Goal: Information Seeking & Learning: Learn about a topic

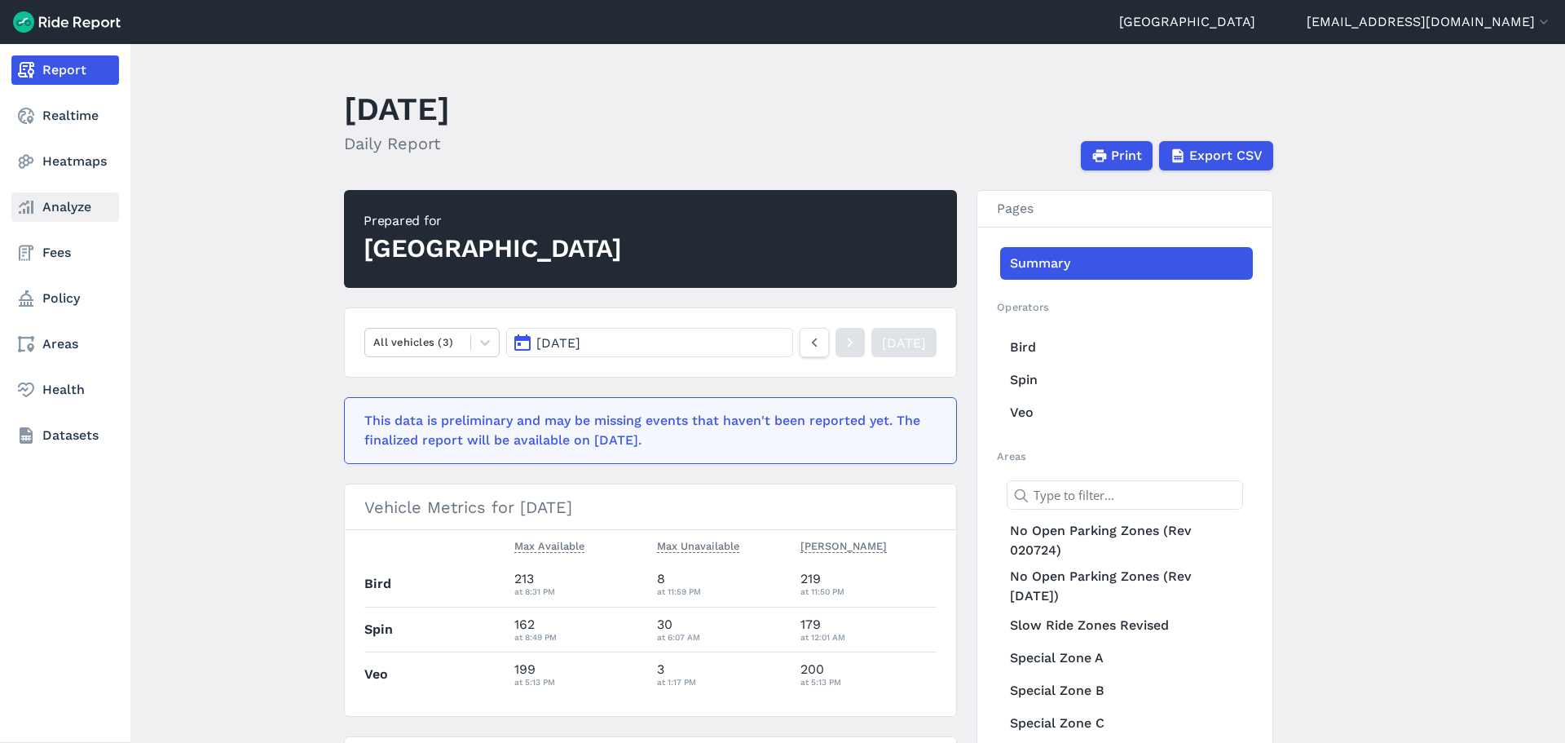
click at [72, 195] on link "Analyze" at bounding box center [65, 206] width 108 height 29
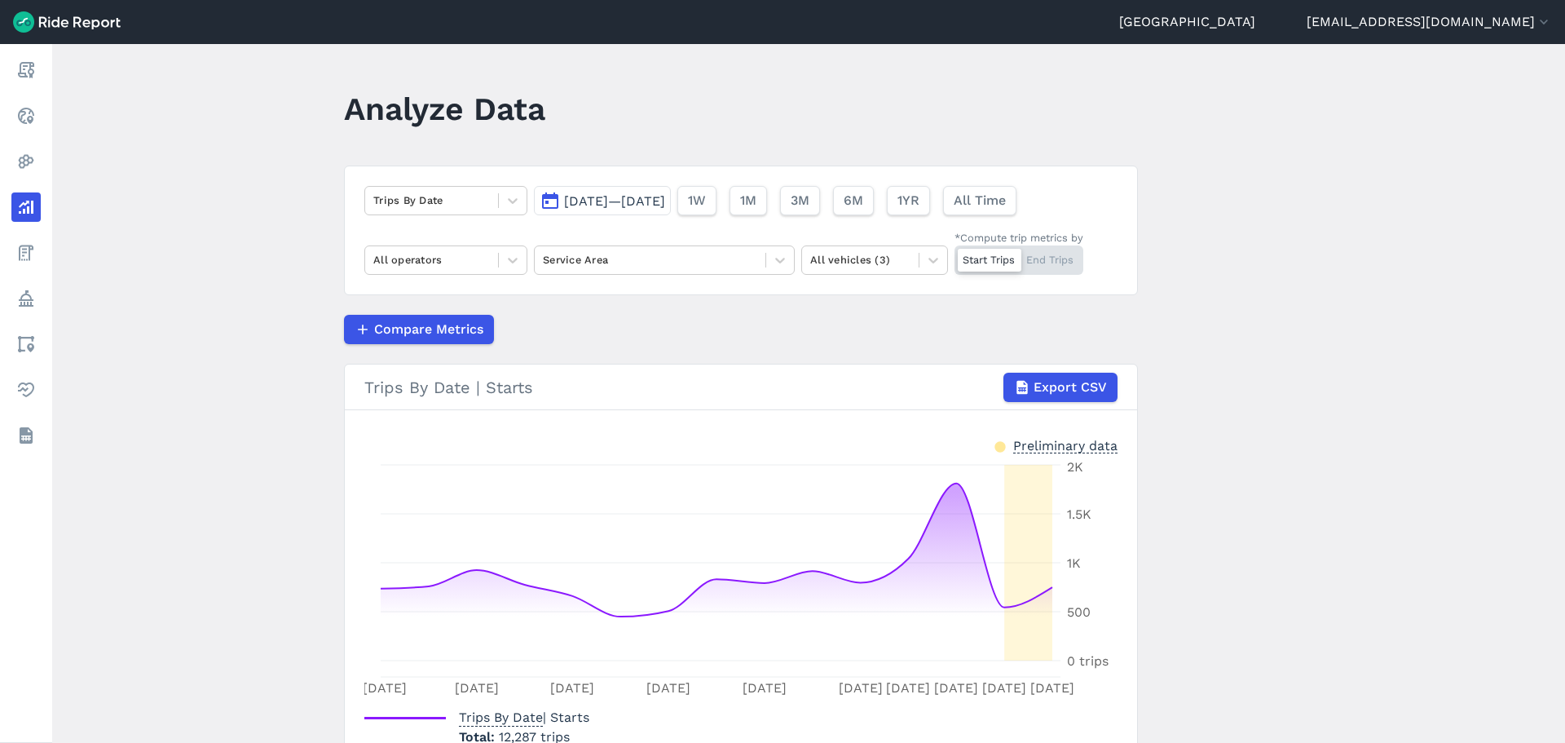
click at [576, 195] on span "[DATE]—[DATE]" at bounding box center [614, 200] width 101 height 15
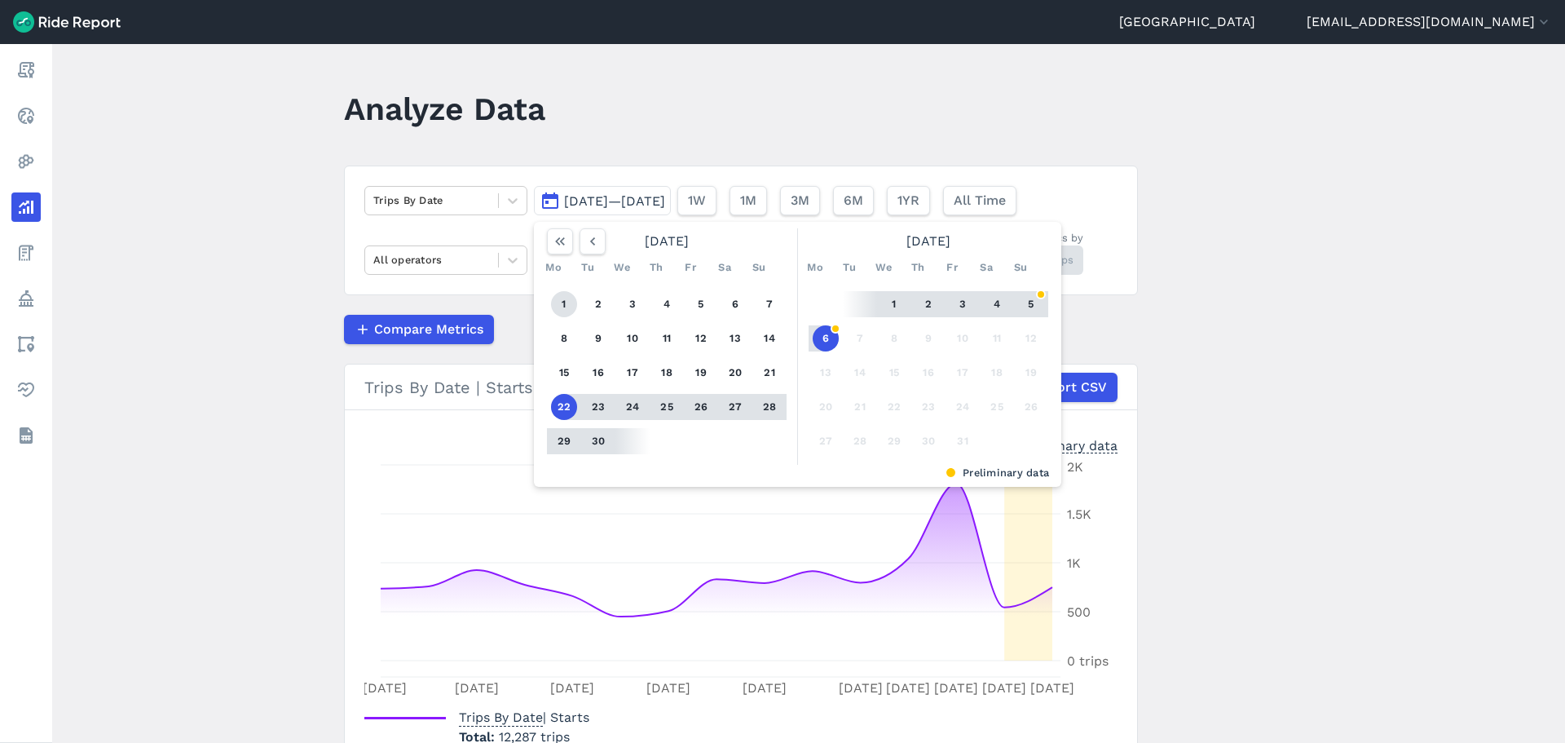
click at [557, 307] on button "1" at bounding box center [564, 304] width 26 height 26
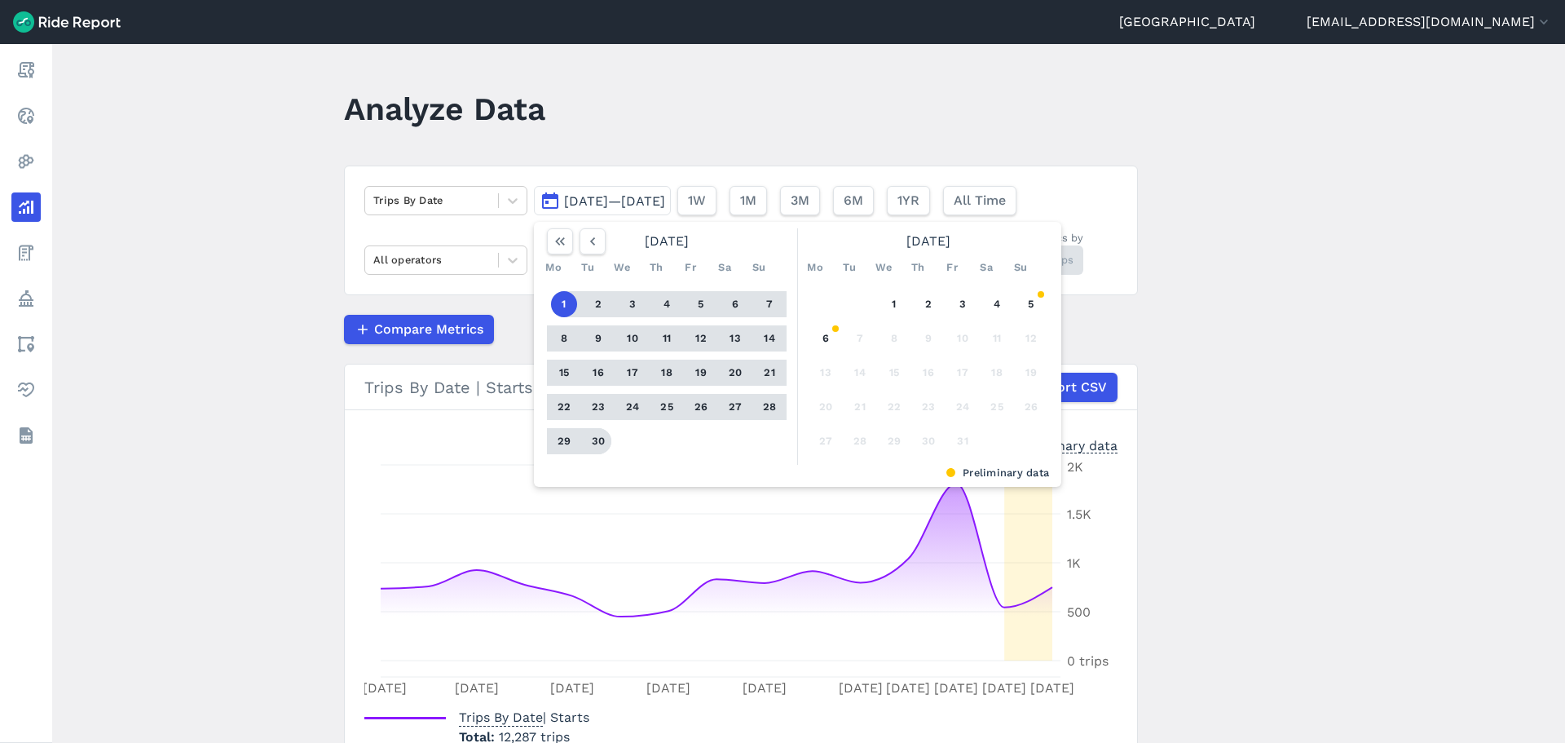
click at [598, 438] on button "30" at bounding box center [598, 441] width 26 height 26
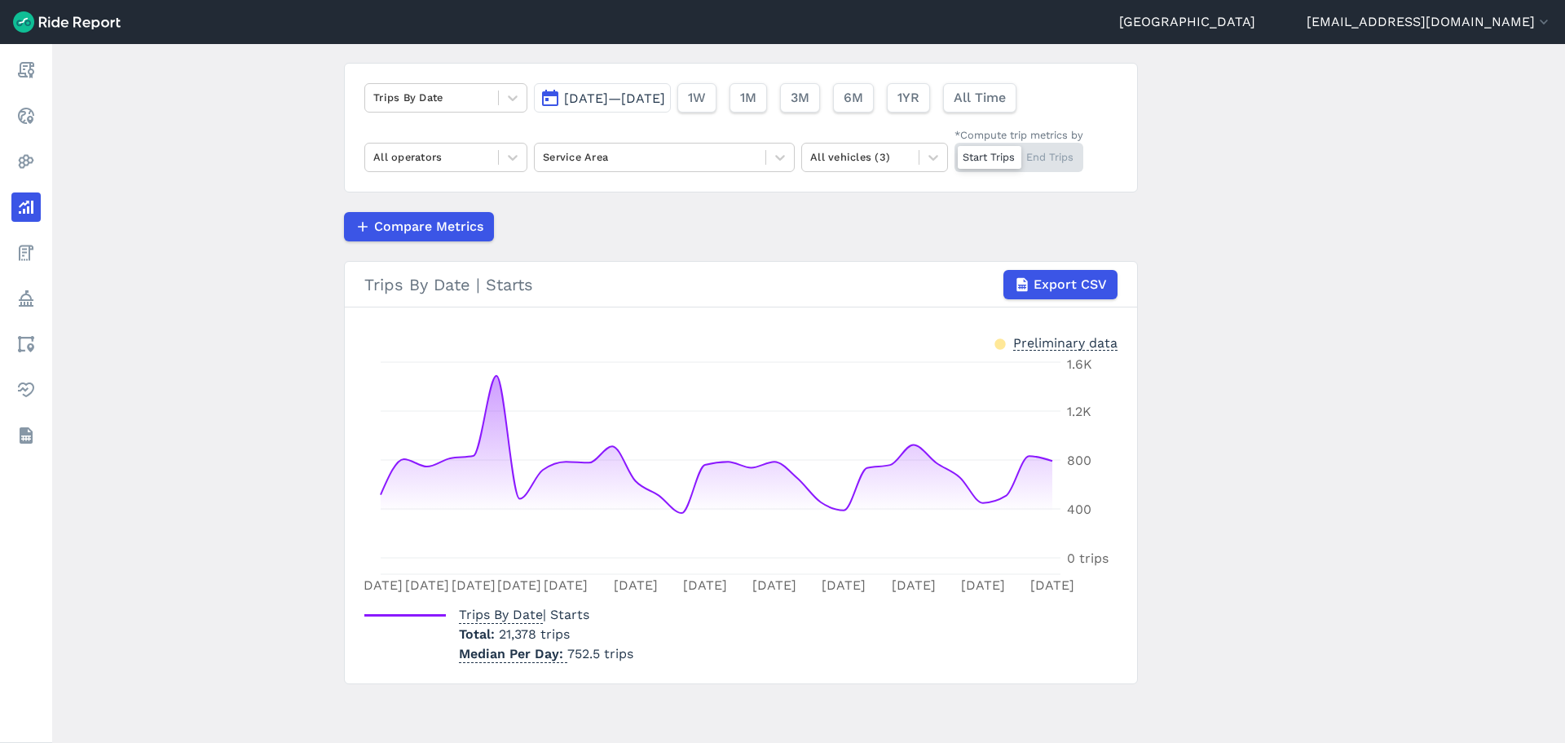
scroll to position [104, 0]
drag, startPoint x: 684, startPoint y: 133, endPoint x: 677, endPoint y: 153, distance: 21.7
click at [682, 142] on div "Trips By Date Sep 1, 2025—Sep 30, 2025 1W 1M 3M 6M 1YR All Time All operators S…" at bounding box center [741, 128] width 794 height 130
click at [675, 157] on div at bounding box center [650, 157] width 214 height 19
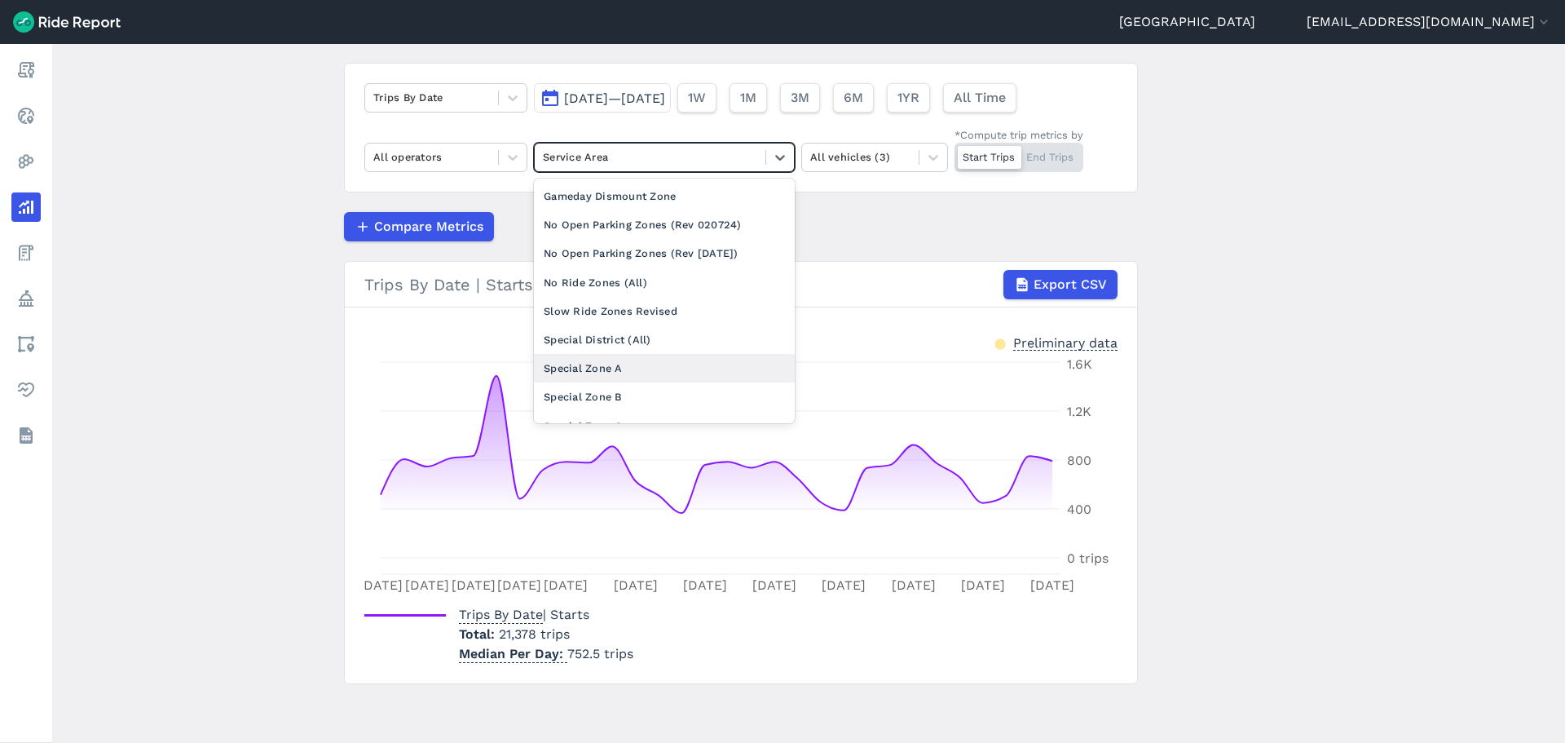
click at [564, 366] on div "Special Zone A" at bounding box center [664, 368] width 261 height 29
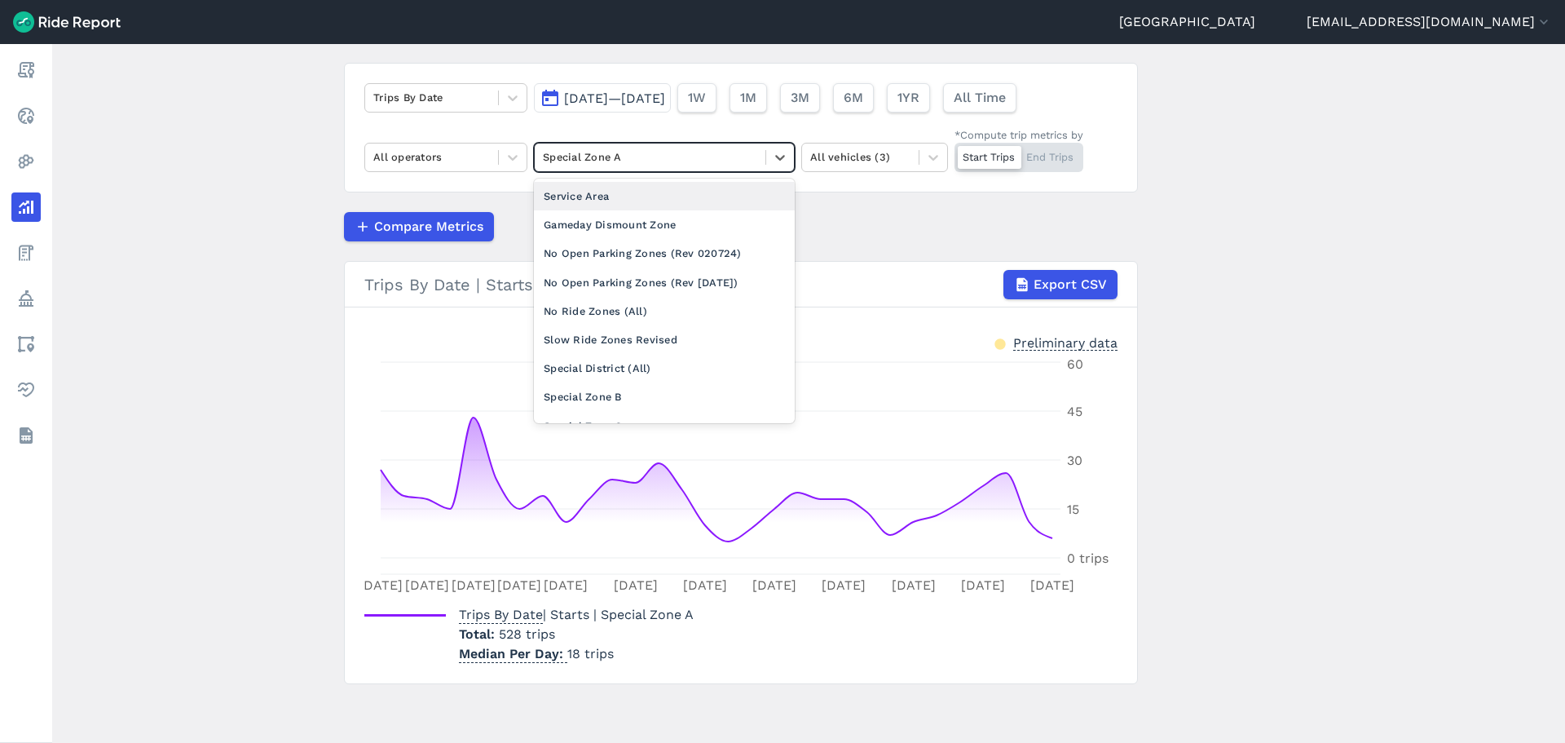
click at [645, 165] on div at bounding box center [650, 157] width 214 height 19
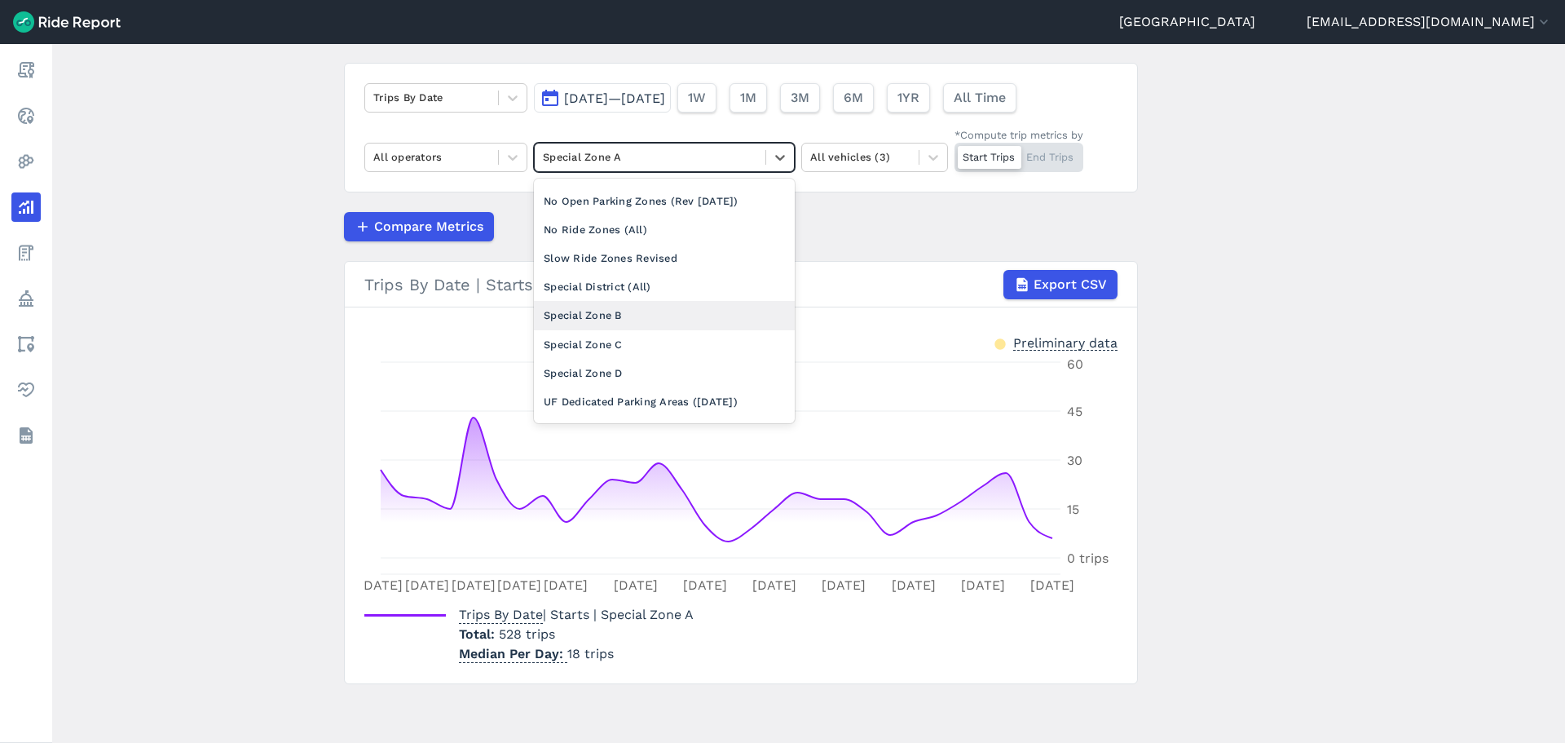
click at [595, 319] on div "Special Zone B" at bounding box center [664, 315] width 261 height 29
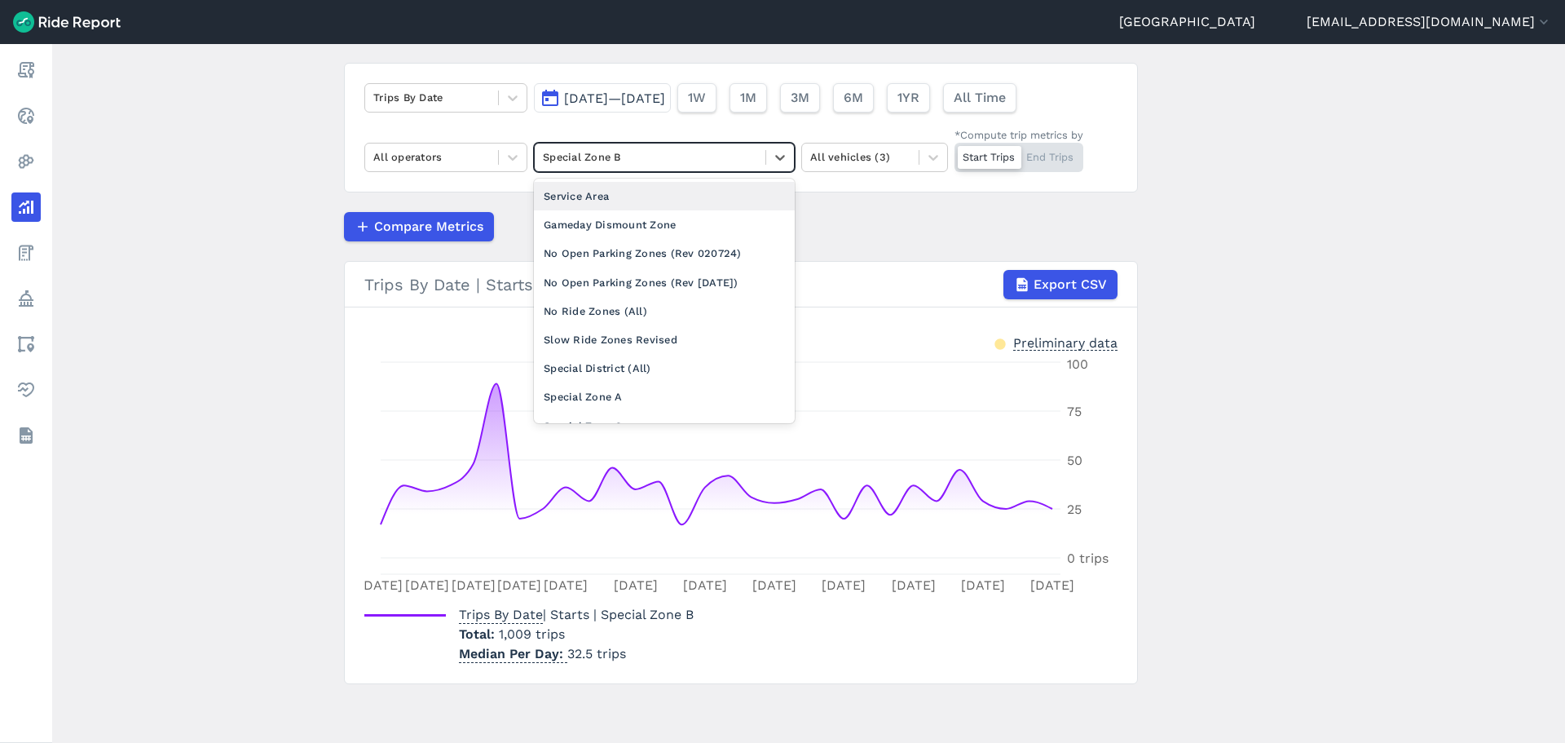
click at [714, 163] on div at bounding box center [650, 157] width 214 height 19
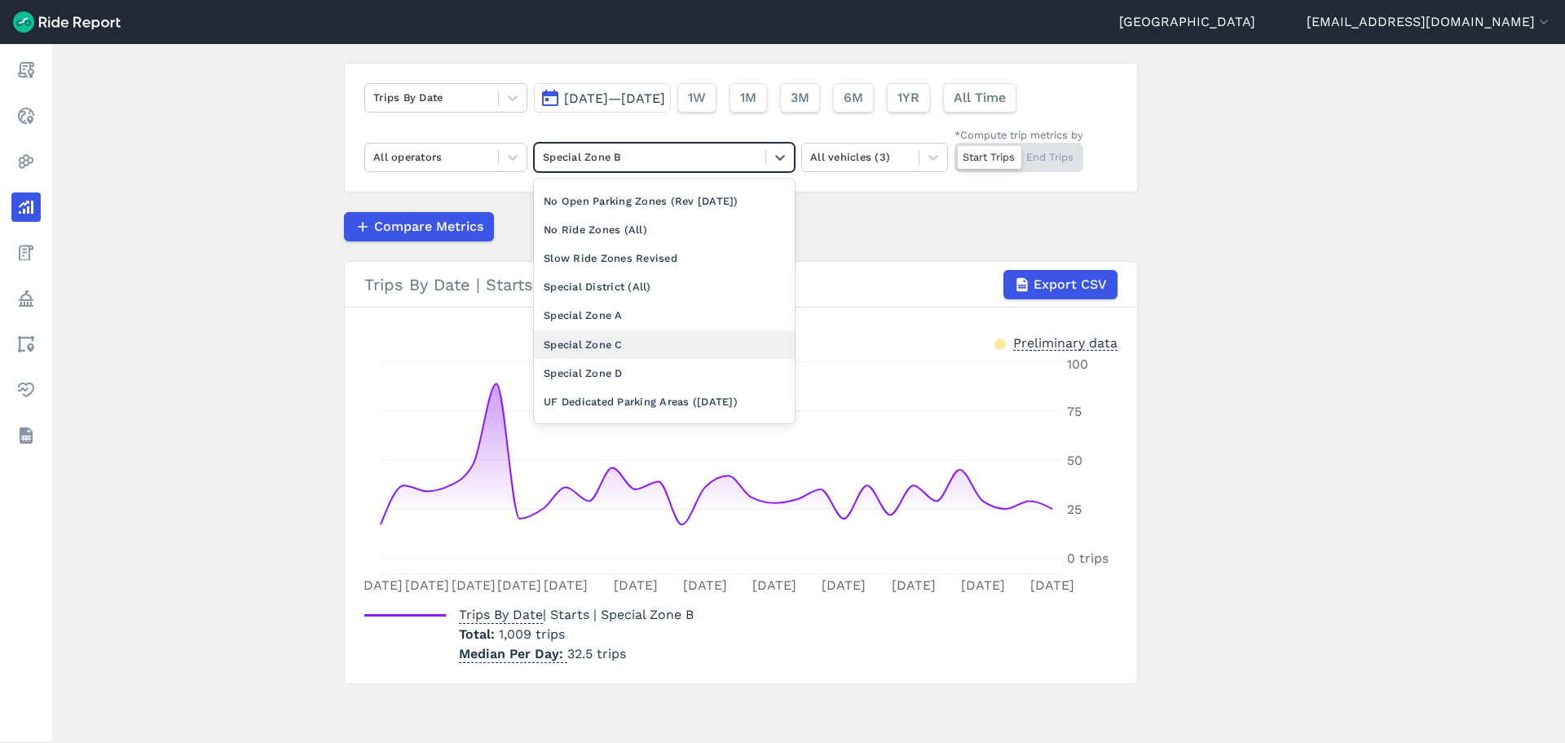
click at [601, 343] on div "Special Zone C" at bounding box center [664, 344] width 261 height 29
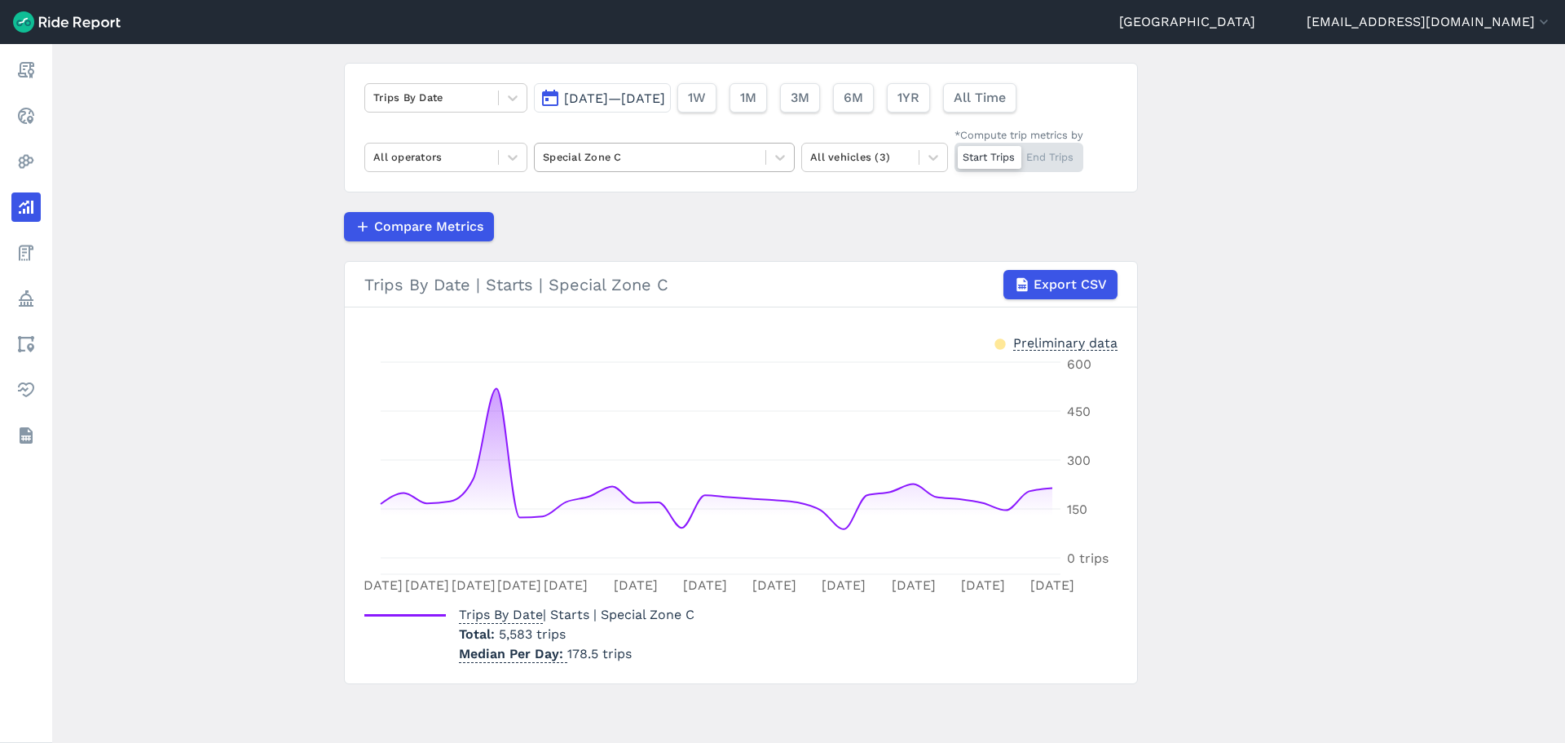
click at [587, 158] on div at bounding box center [650, 157] width 214 height 19
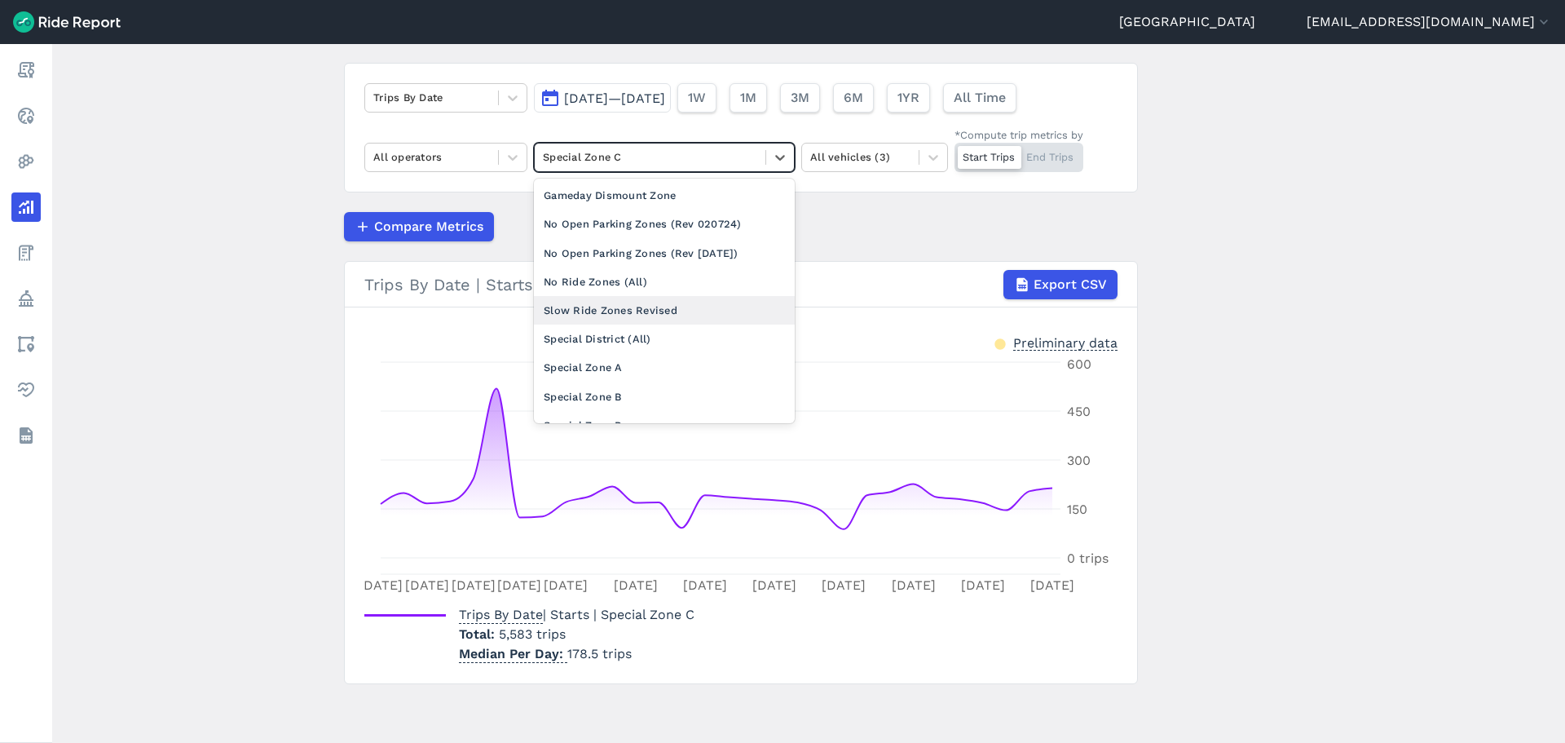
scroll to position [82, 0]
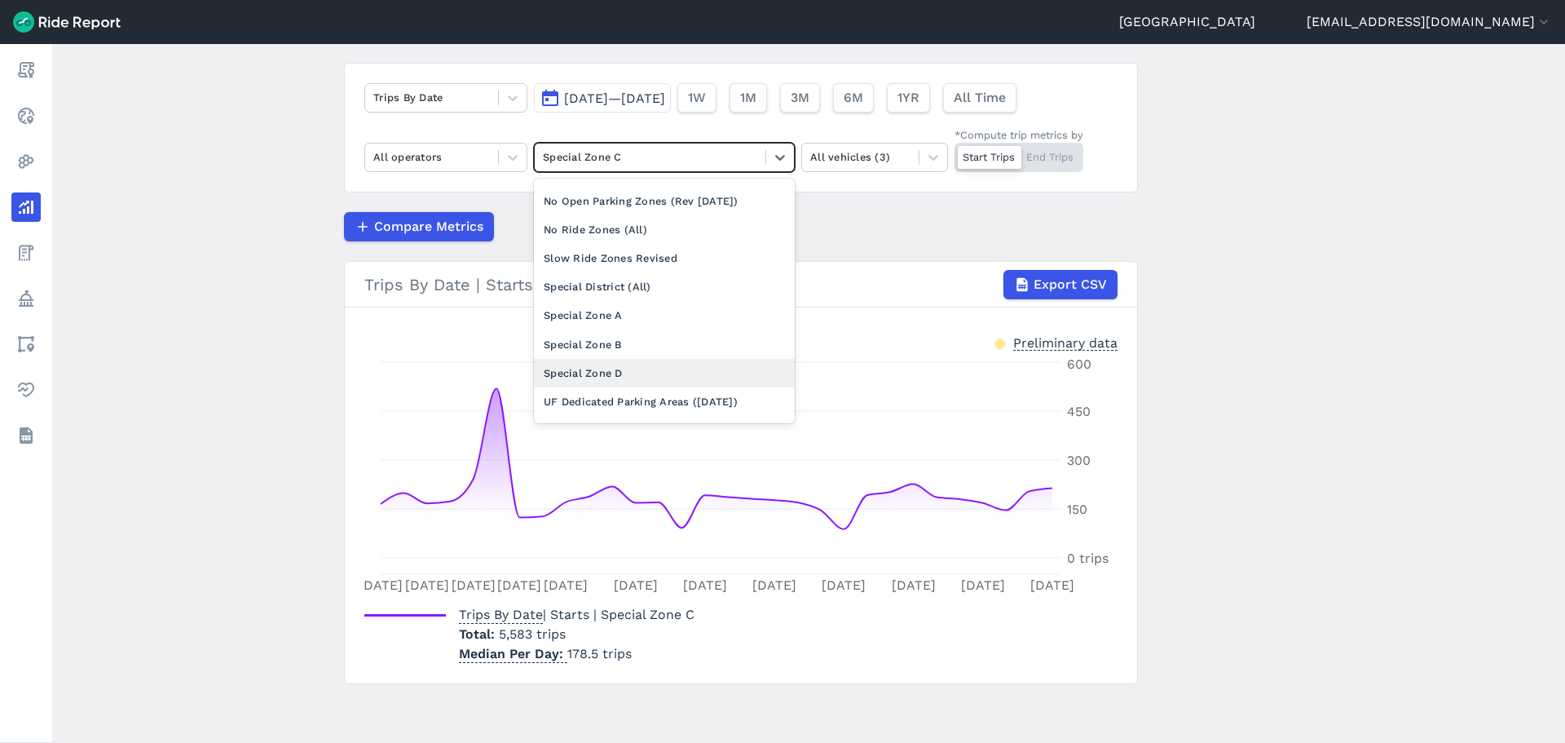
click at [581, 375] on div "Special Zone D" at bounding box center [664, 373] width 261 height 29
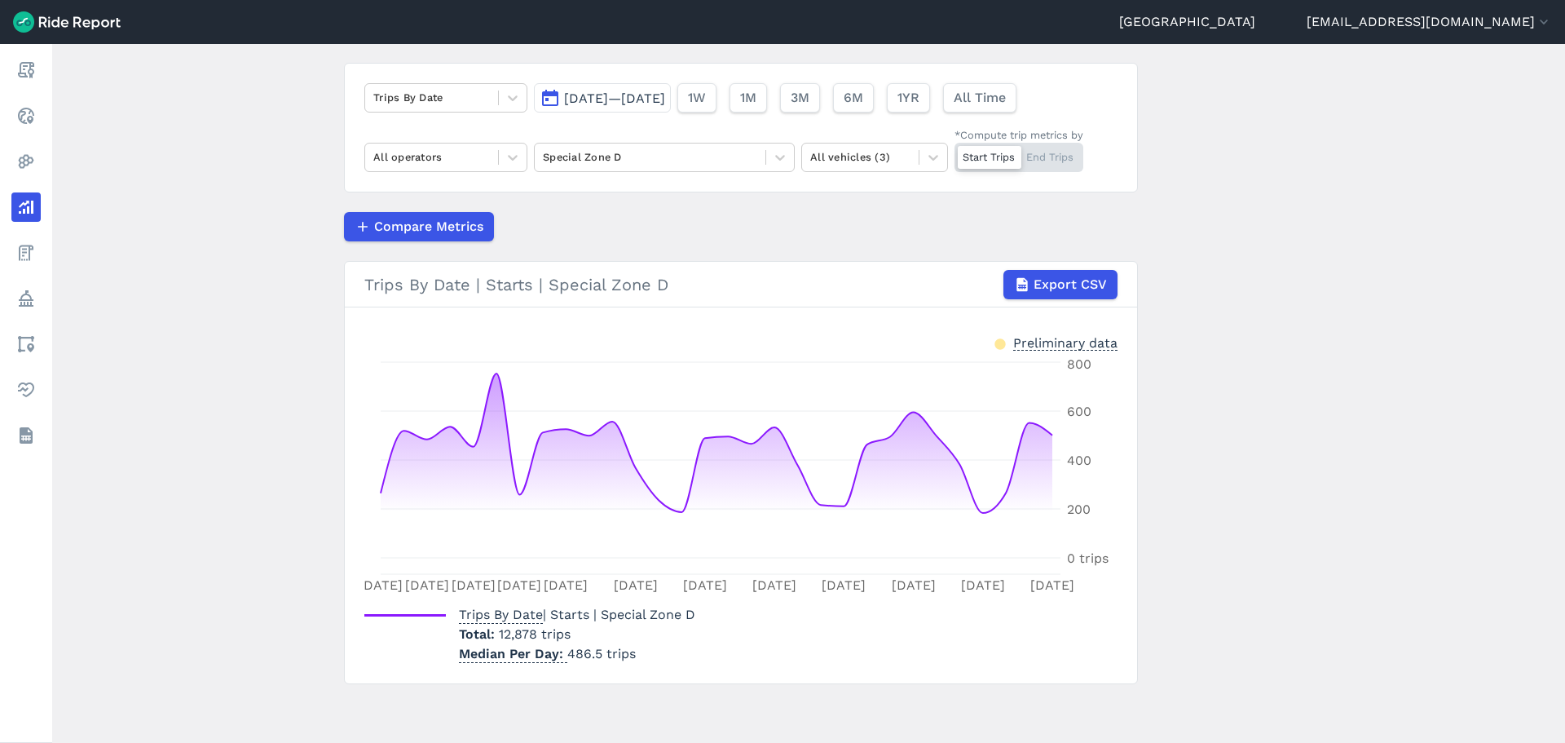
click at [160, 295] on main "Analyze Data Trips By Date Sep 1, 2025—Sep 30, 2025 1W 1M 3M 6M 1YR All Time Al…" at bounding box center [808, 393] width 1513 height 699
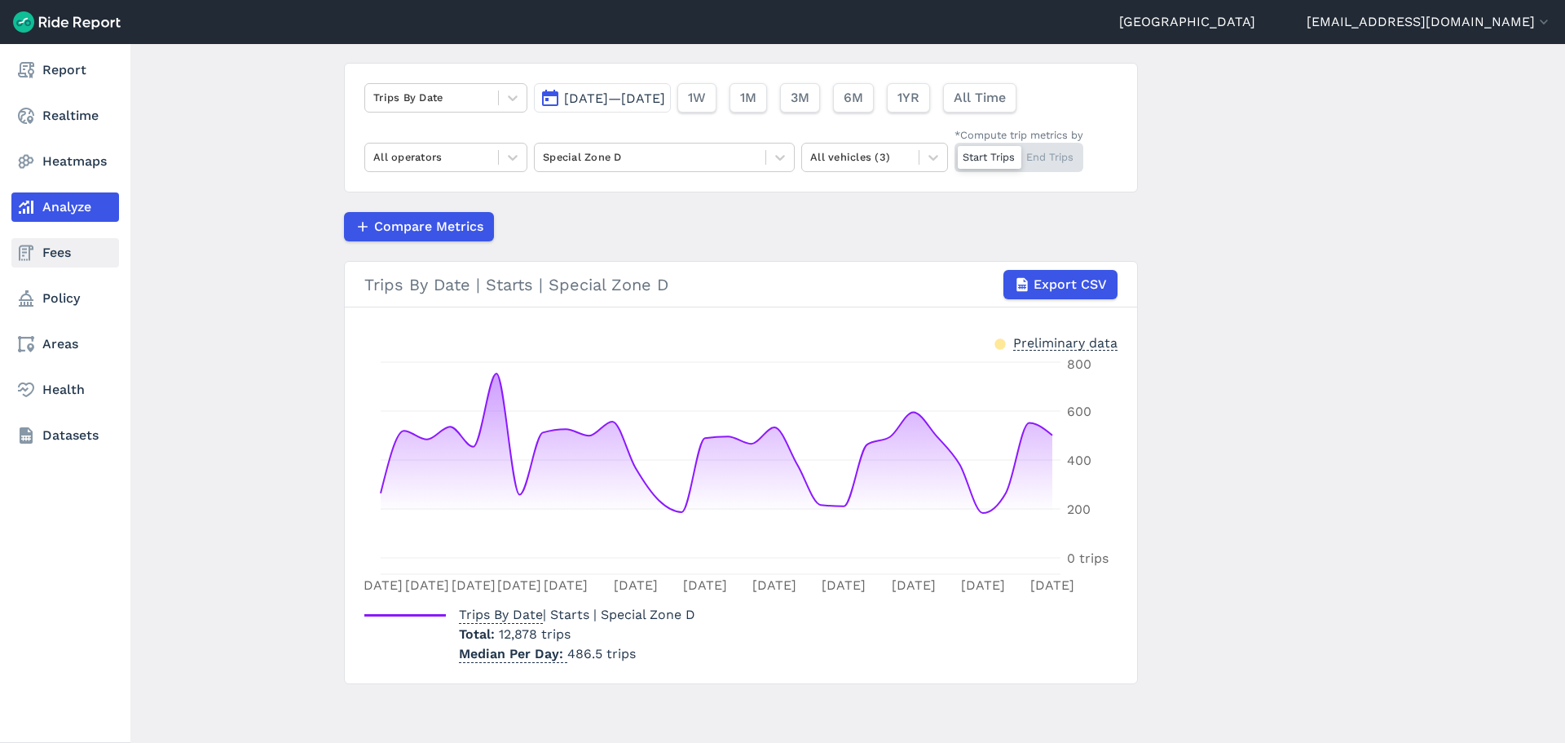
click at [33, 262] on icon at bounding box center [26, 253] width 20 height 20
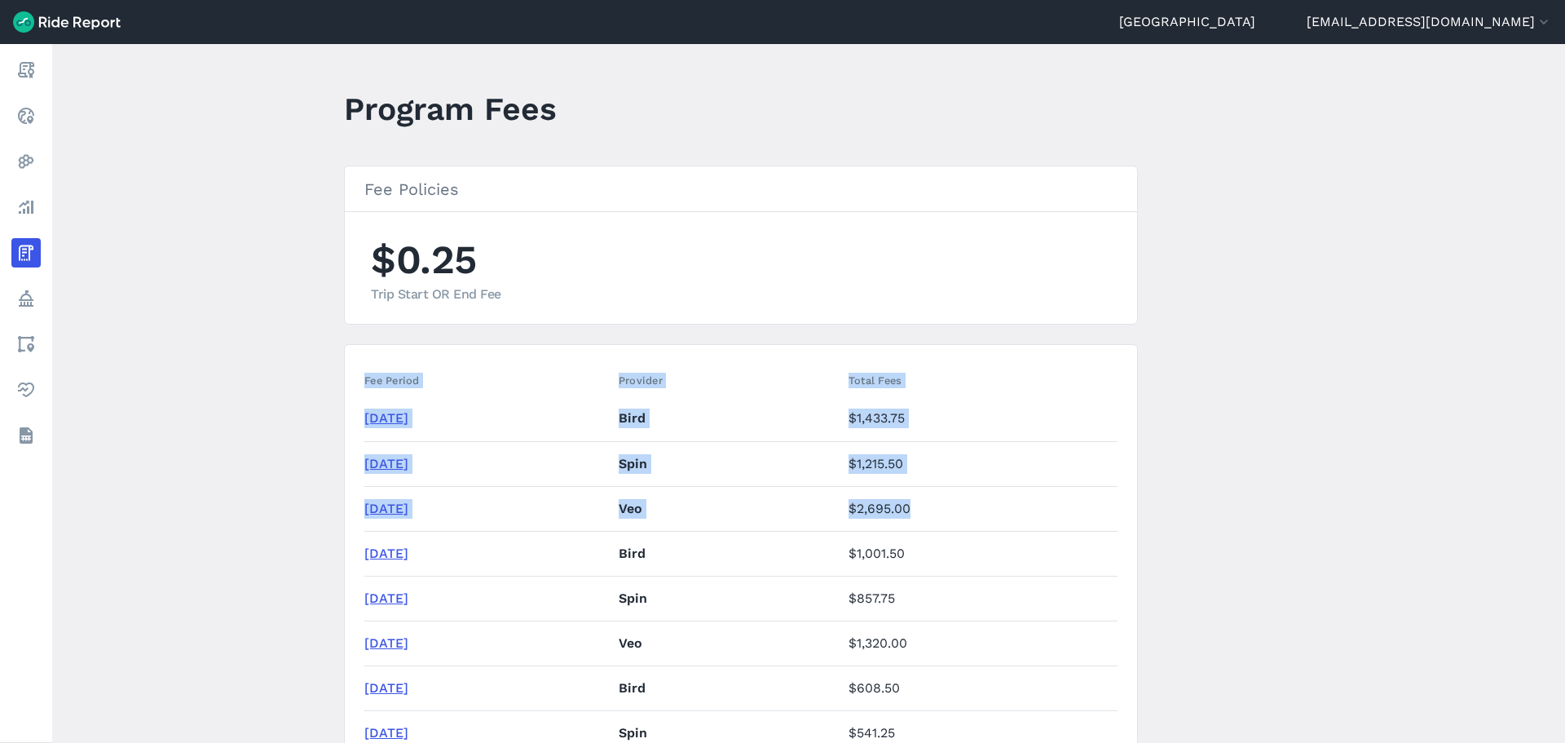
drag, startPoint x: 974, startPoint y: 501, endPoint x: 360, endPoint y: 423, distance: 618.1
click at [978, 527] on td "$2,695.00" at bounding box center [980, 508] width 276 height 45
drag, startPoint x: 965, startPoint y: 514, endPoint x: 362, endPoint y: 425, distance: 610.0
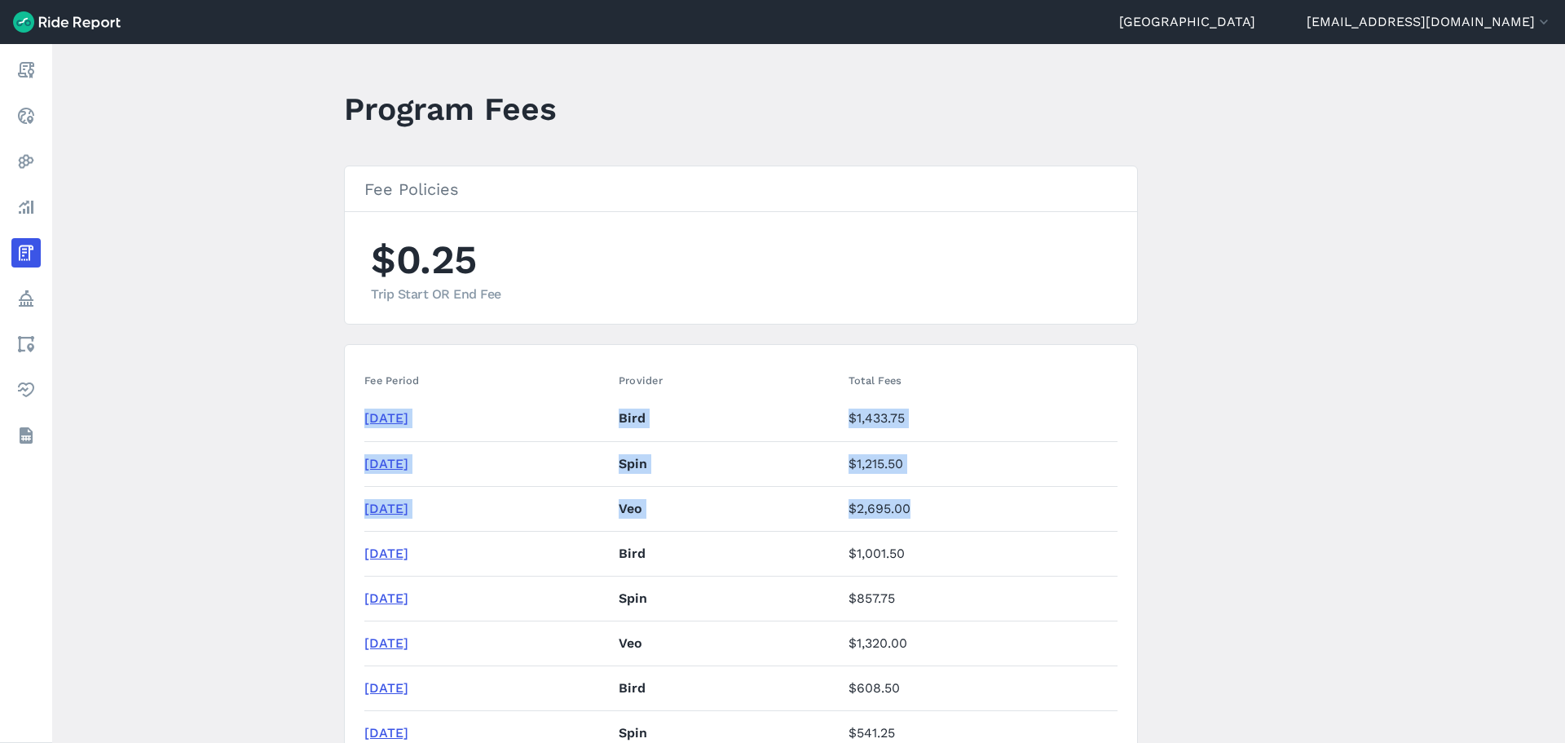
copy tbody "September 2025 Bird $1,433.75 September 2025 Spin $1,215.50 September 2025 Veo …"
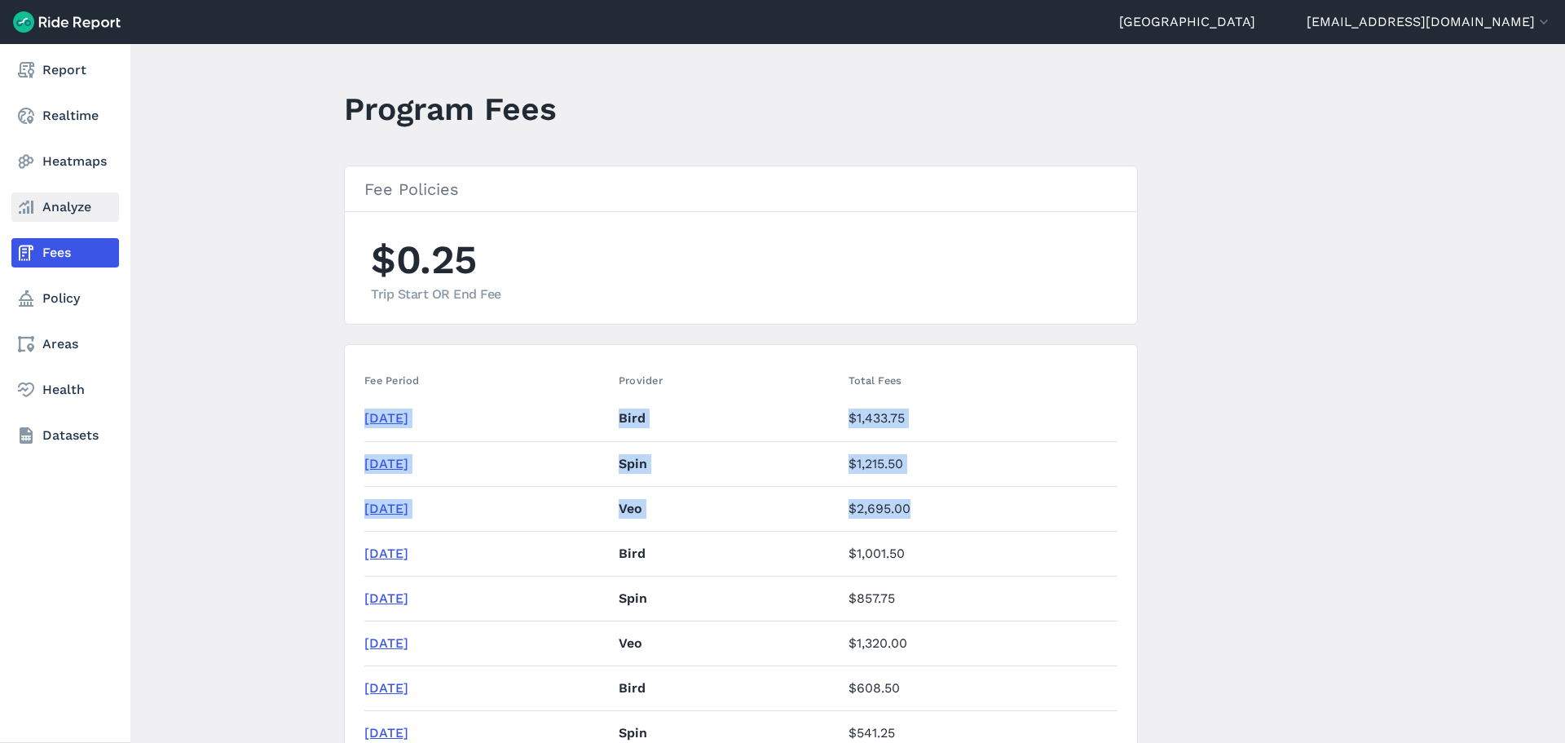
click at [46, 205] on link "Analyze" at bounding box center [65, 206] width 108 height 29
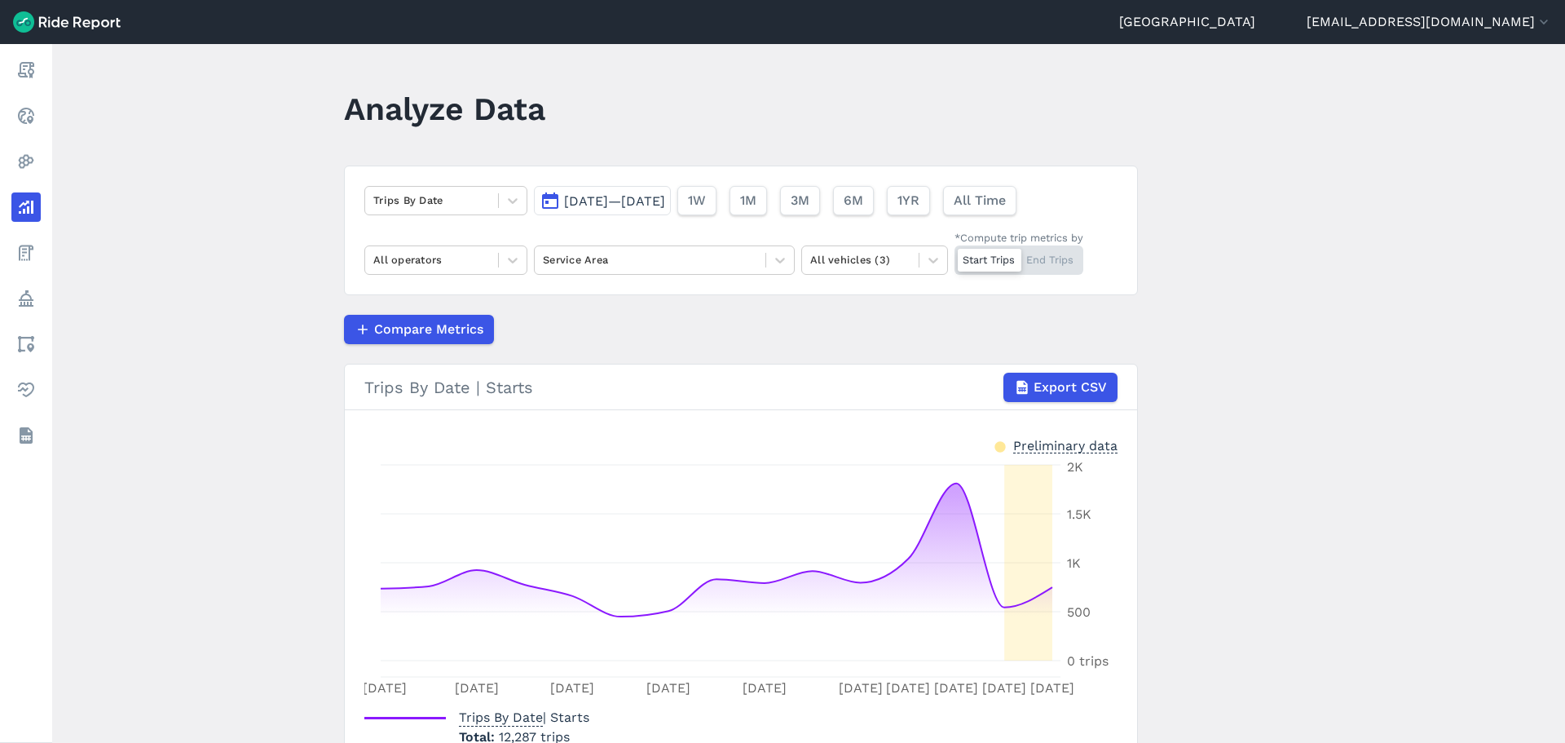
click at [659, 205] on span "[DATE]—[DATE]" at bounding box center [614, 200] width 101 height 15
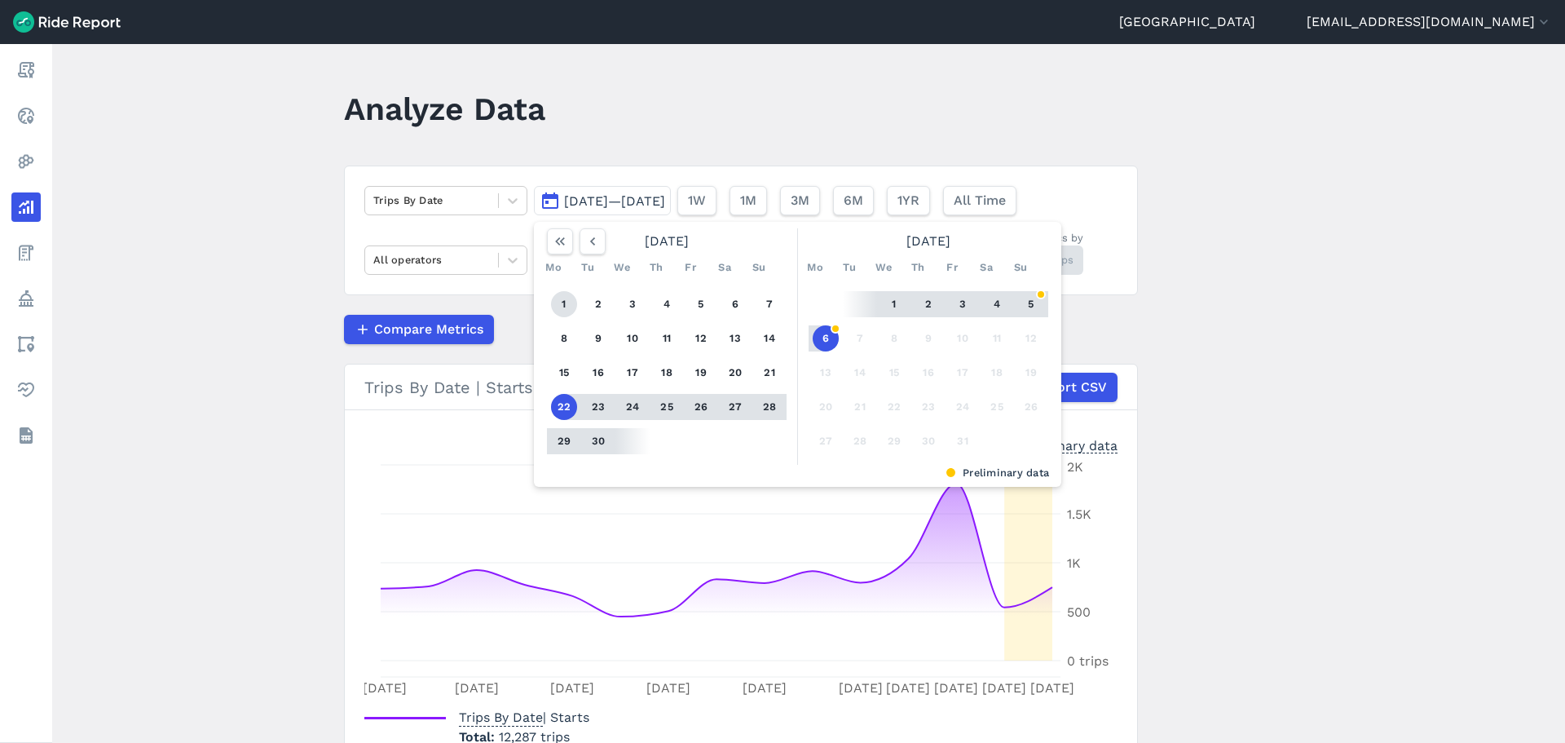
click at [569, 298] on button "1" at bounding box center [564, 304] width 26 height 26
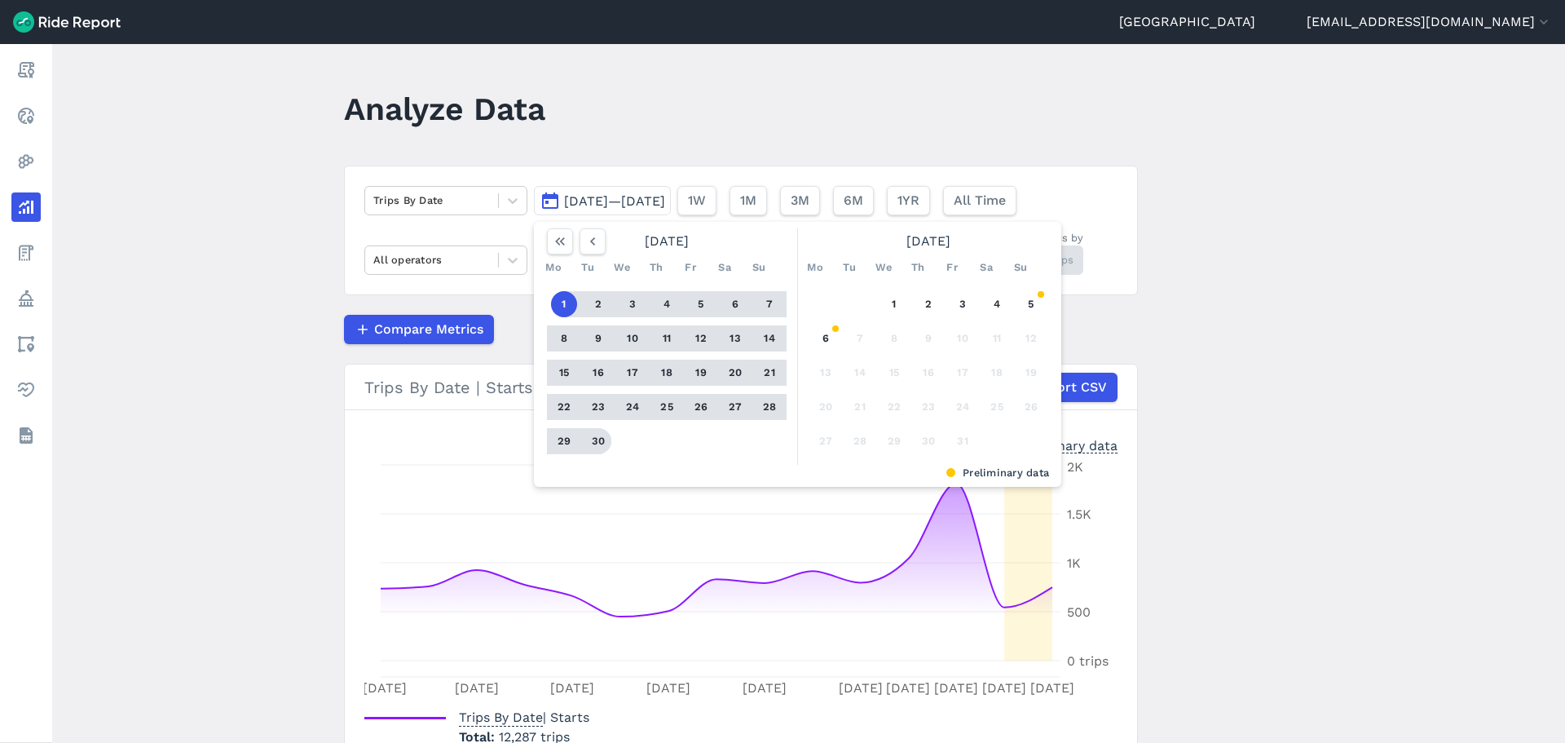
click at [600, 437] on button "30" at bounding box center [598, 441] width 26 height 26
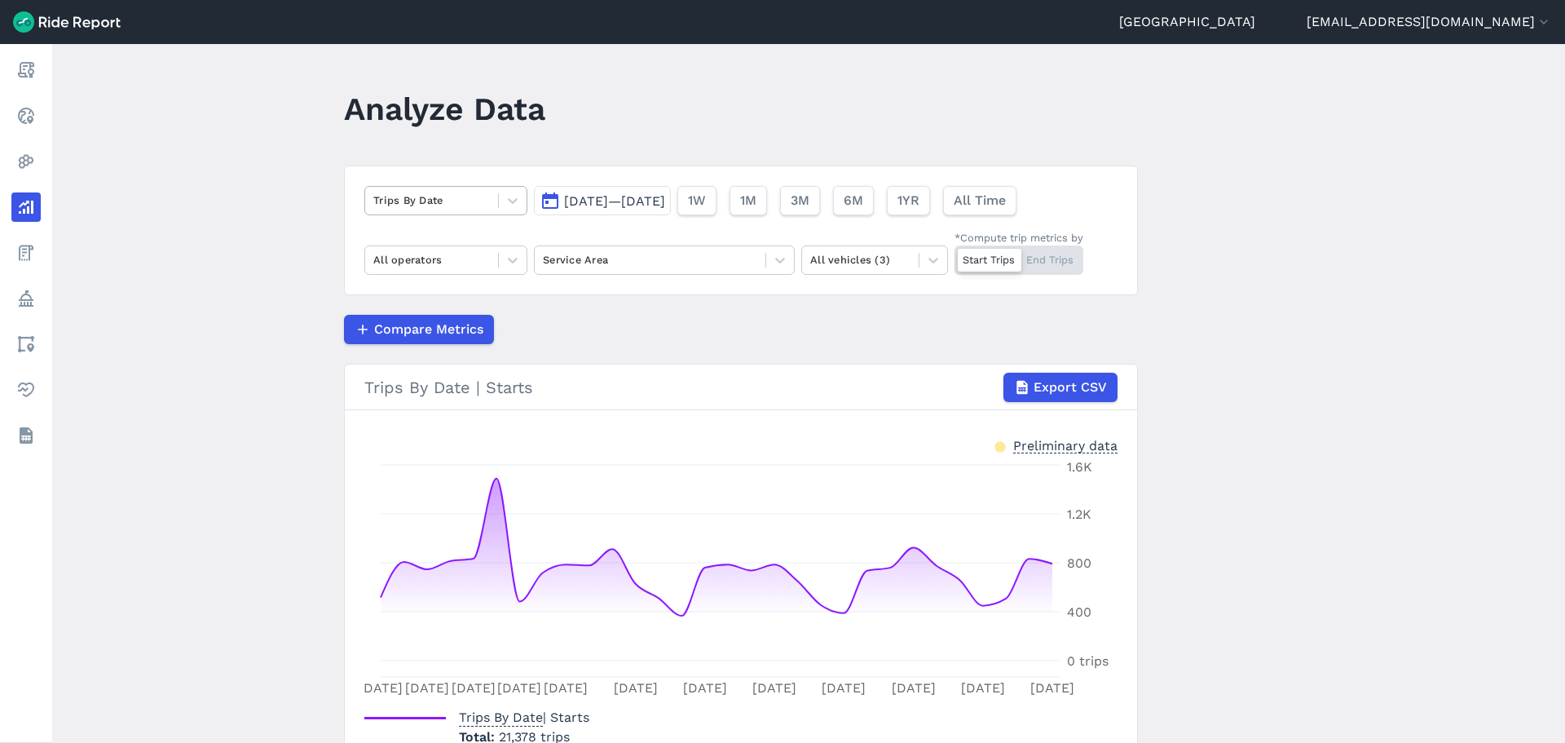
click at [470, 211] on div "Trips By Date" at bounding box center [431, 200] width 133 height 25
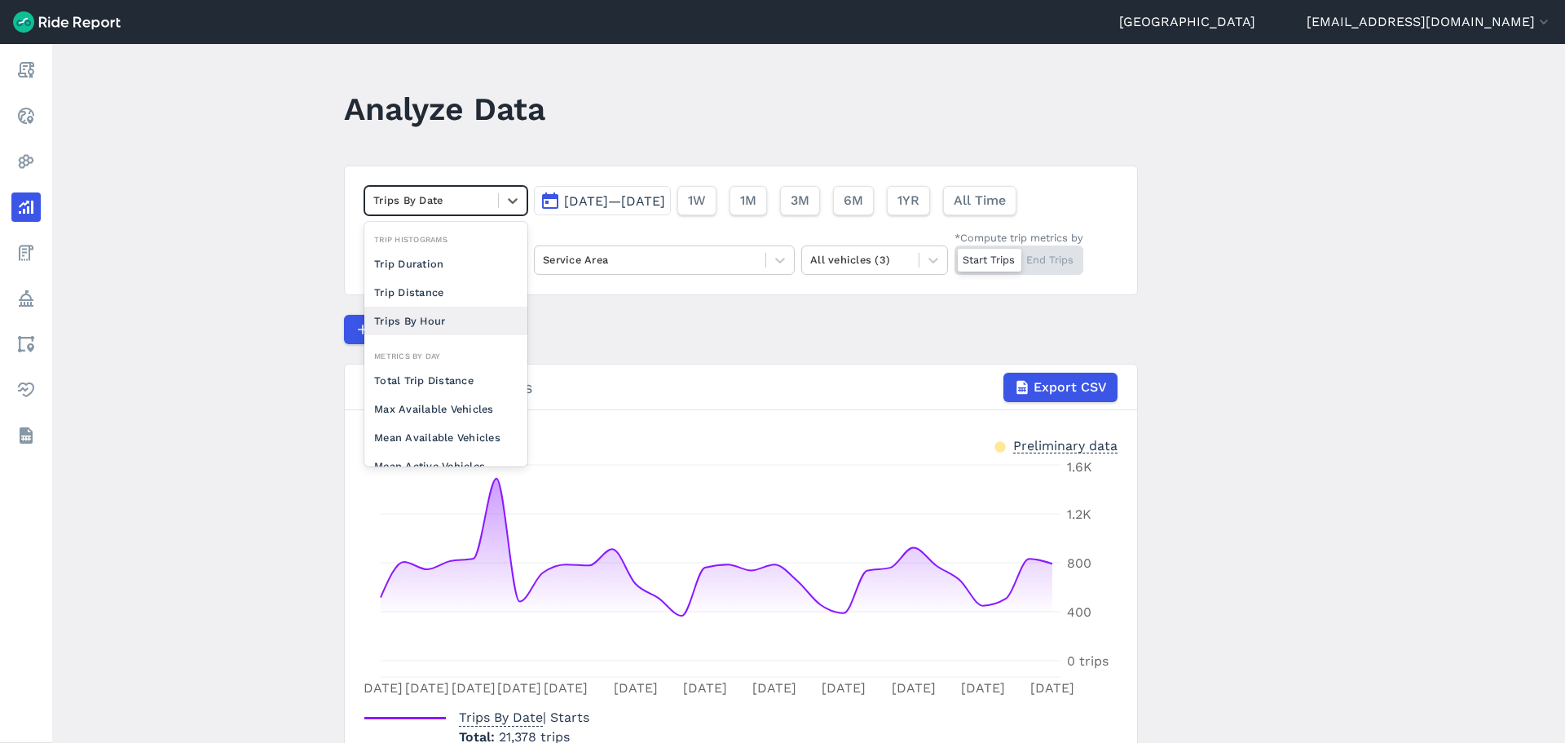
click at [405, 316] on div "Trips By Hour" at bounding box center [445, 321] width 163 height 29
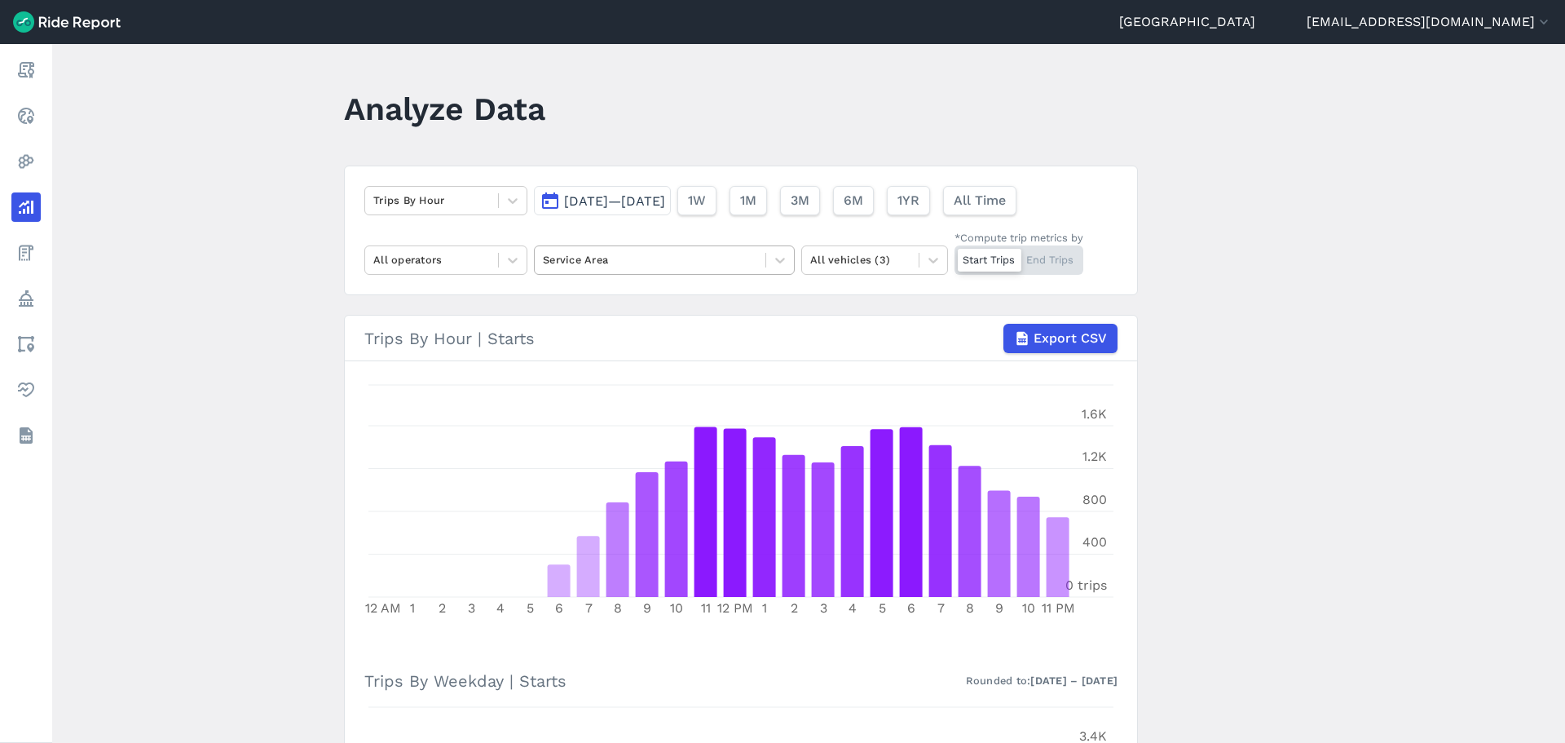
click at [611, 260] on div at bounding box center [650, 259] width 214 height 19
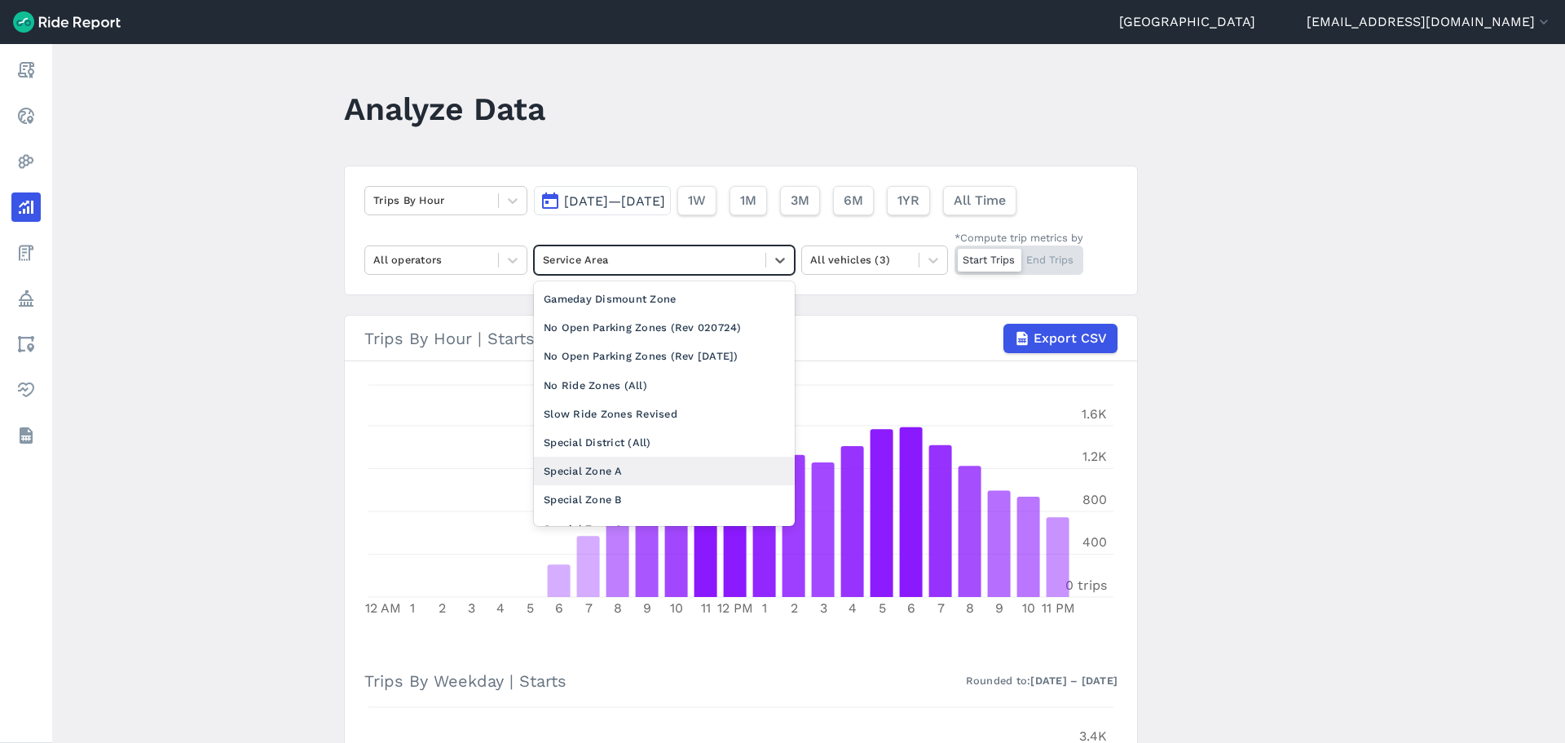
click at [567, 477] on div "Special Zone A" at bounding box center [664, 471] width 261 height 29
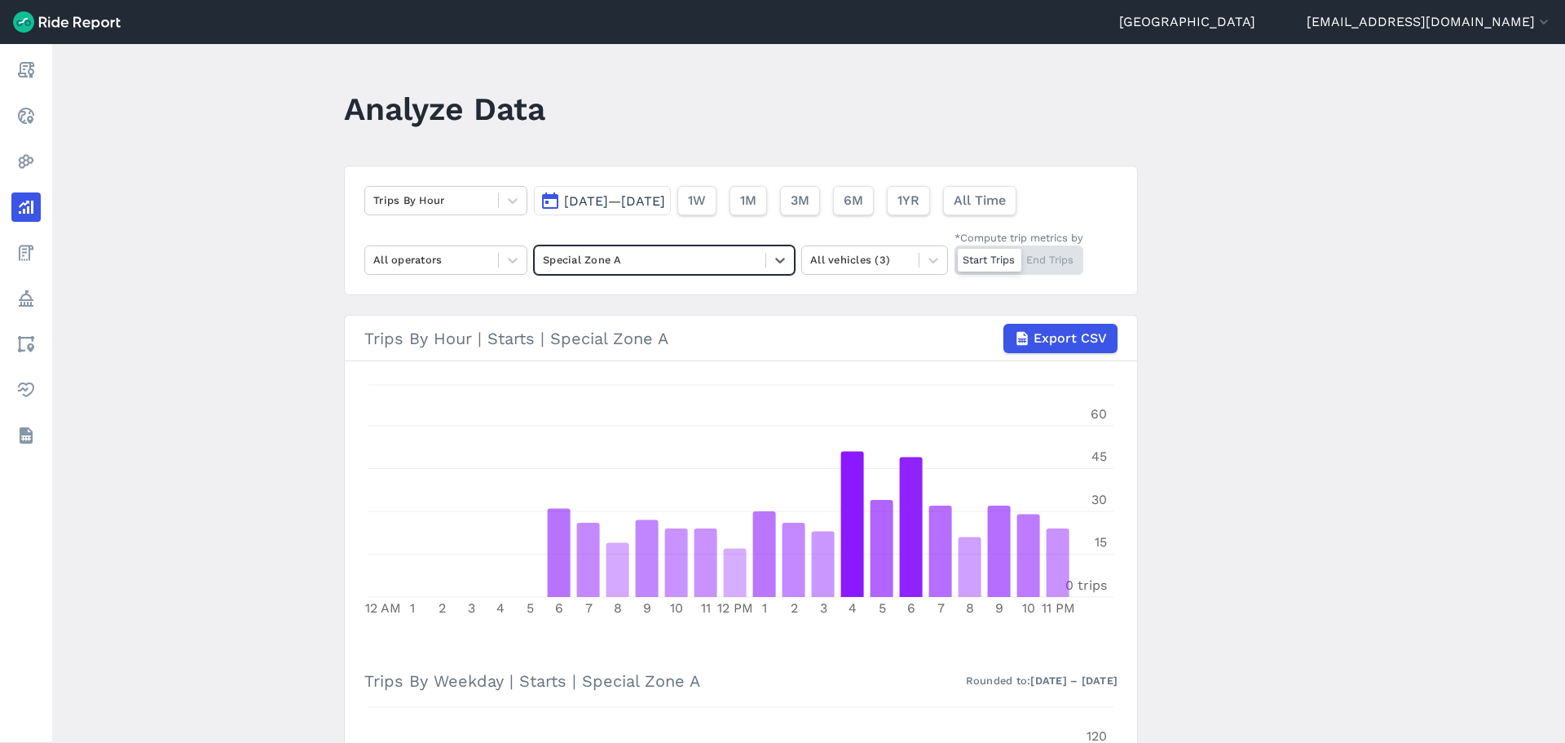
click at [630, 248] on div "Special Zone A" at bounding box center [650, 259] width 231 height 25
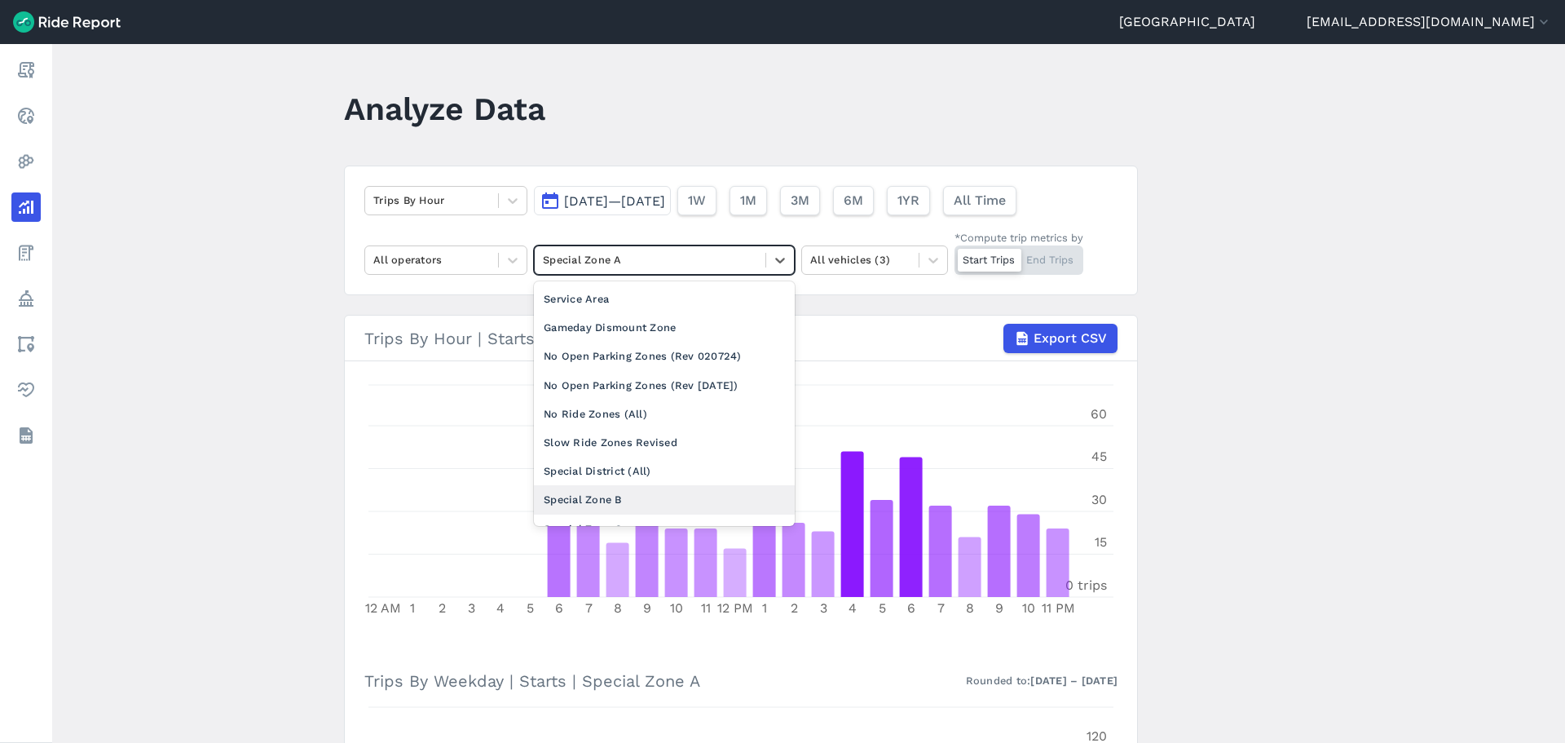
click at [575, 486] on div "Special Zone B" at bounding box center [664, 499] width 261 height 29
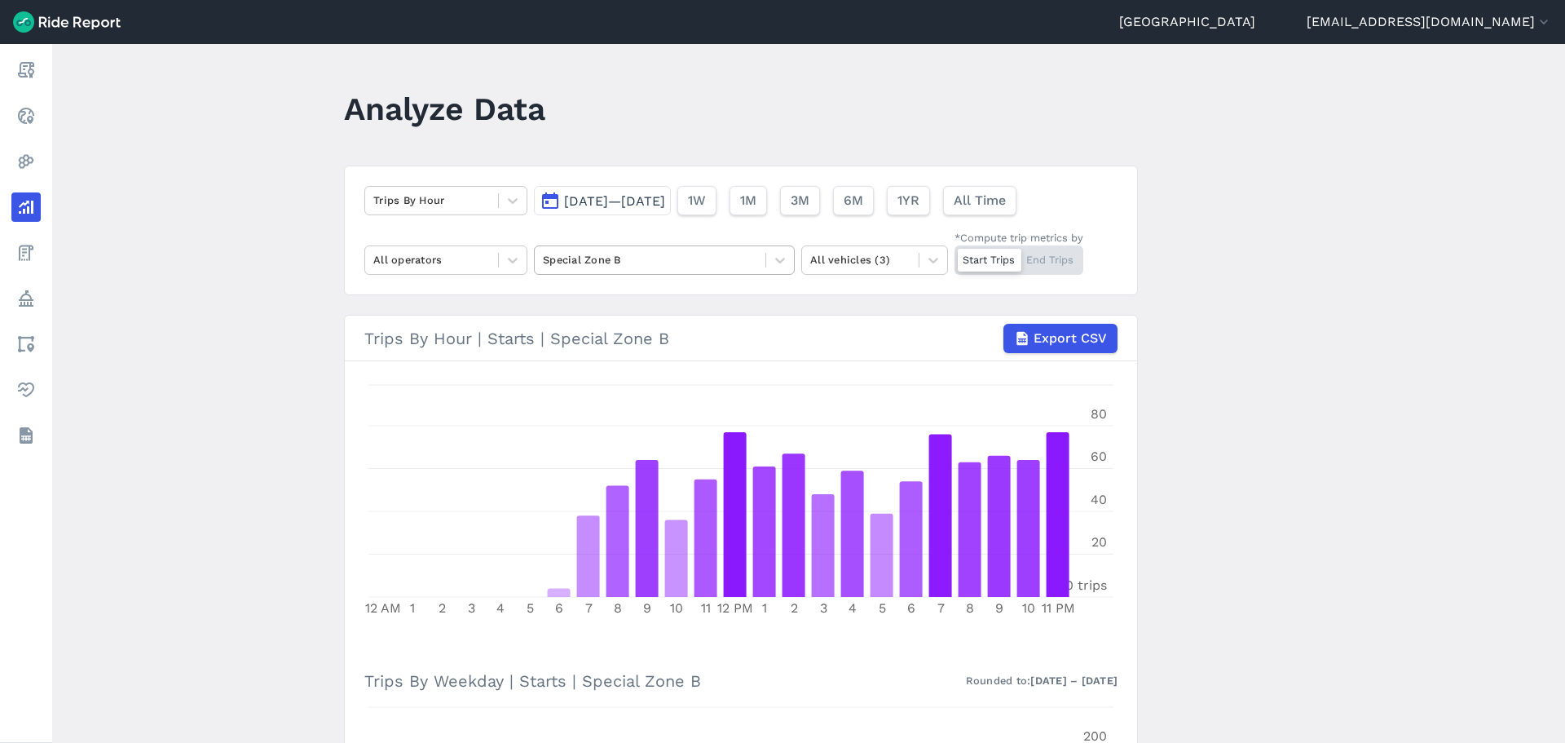
click at [576, 258] on div at bounding box center [650, 259] width 214 height 19
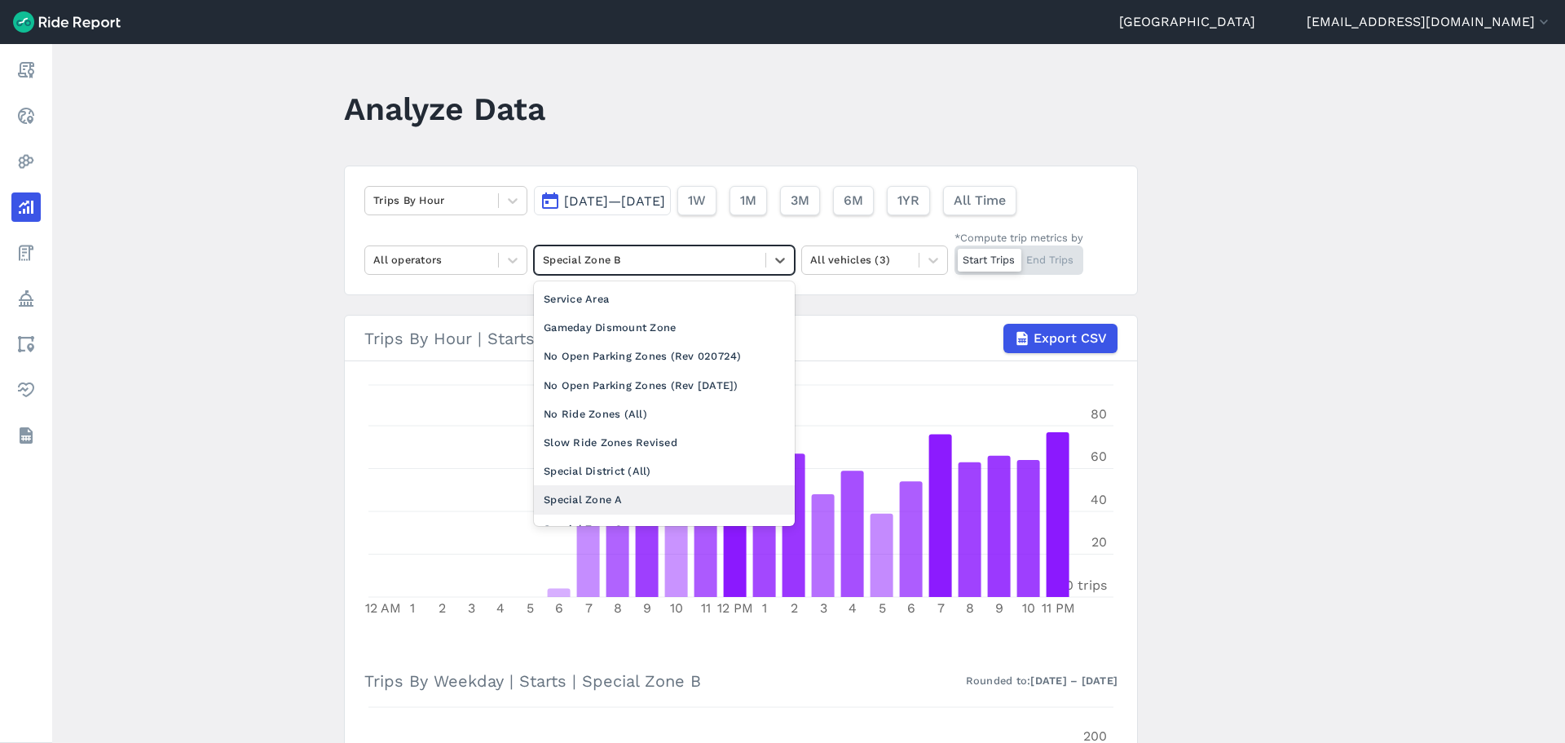
scroll to position [82, 0]
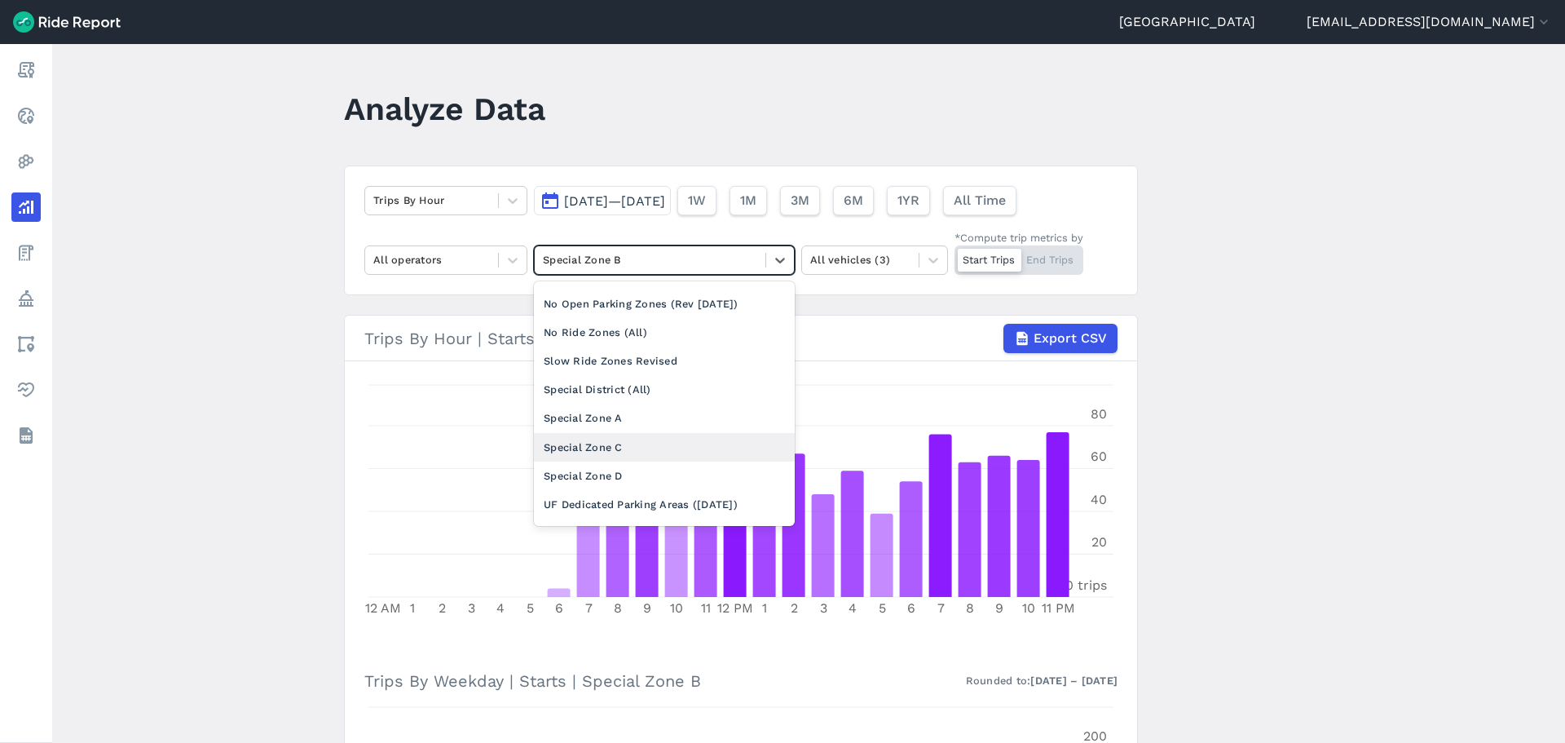
click at [588, 439] on div "Special Zone C" at bounding box center [664, 447] width 261 height 29
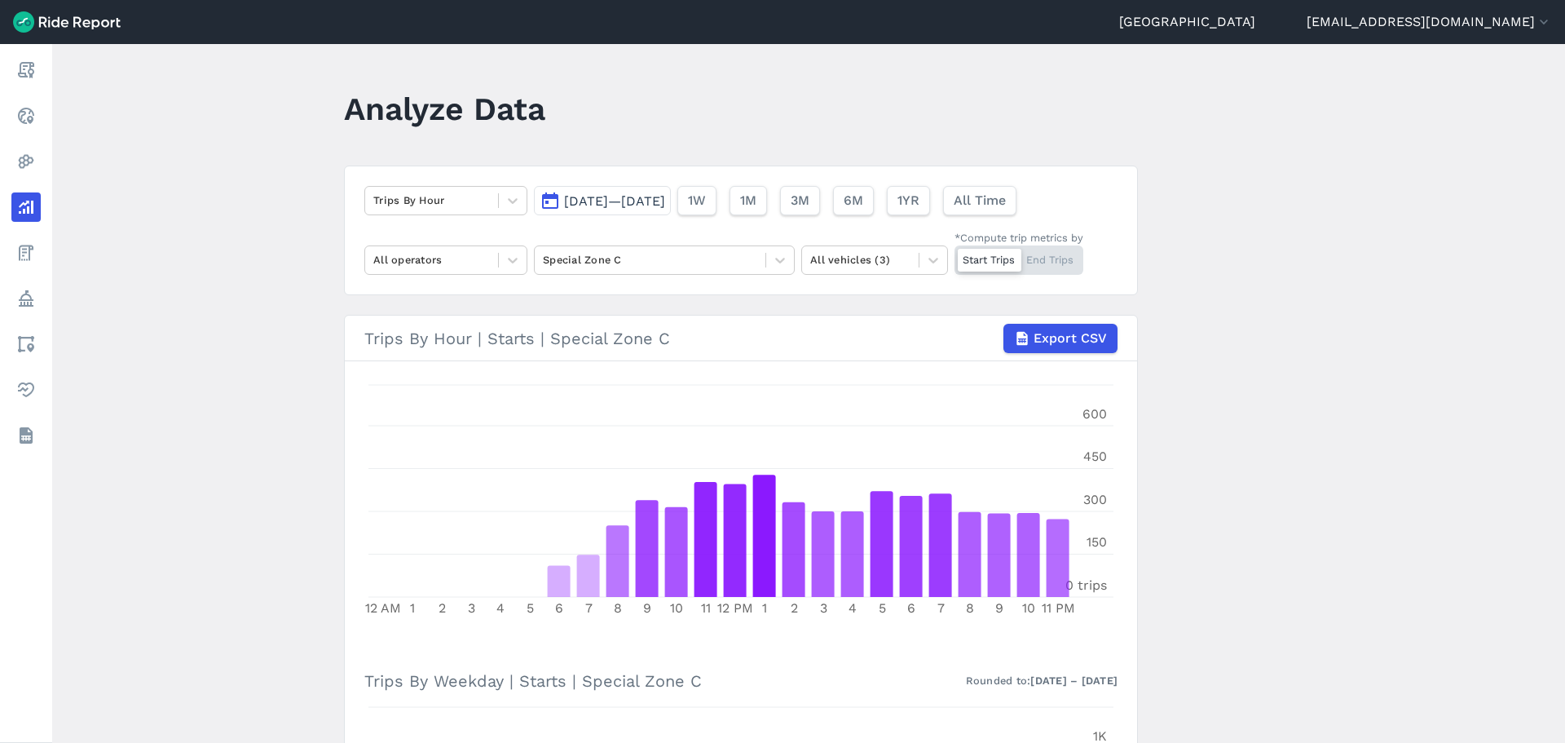
click at [575, 276] on div "Trips By Hour Sep 1, 2025—Sep 30, 2025 1W 1M 3M 6M 1YR All Time All operators S…" at bounding box center [741, 231] width 794 height 130
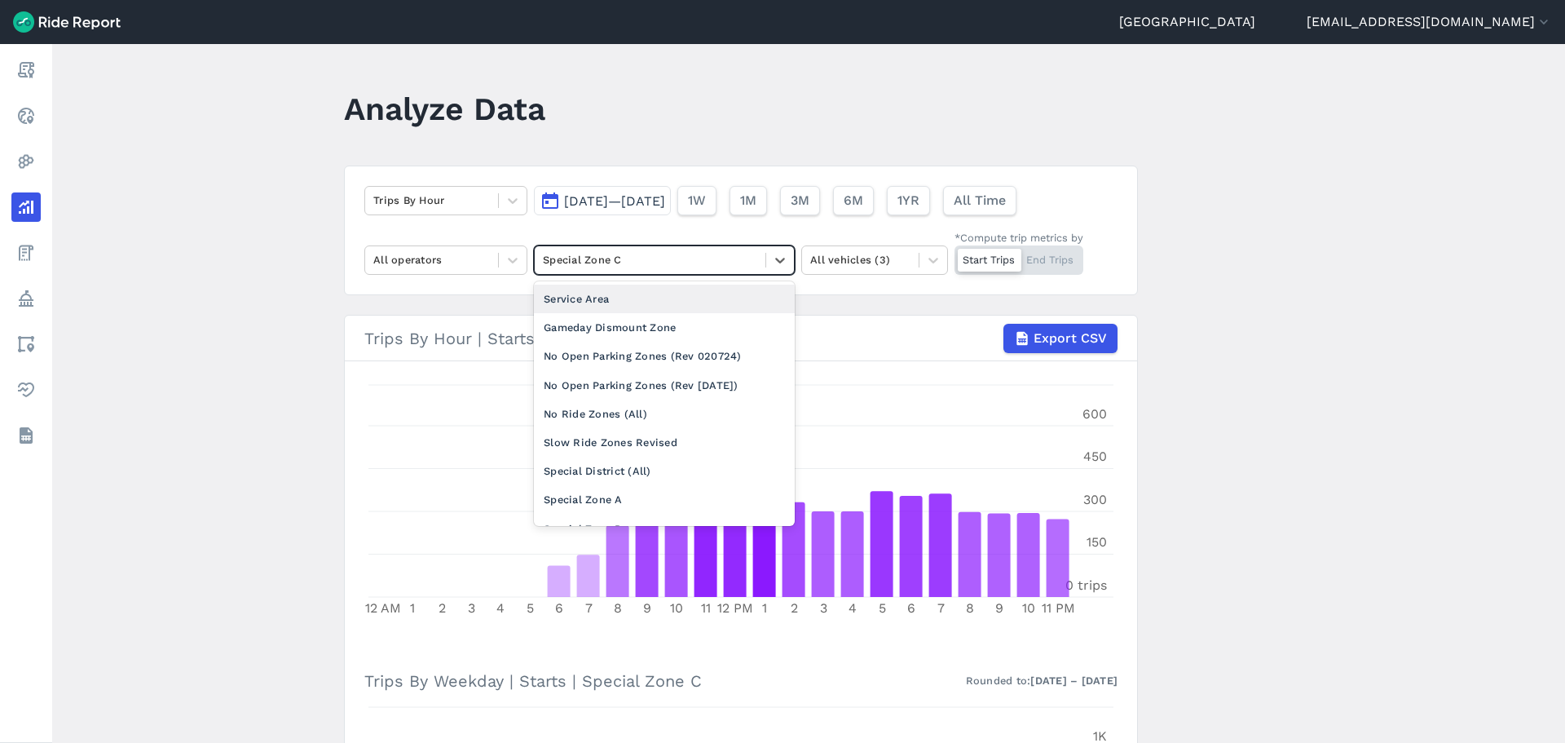
click at [583, 261] on div at bounding box center [650, 259] width 214 height 19
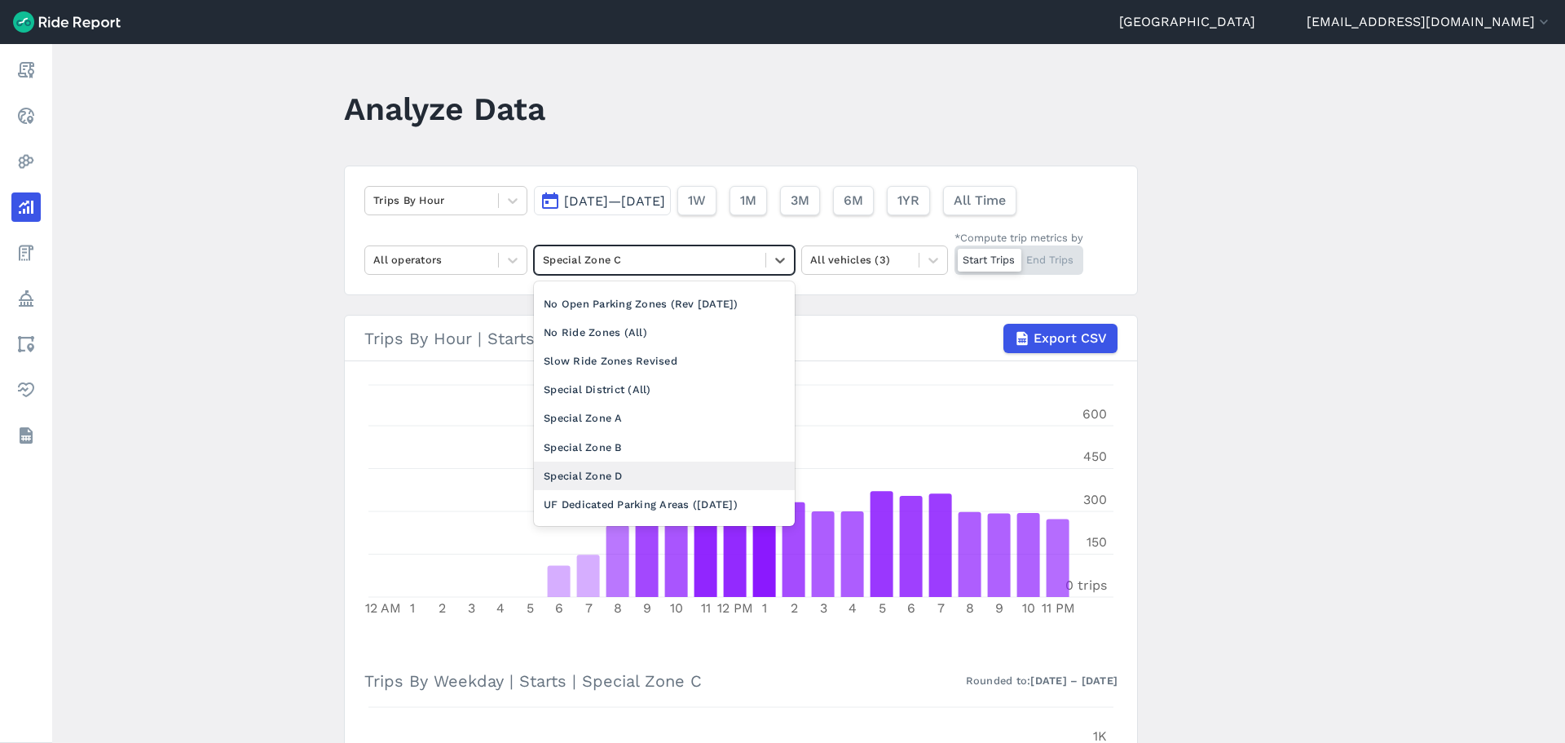
click at [570, 472] on div "Special Zone D" at bounding box center [664, 475] width 261 height 29
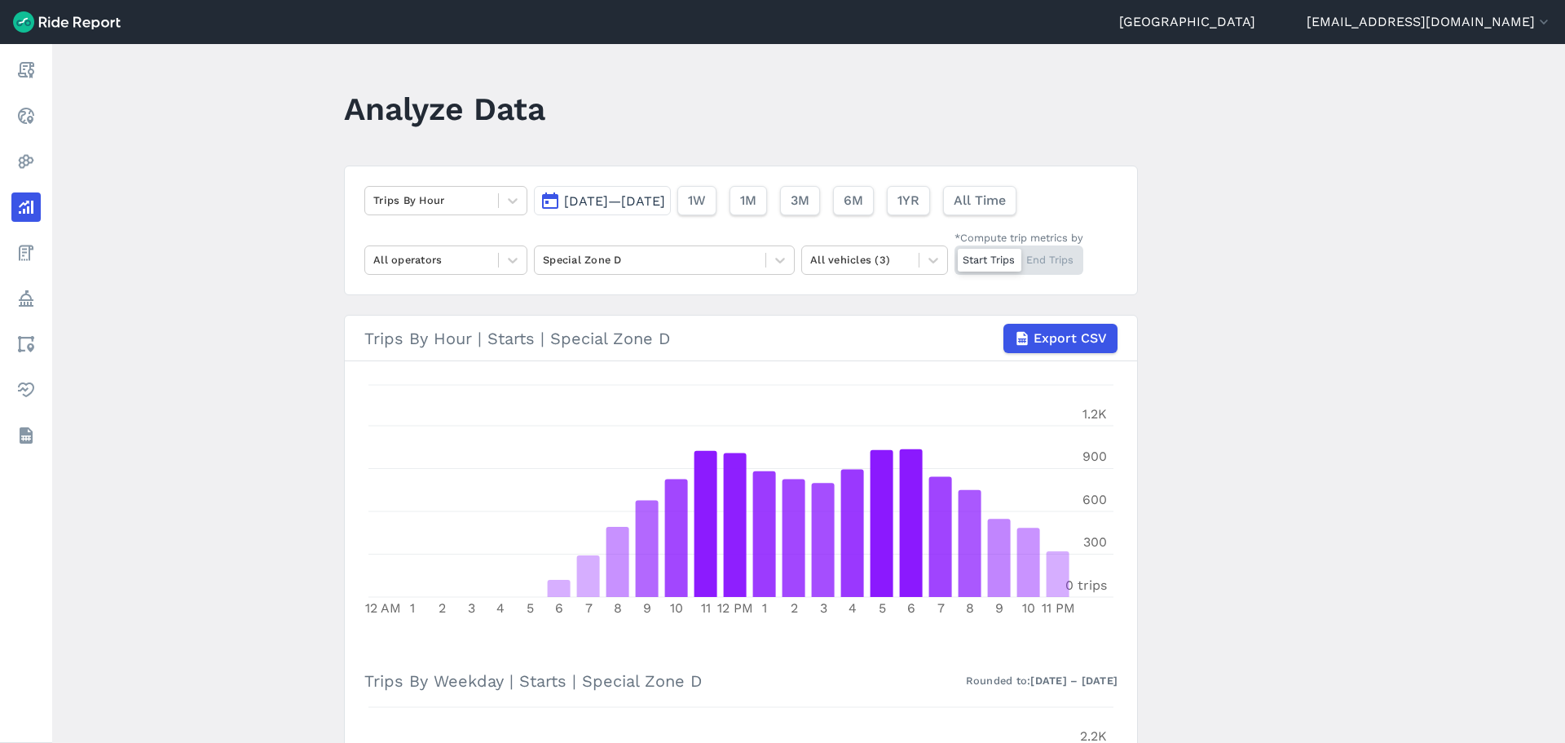
click at [287, 330] on main "Analyze Data Trips By Hour Sep 1, 2025—Sep 30, 2025 1W 1M 3M 6M 1YR All Time Al…" at bounding box center [808, 393] width 1513 height 699
click at [253, 393] on main "Analyze Data Trips By Hour Sep 1, 2025—Sep 30, 2025 1W 1M 3M 6M 1YR All Time Al…" at bounding box center [808, 393] width 1513 height 699
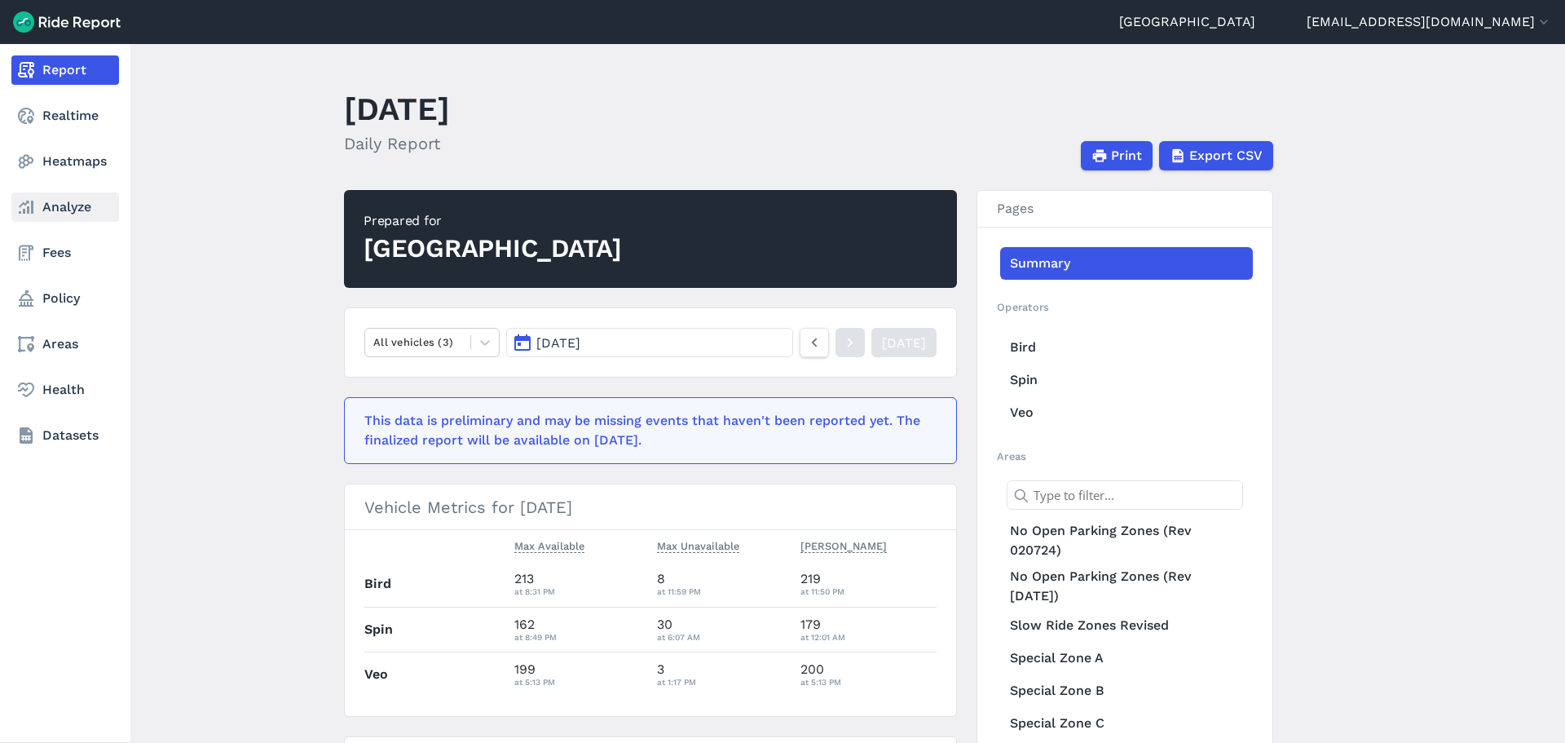
click at [95, 215] on link "Analyze" at bounding box center [65, 206] width 108 height 29
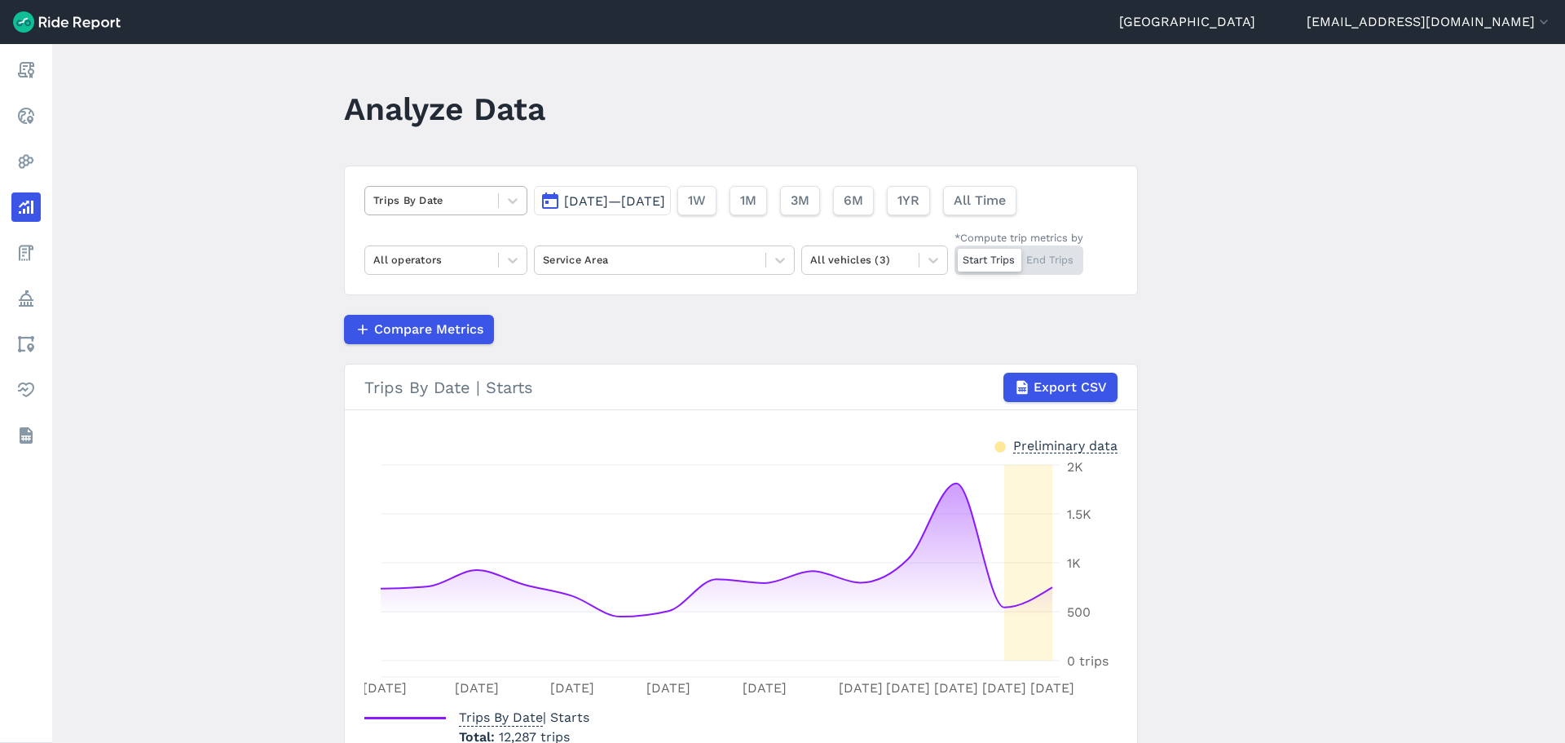
click at [444, 186] on div "Trips By Date" at bounding box center [445, 200] width 163 height 29
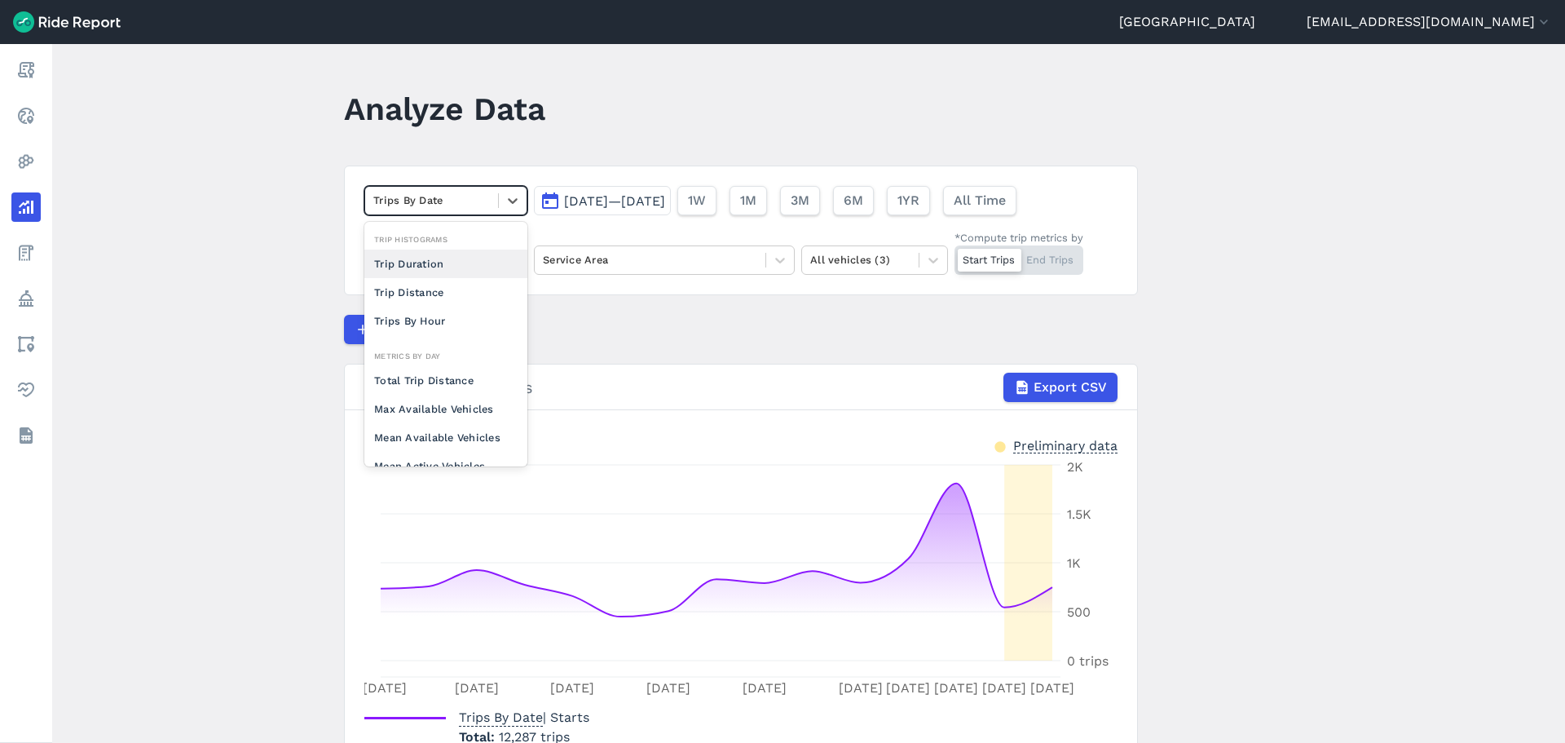
click at [444, 186] on div "Trips By Date" at bounding box center [445, 200] width 163 height 29
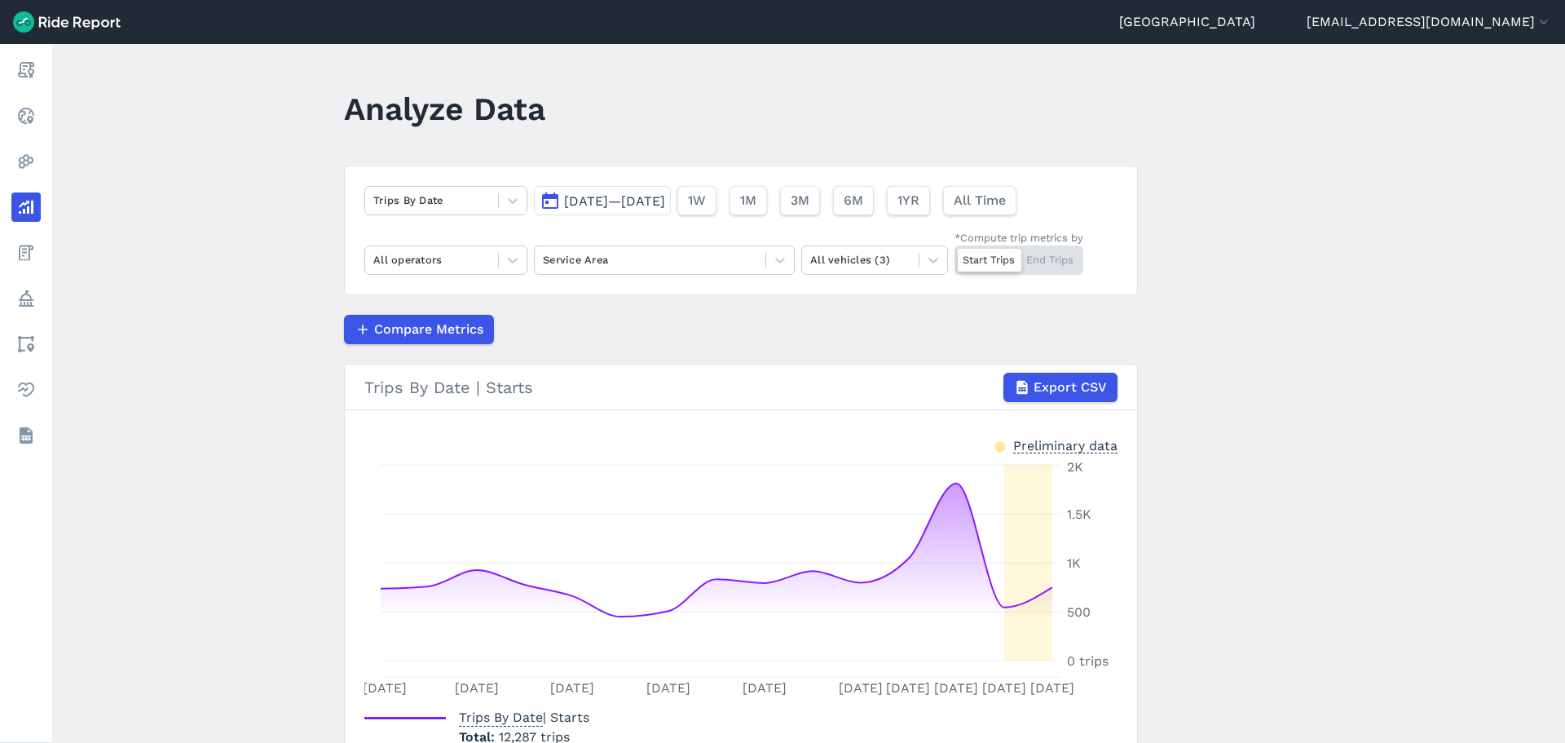
click at [671, 211] on button "[DATE]—[DATE]" at bounding box center [602, 200] width 137 height 29
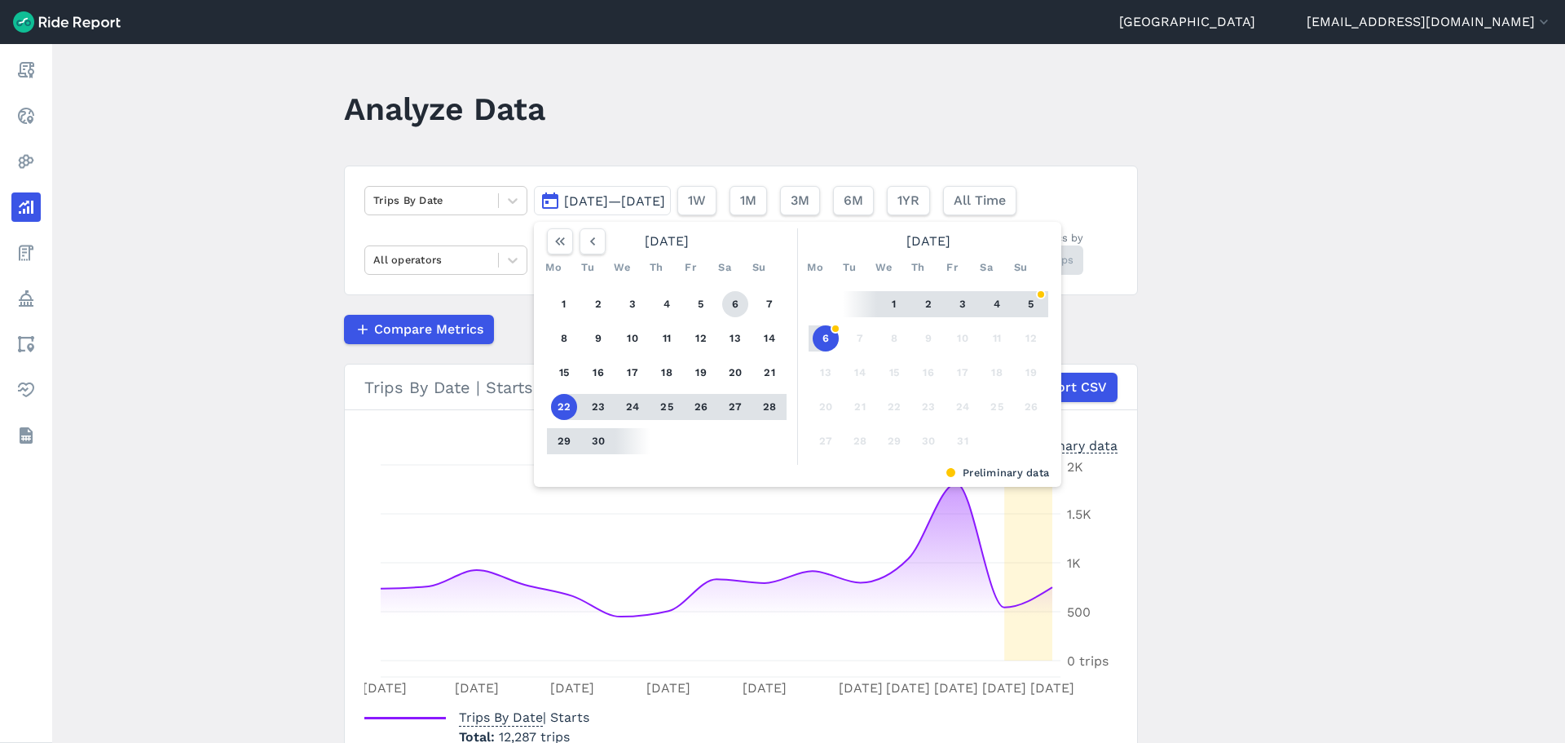
click at [723, 302] on button "6" at bounding box center [735, 304] width 26 height 26
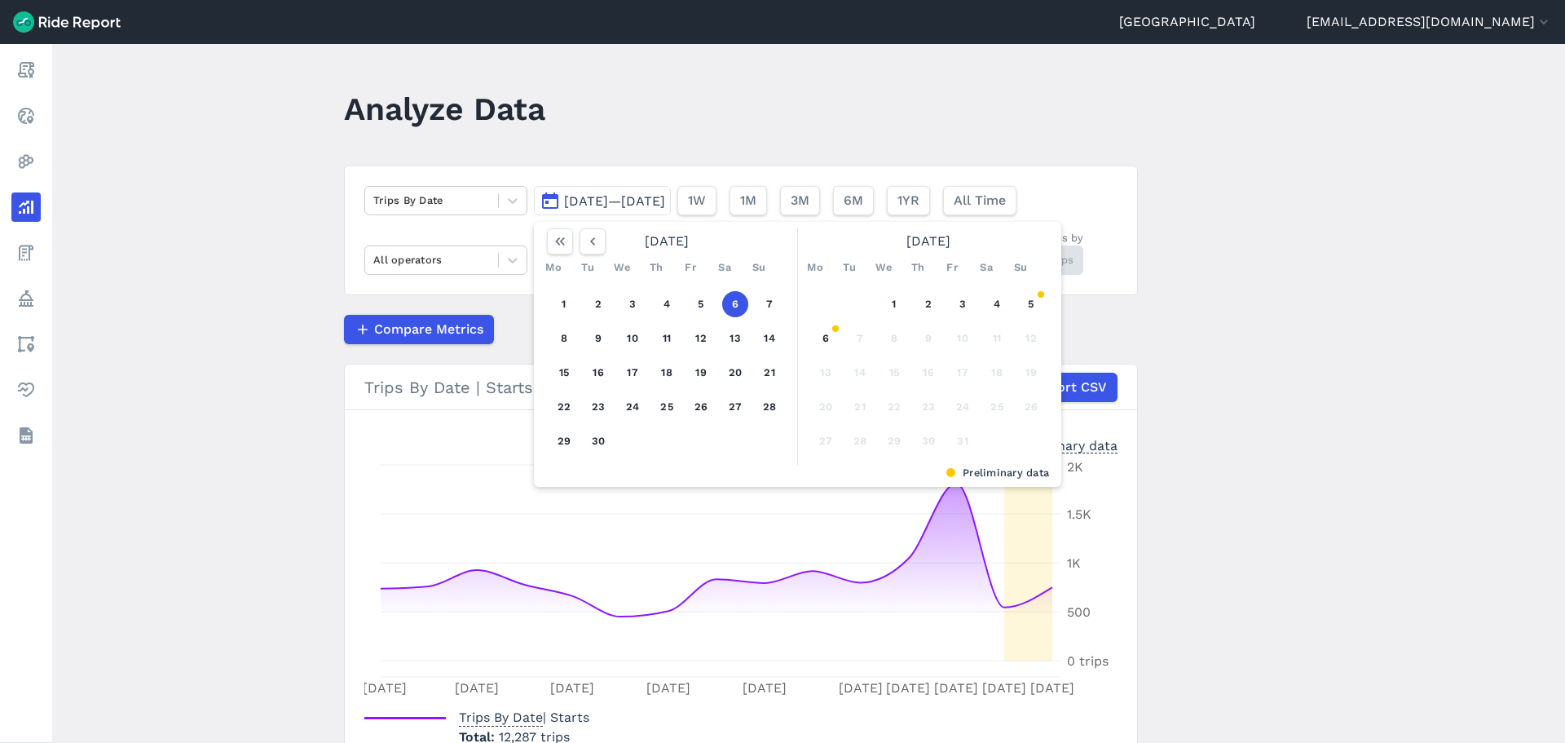
click at [732, 300] on button "6" at bounding box center [735, 304] width 26 height 26
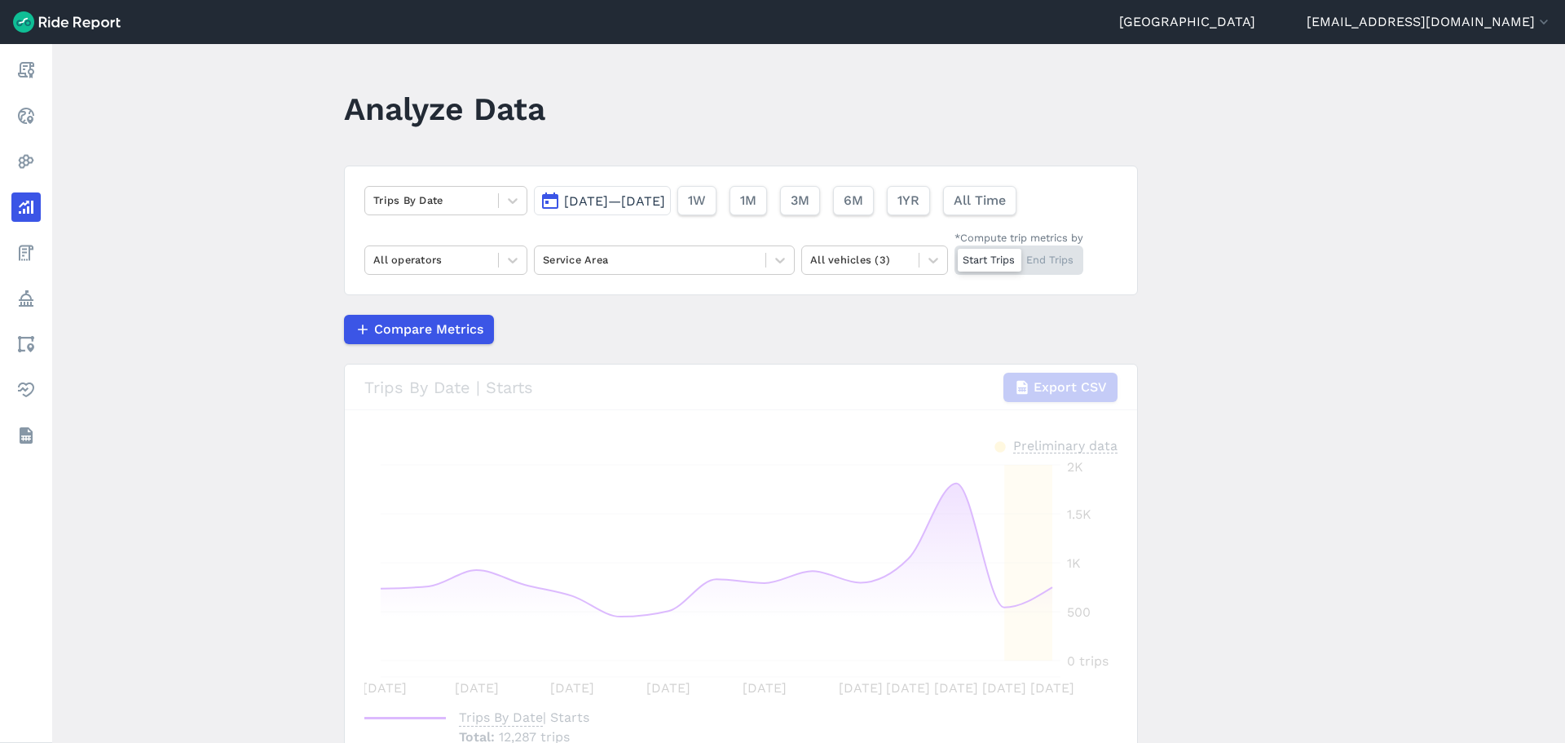
click at [732, 300] on article "Trips By Date [DATE]—[DATE] [DATE] Mo Tu We Th Fr Sa Su 1 2 3 4 5 6 7 8 9 10 11…" at bounding box center [741, 476] width 794 height 621
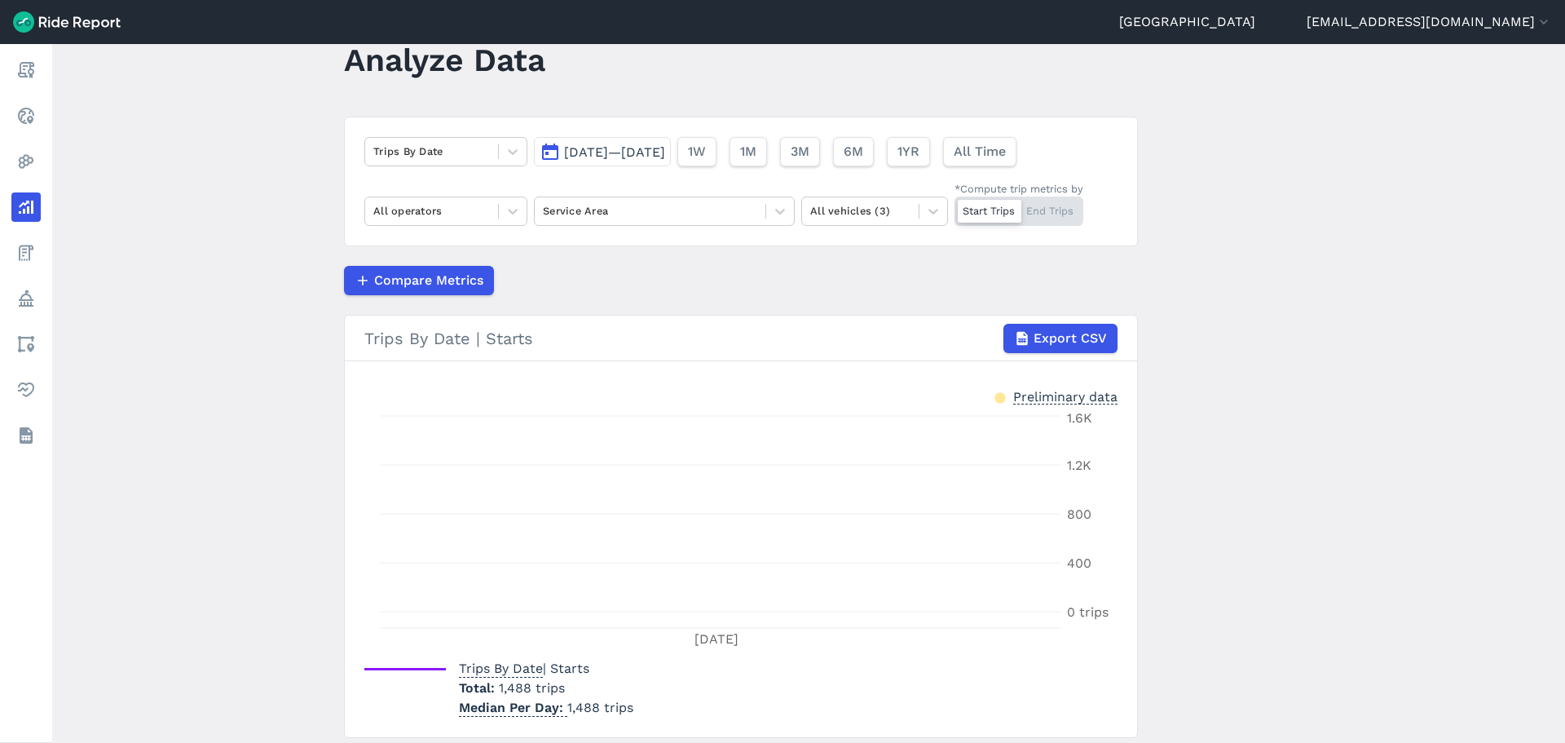
scroll to position [104, 0]
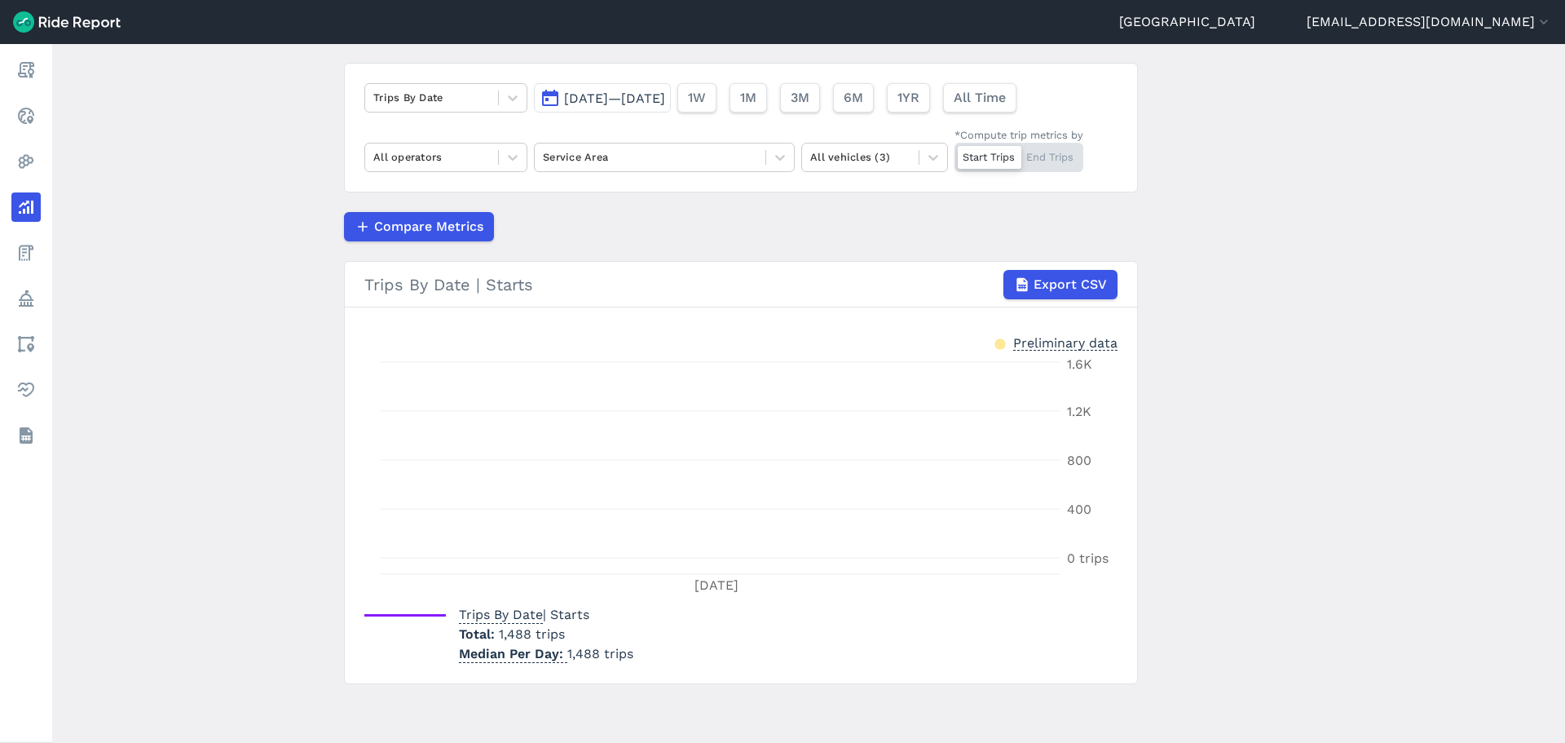
click at [620, 111] on button "[DATE]—[DATE]" at bounding box center [602, 97] width 137 height 29
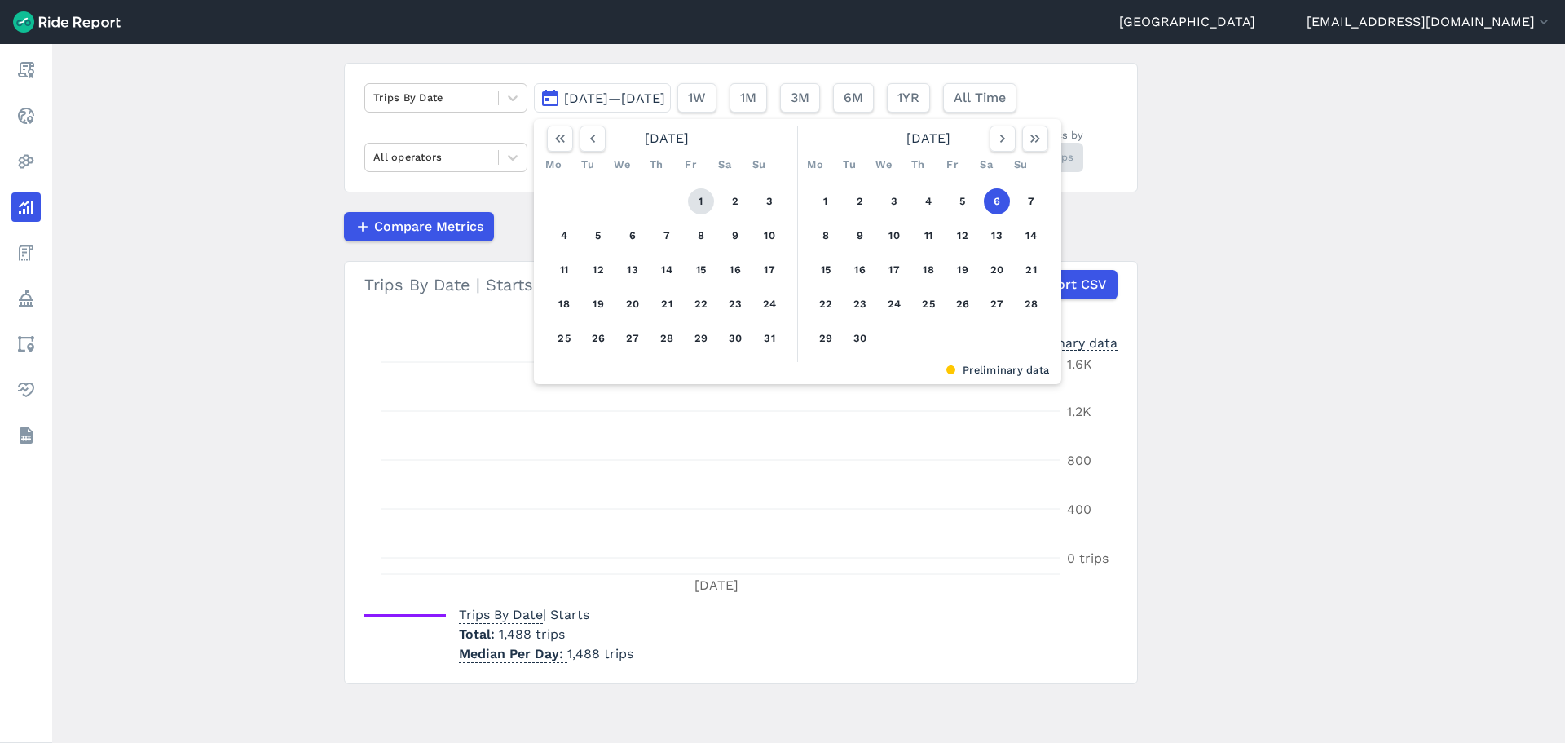
click at [695, 192] on button "1" at bounding box center [701, 201] width 26 height 26
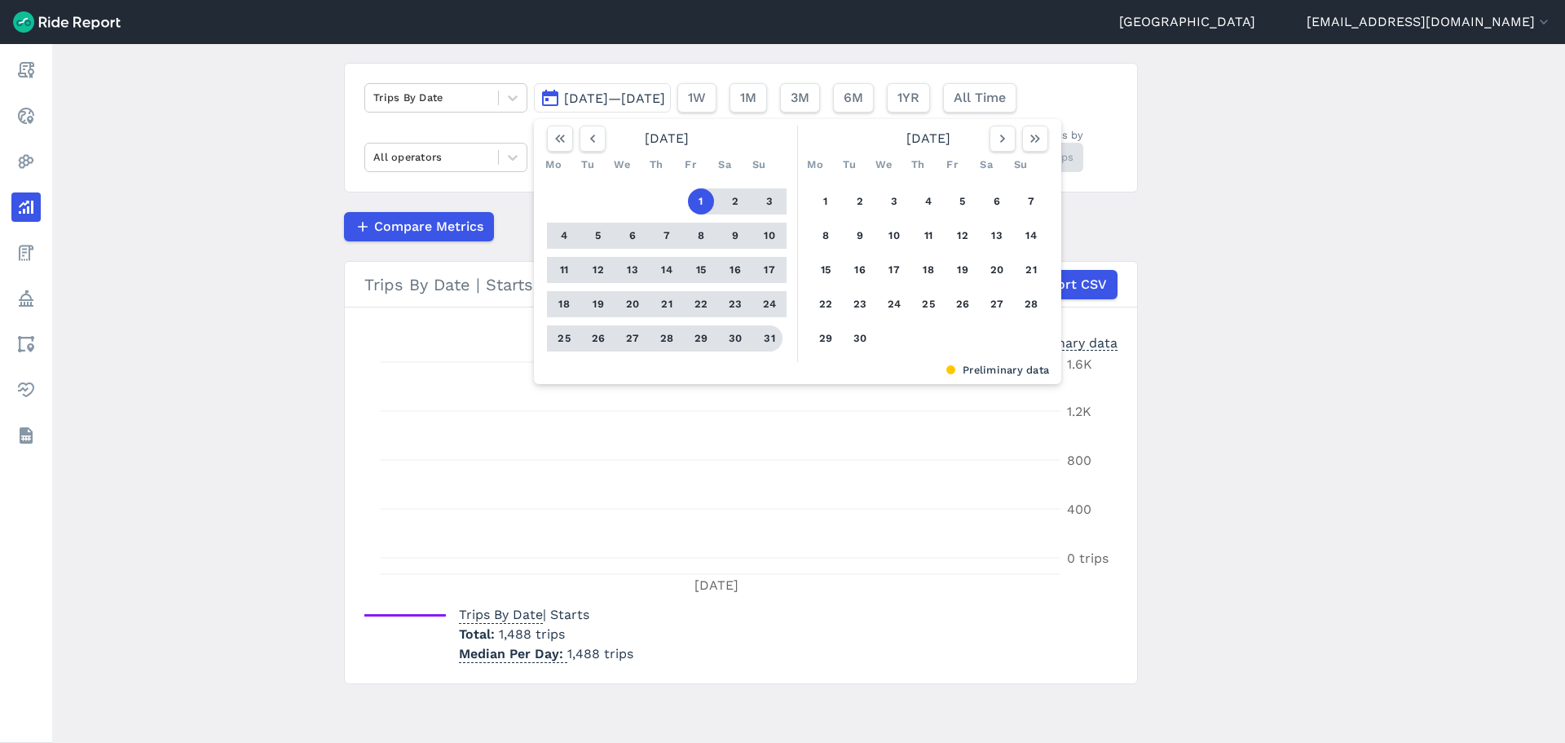
click at [771, 334] on button "31" at bounding box center [770, 338] width 26 height 26
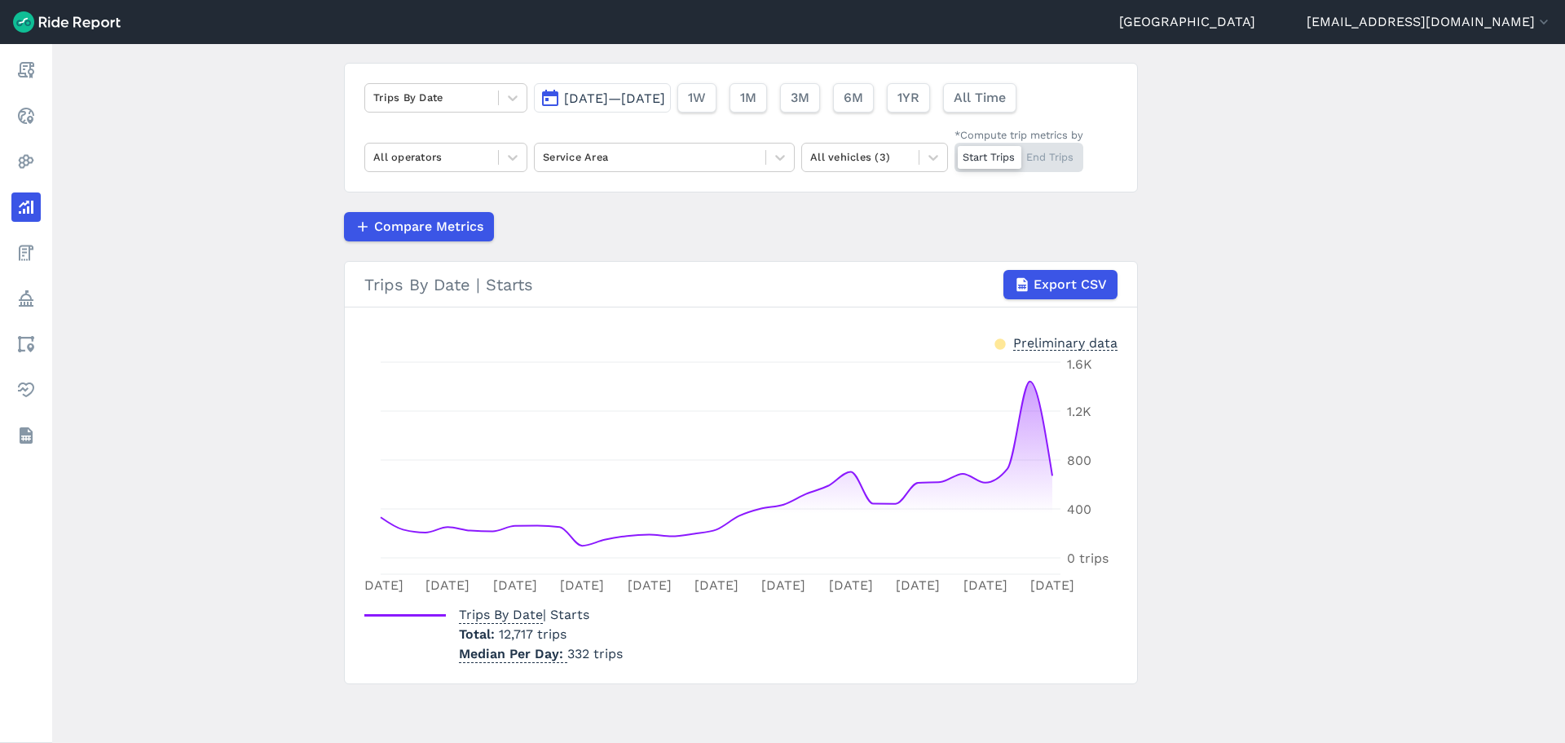
click at [657, 99] on span "[DATE]—[DATE]" at bounding box center [614, 98] width 101 height 15
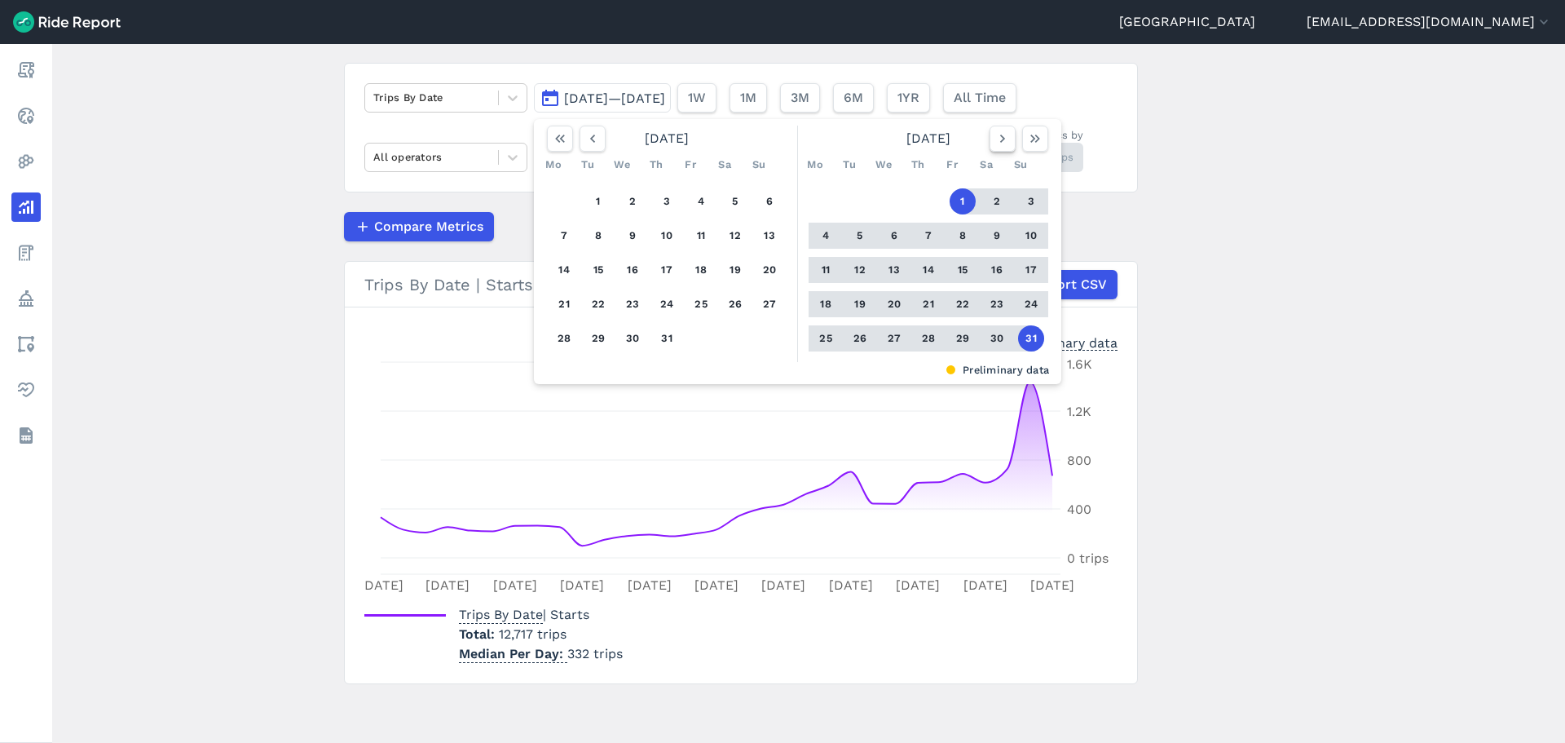
click at [995, 139] on icon "button" at bounding box center [1003, 138] width 16 height 16
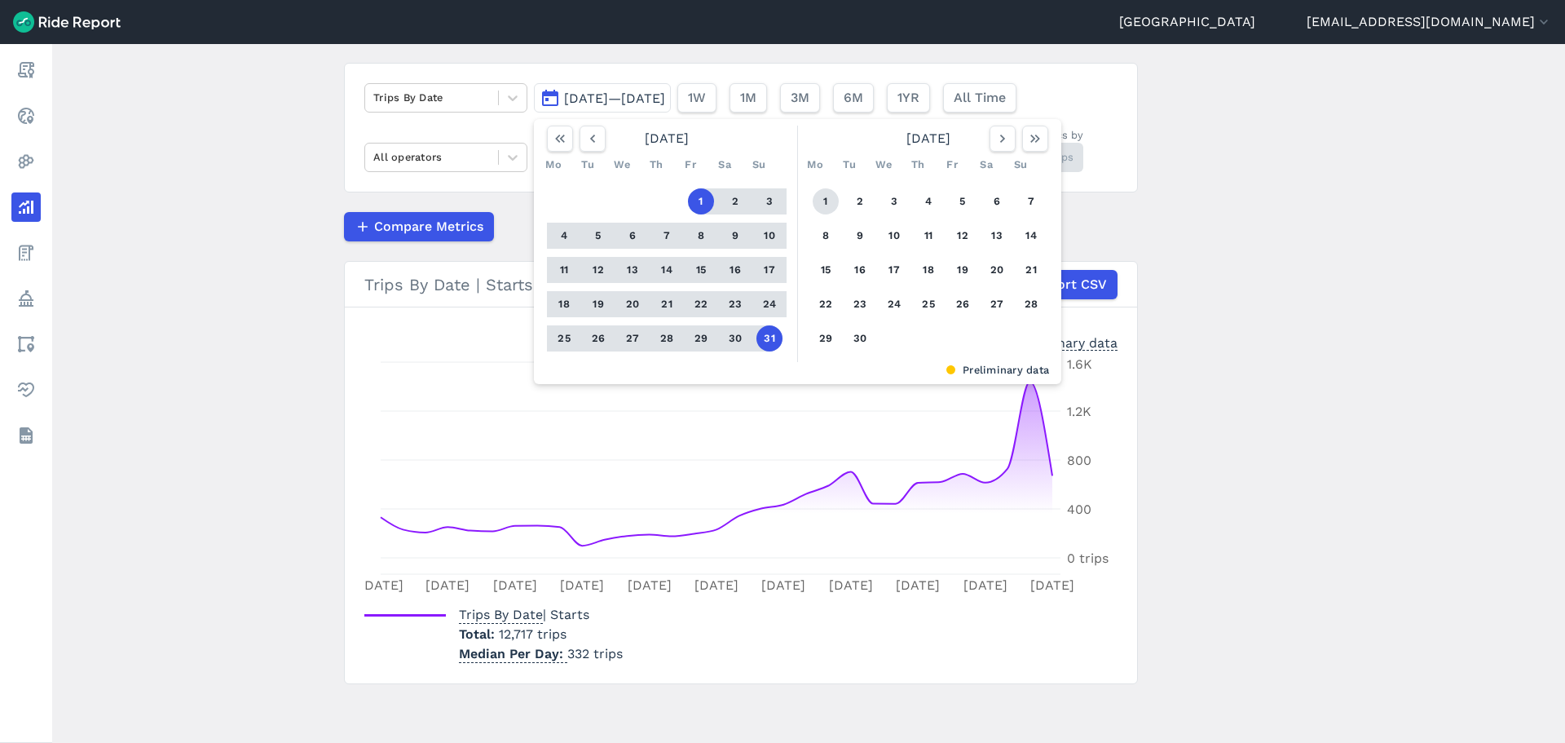
click at [821, 201] on button "1" at bounding box center [826, 201] width 26 height 26
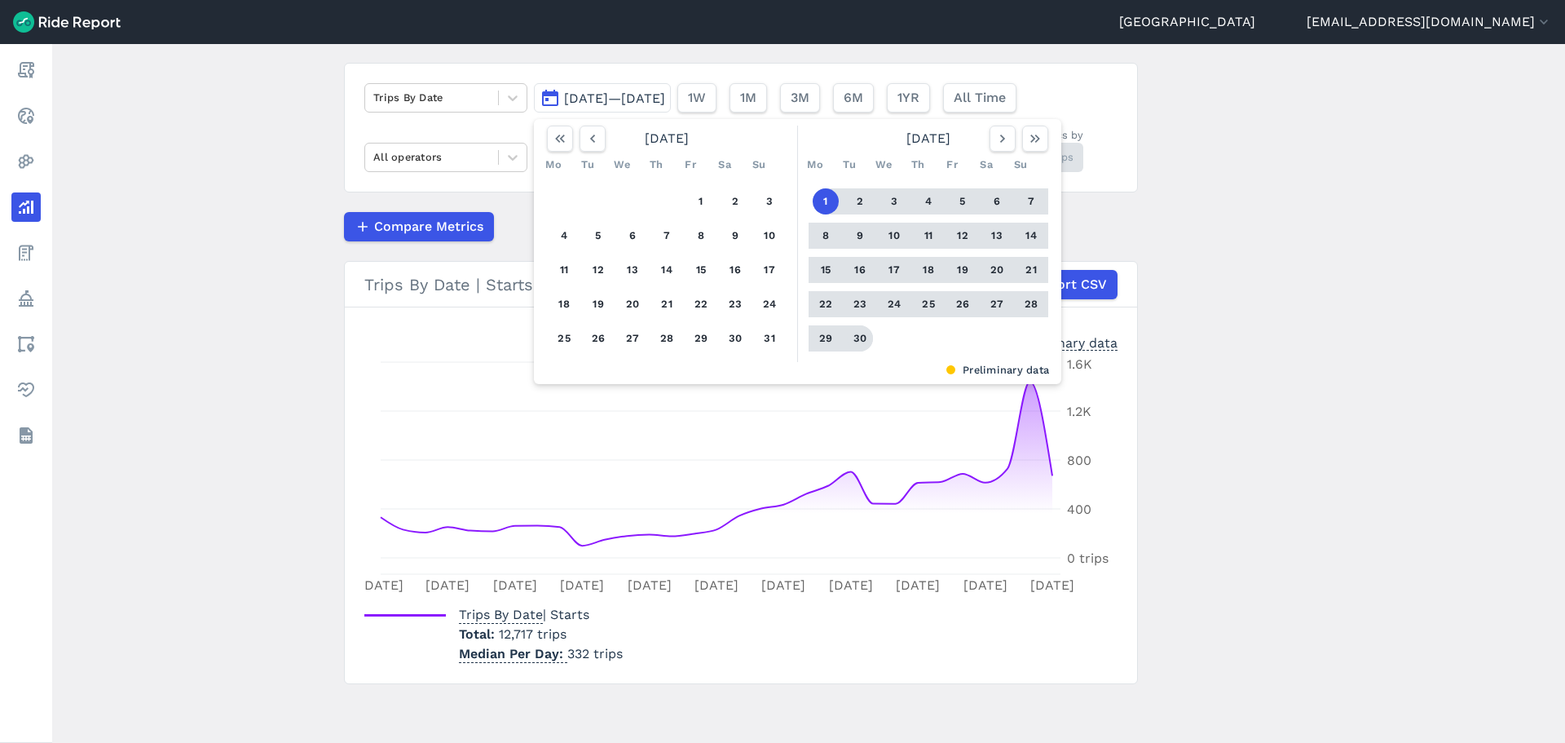
click at [863, 341] on button "30" at bounding box center [860, 338] width 26 height 26
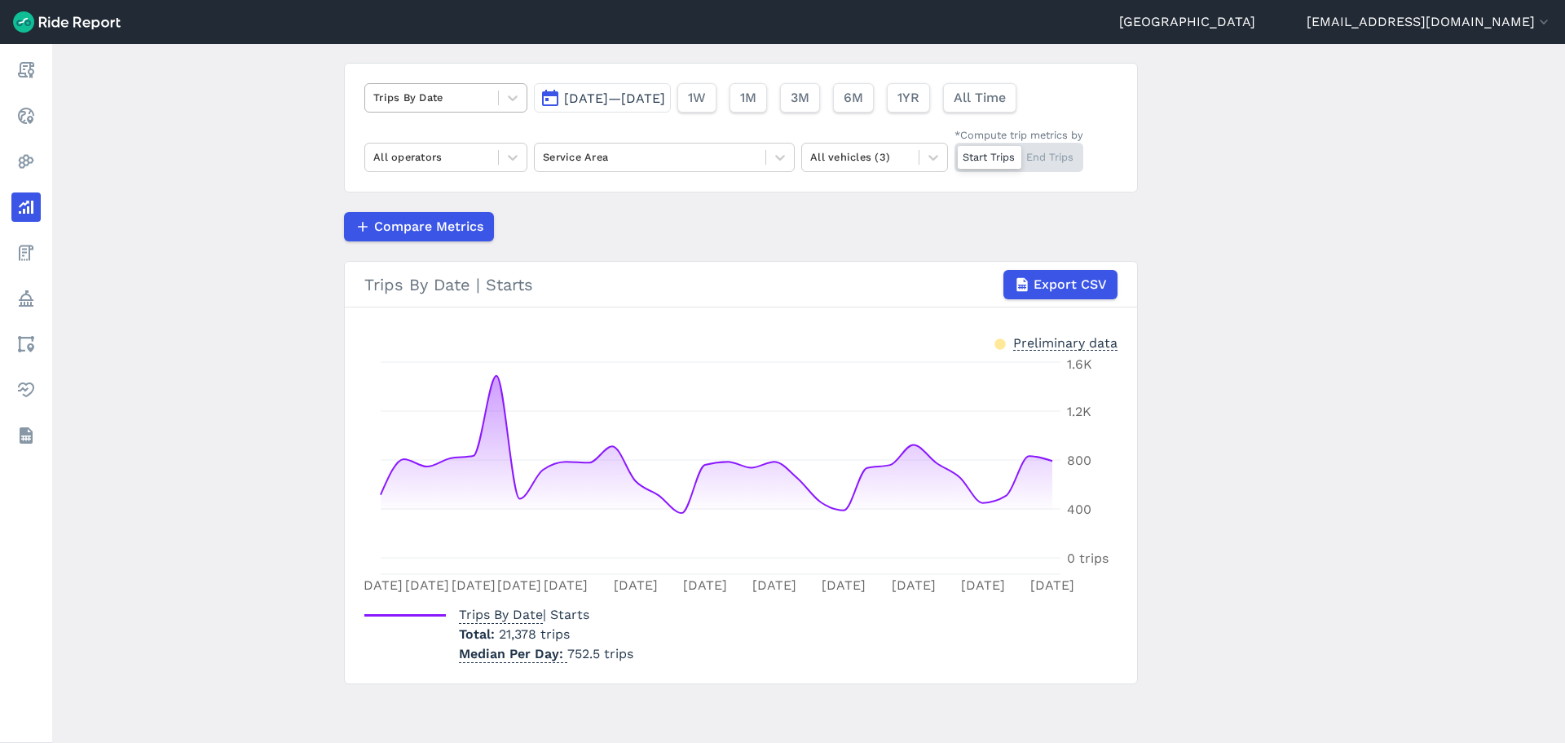
click at [444, 88] on div at bounding box center [431, 97] width 117 height 19
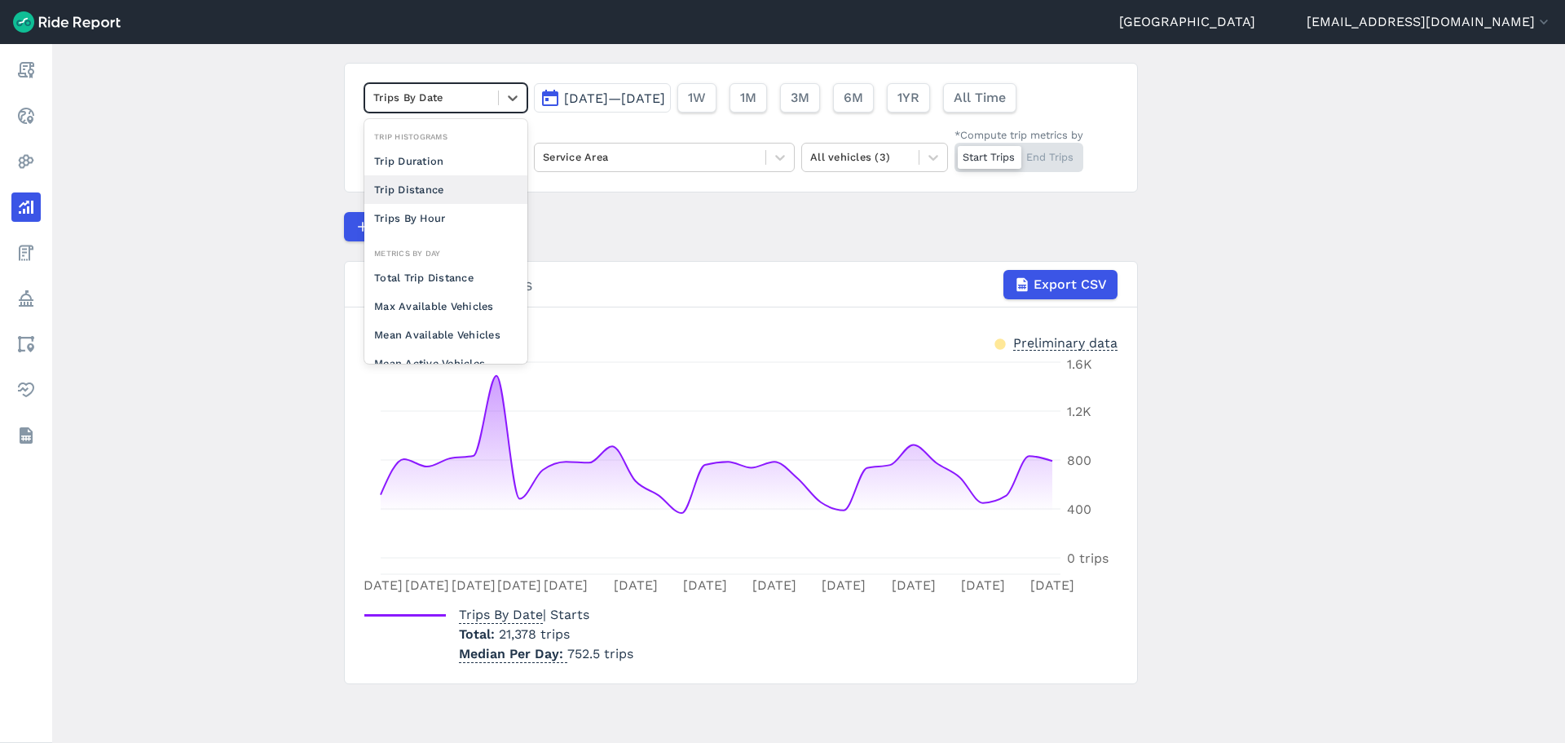
click at [400, 184] on div "Trip Distance" at bounding box center [445, 189] width 163 height 29
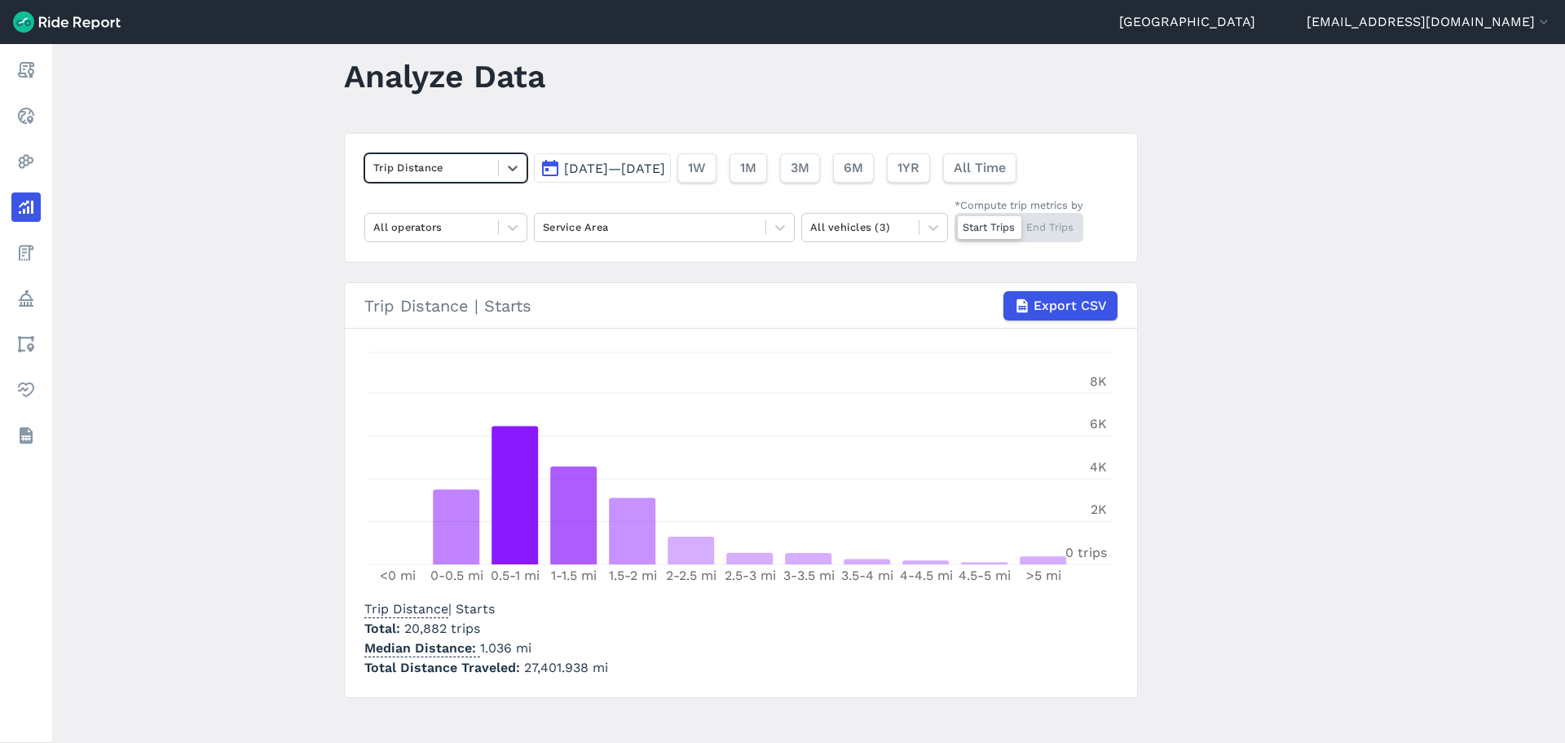
scroll to position [47, 0]
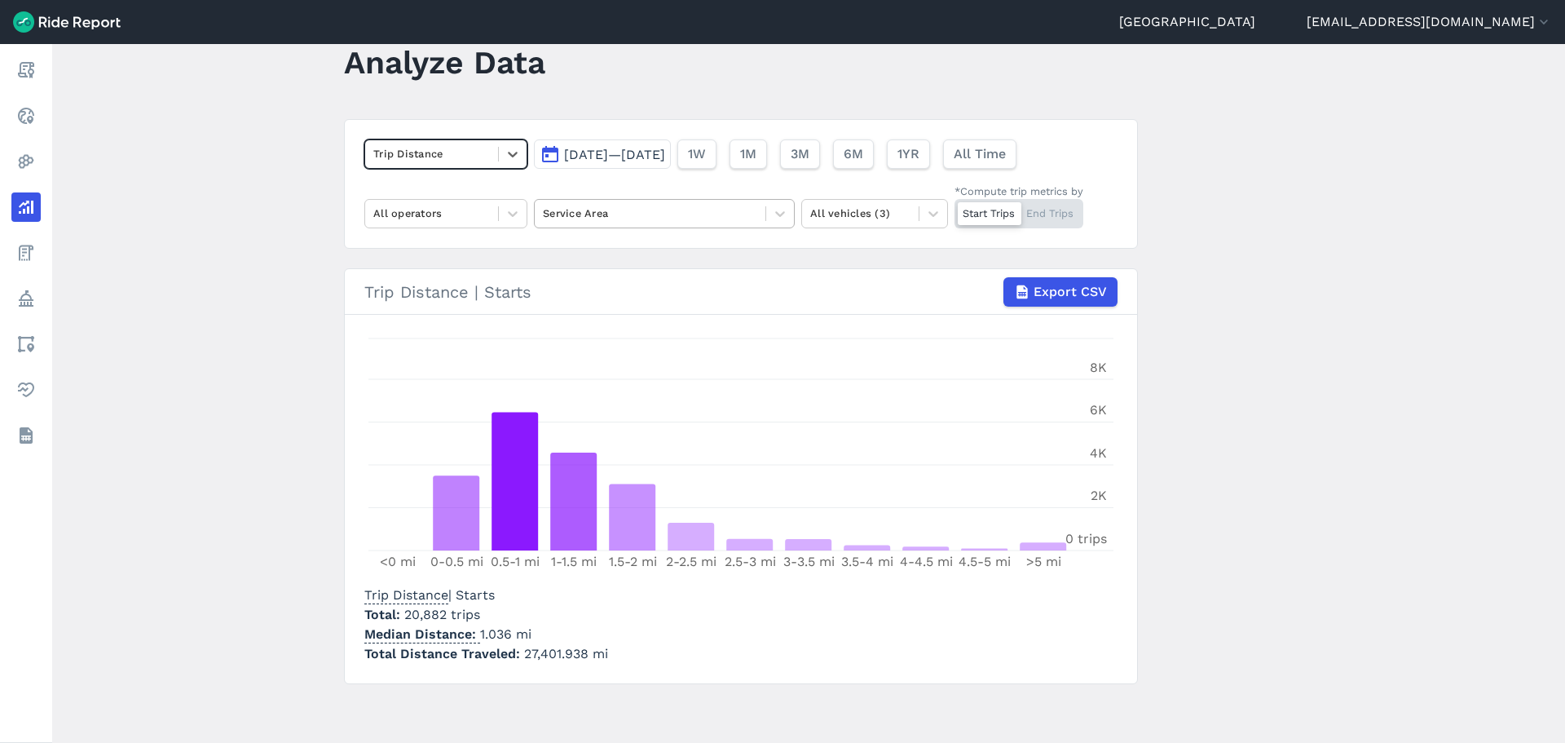
click at [615, 214] on div at bounding box center [650, 213] width 214 height 19
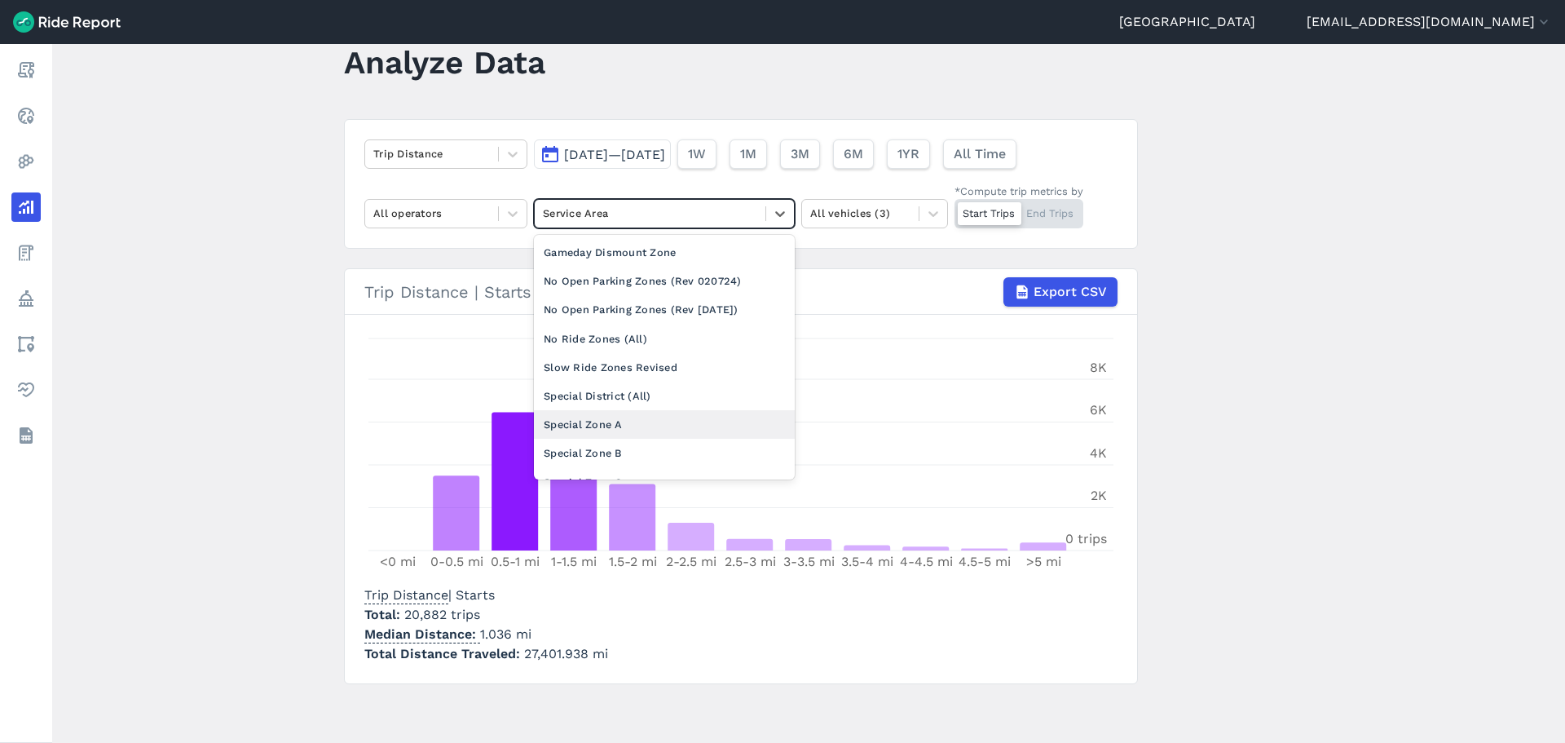
click at [585, 414] on div "Special Zone A" at bounding box center [664, 424] width 261 height 29
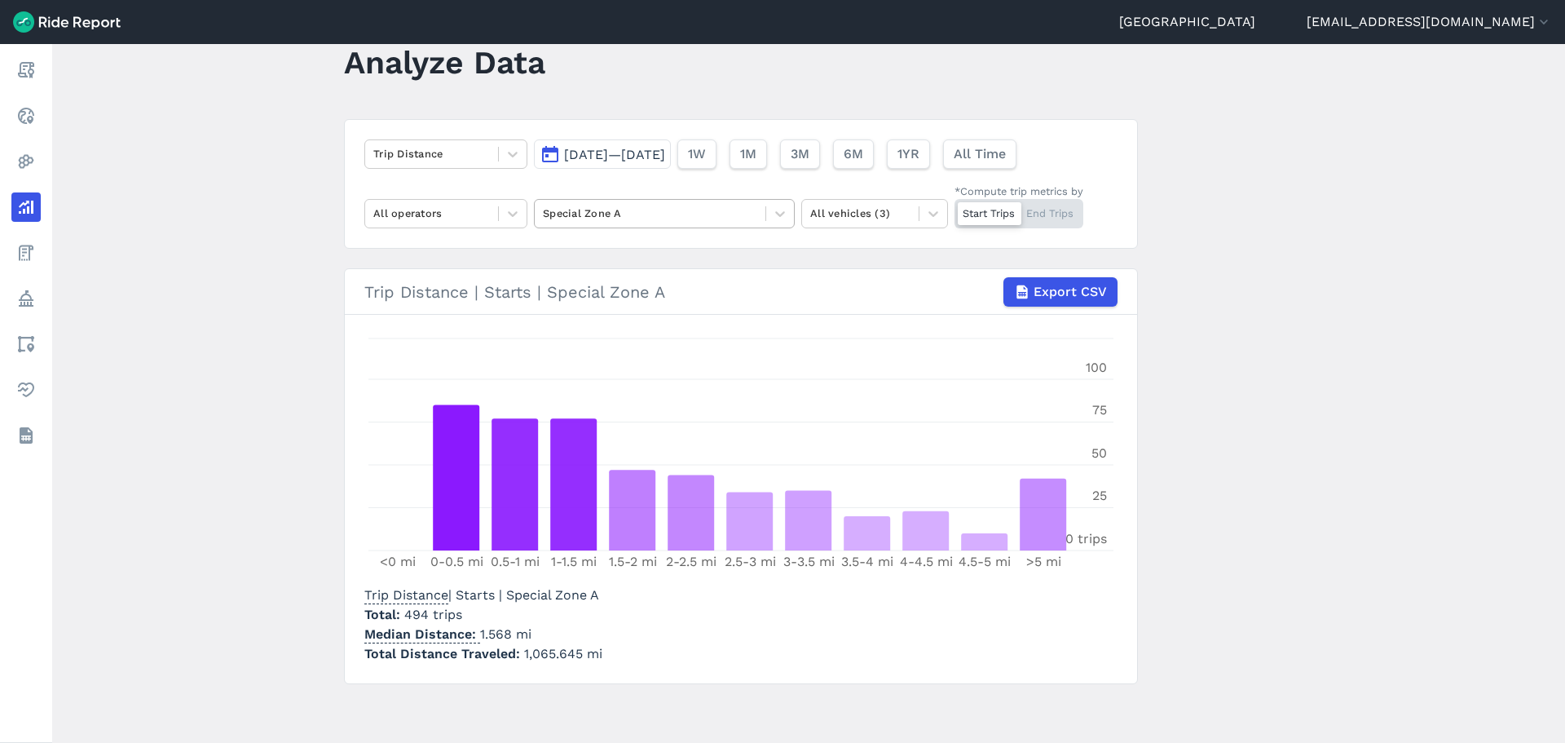
click at [620, 217] on div at bounding box center [650, 213] width 214 height 19
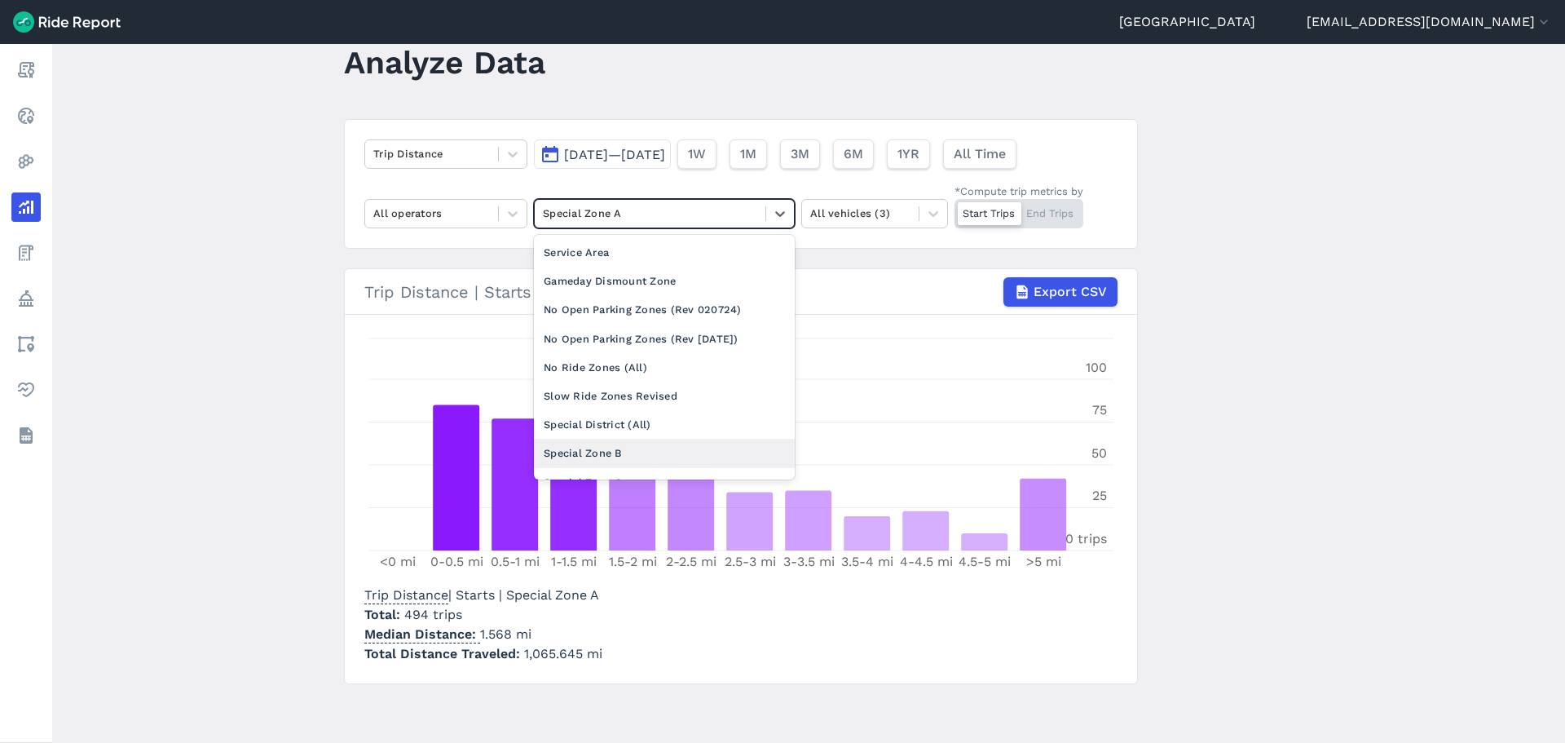
click at [578, 447] on div "Special Zone B" at bounding box center [664, 453] width 261 height 29
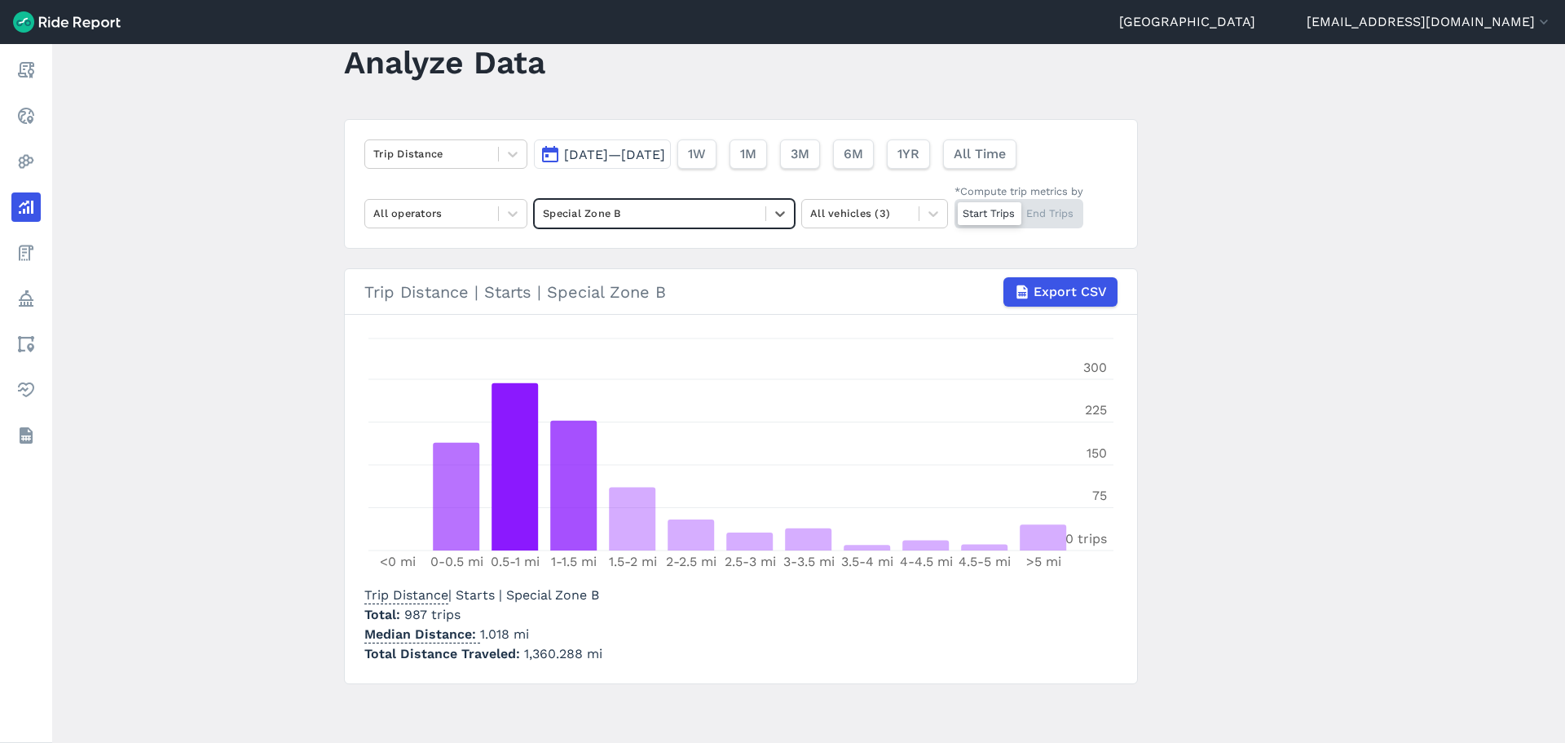
click at [620, 191] on div "Trip Distance [DATE]—[DATE] 1W 1M 3M 6M 1YR All Time All operators option Speci…" at bounding box center [741, 184] width 794 height 130
click at [619, 209] on div at bounding box center [650, 213] width 214 height 19
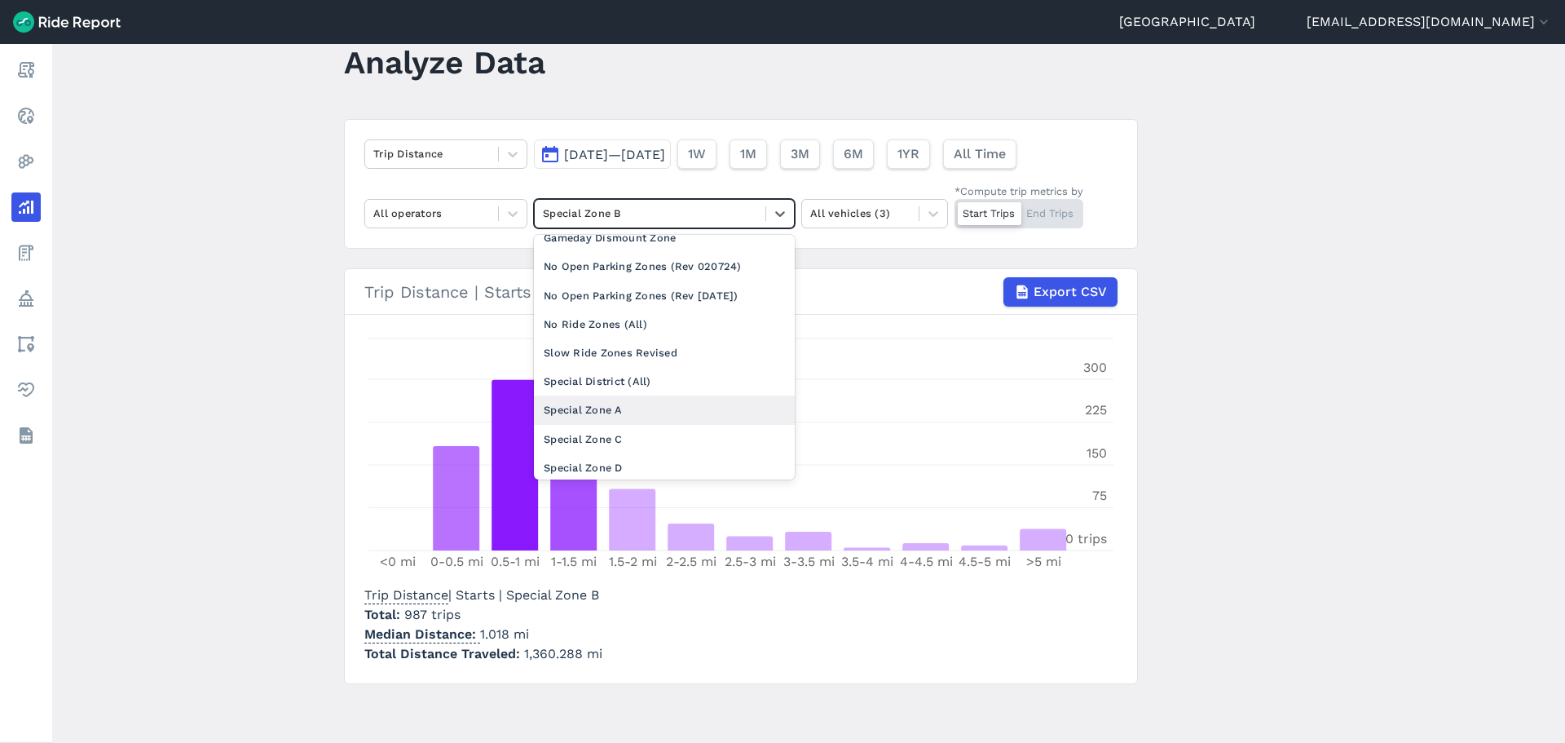
scroll to position [82, 0]
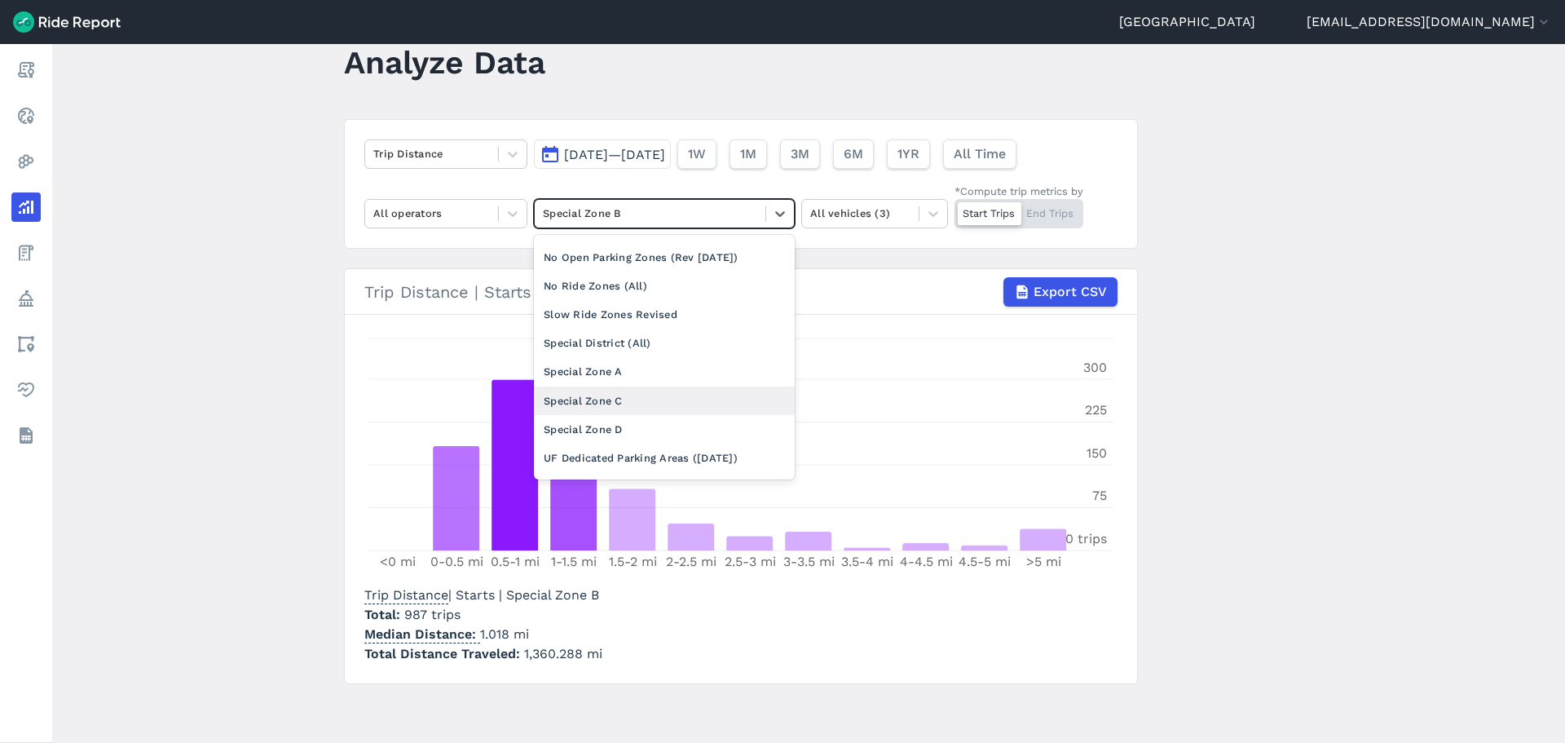
click at [575, 394] on div "Special Zone C" at bounding box center [664, 400] width 261 height 29
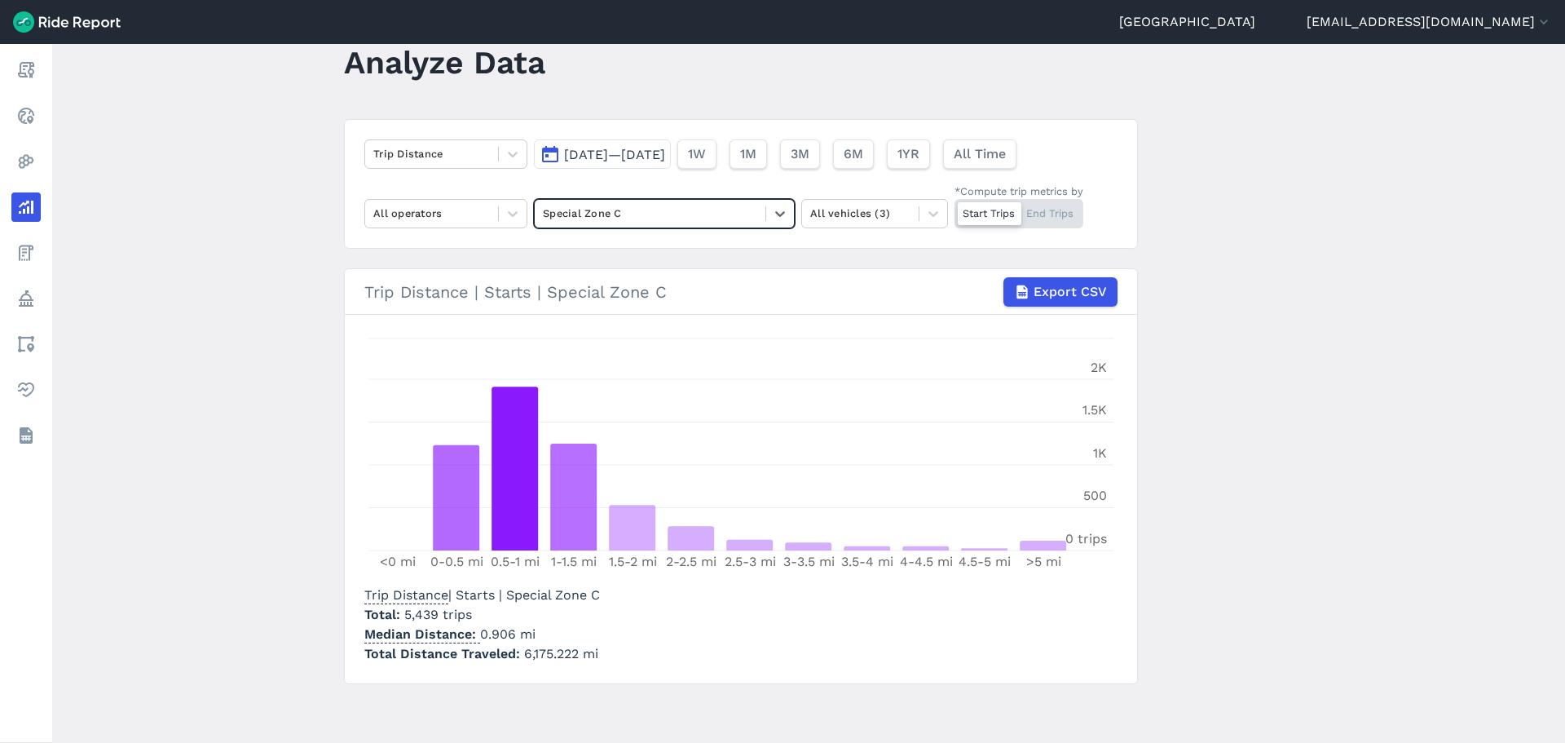
click at [592, 210] on div at bounding box center [650, 213] width 214 height 19
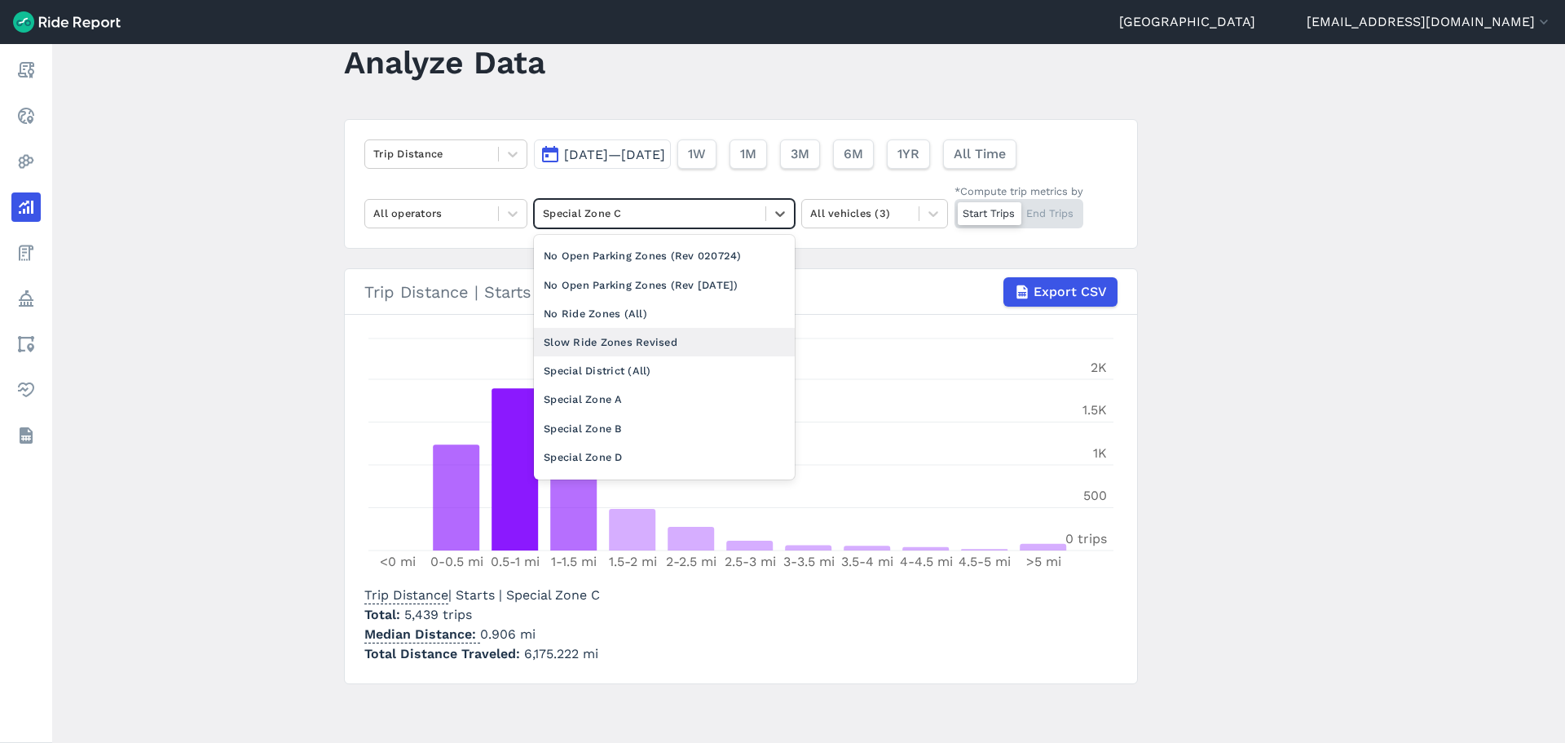
scroll to position [82, 0]
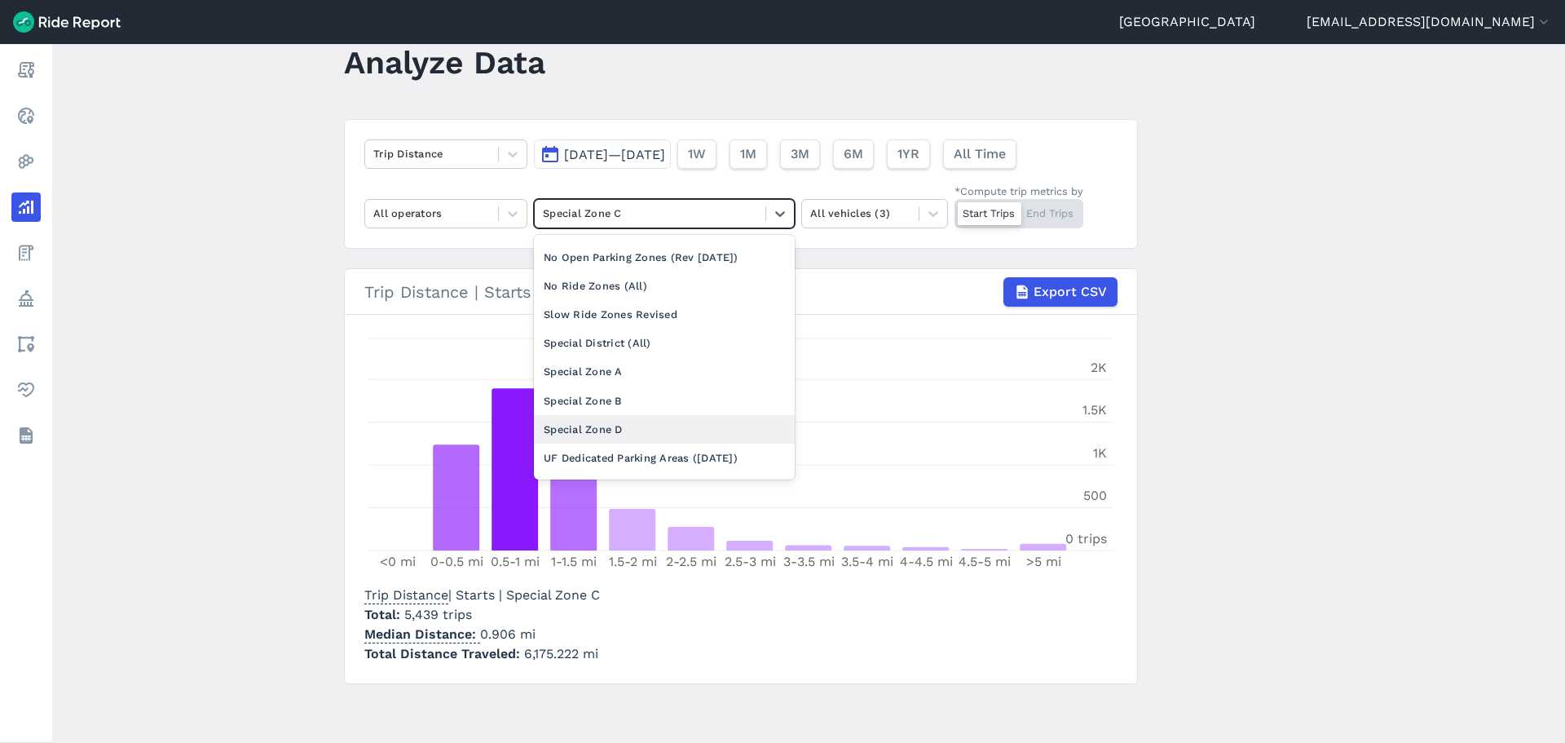
click at [561, 428] on div "Special Zone D" at bounding box center [664, 429] width 261 height 29
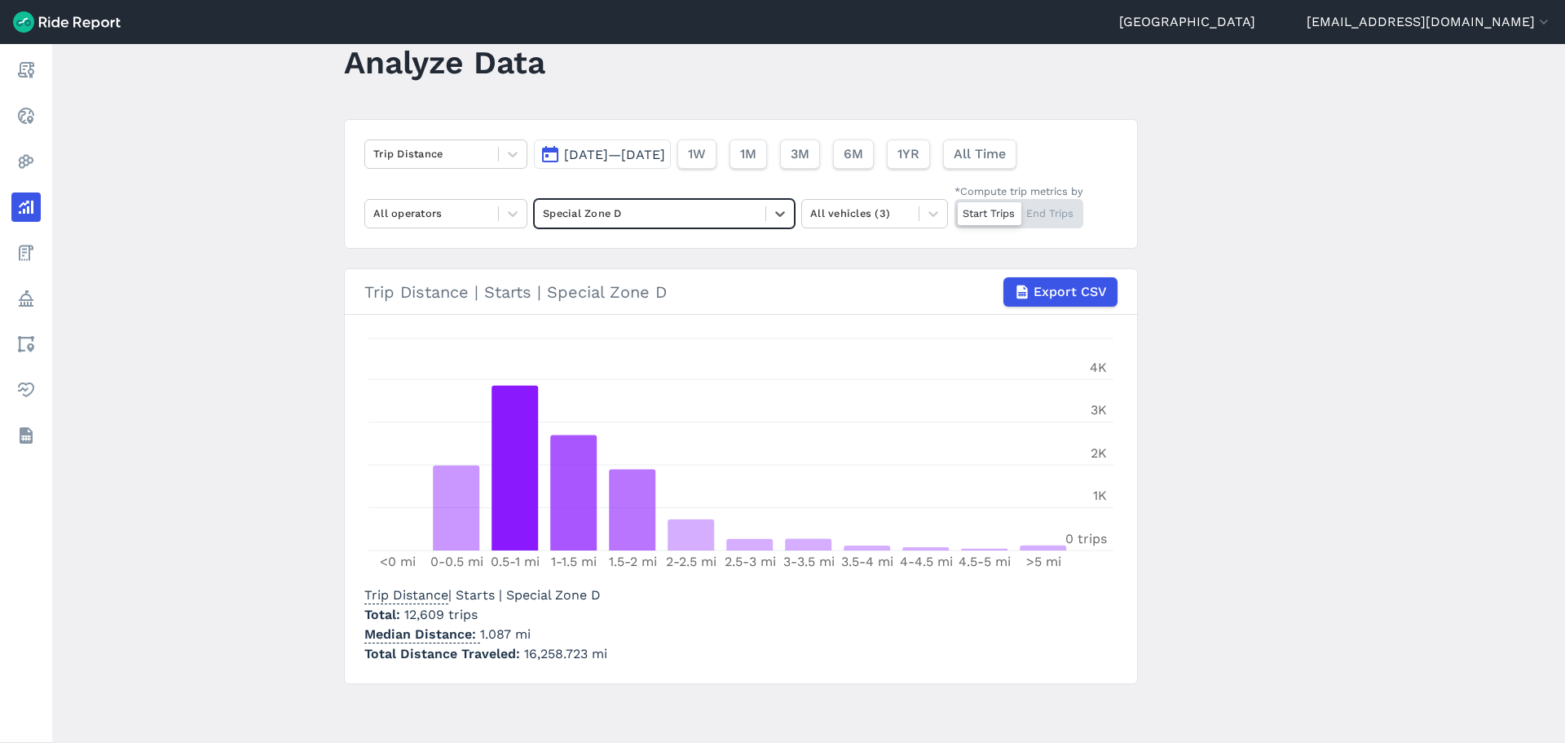
click at [314, 347] on main "Analyze Data Trip Distance [DATE]—[DATE] 1W 1M 3M 6M 1YR All Time All operators…" at bounding box center [808, 393] width 1513 height 699
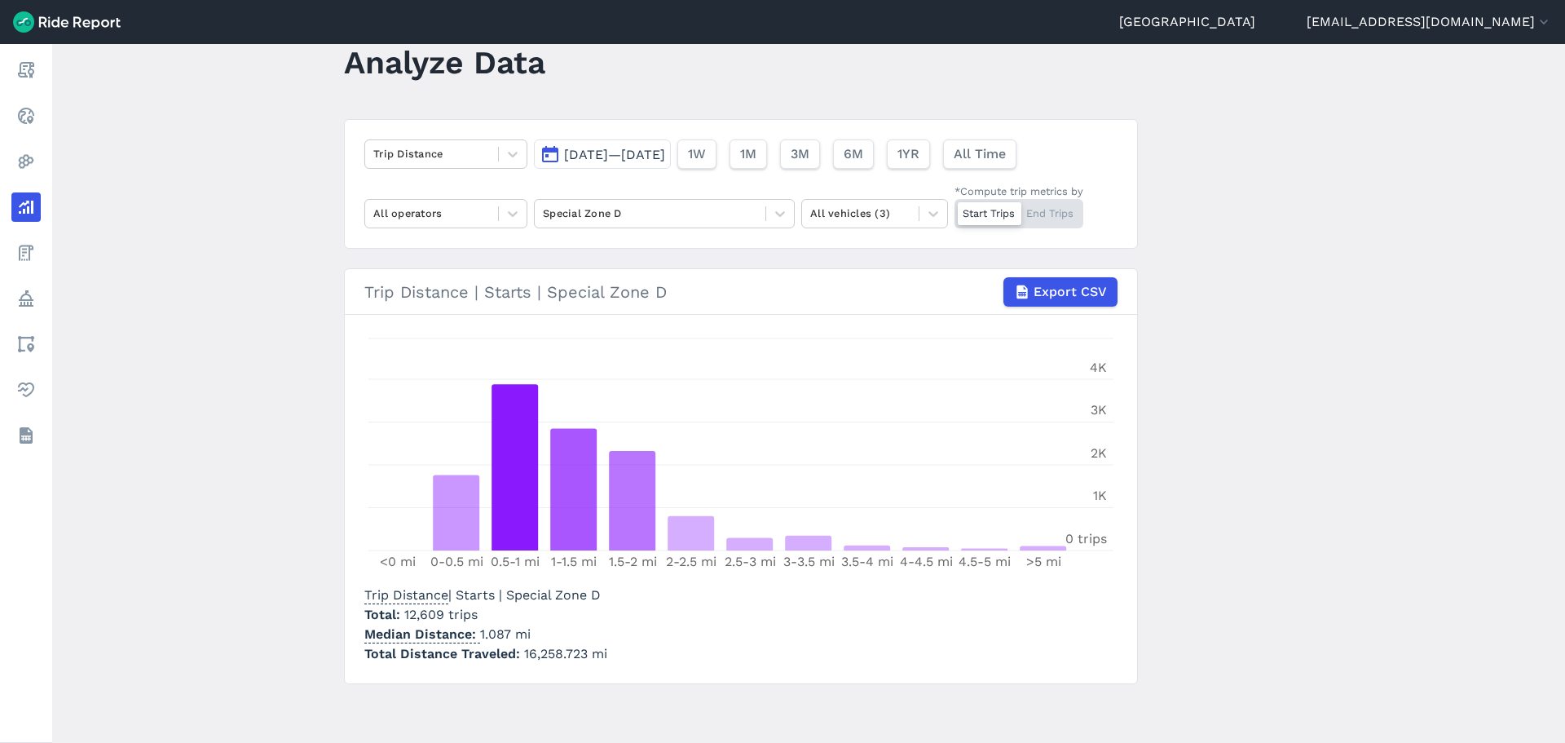
click at [450, 136] on div "Trip Distance [DATE]—[DATE] 1W 1M 3M 6M 1YR All Time All operators Special Zone…" at bounding box center [741, 184] width 794 height 130
click at [626, 141] on button "[DATE]—[DATE]" at bounding box center [602, 153] width 137 height 29
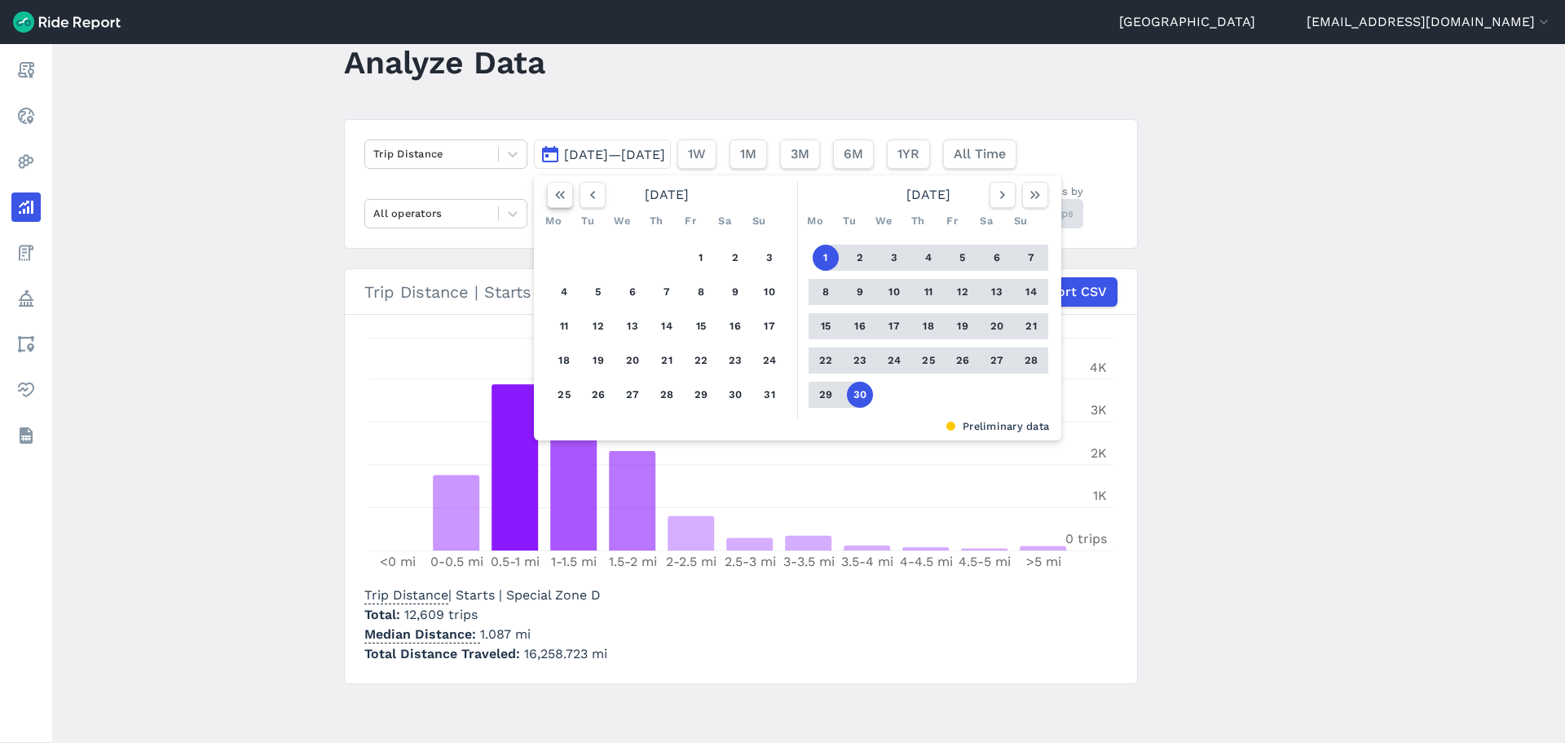
click at [549, 199] on button "button" at bounding box center [560, 195] width 26 height 26
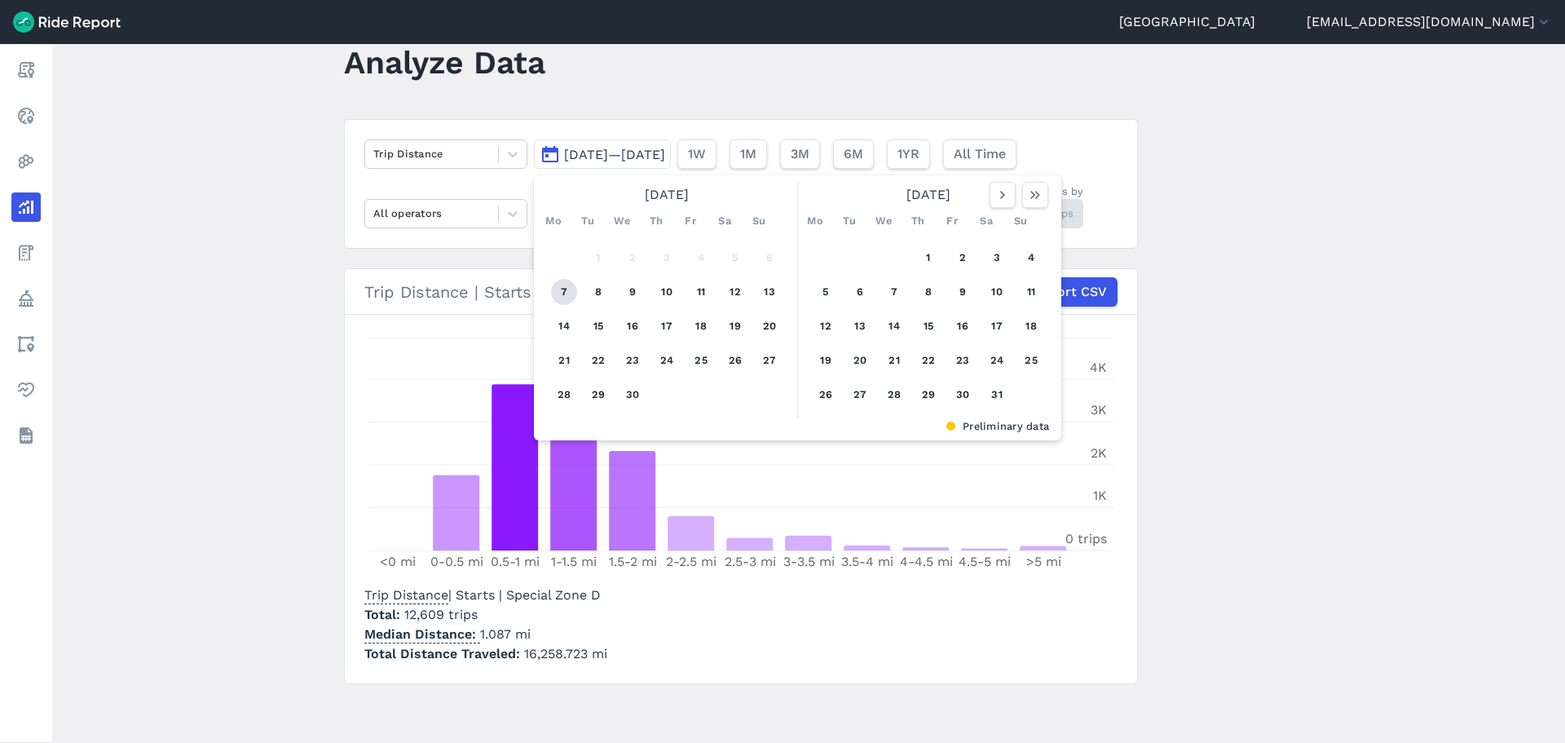
click at [552, 284] on button "7" at bounding box center [564, 292] width 26 height 26
click at [1044, 196] on button "button" at bounding box center [1035, 195] width 26 height 26
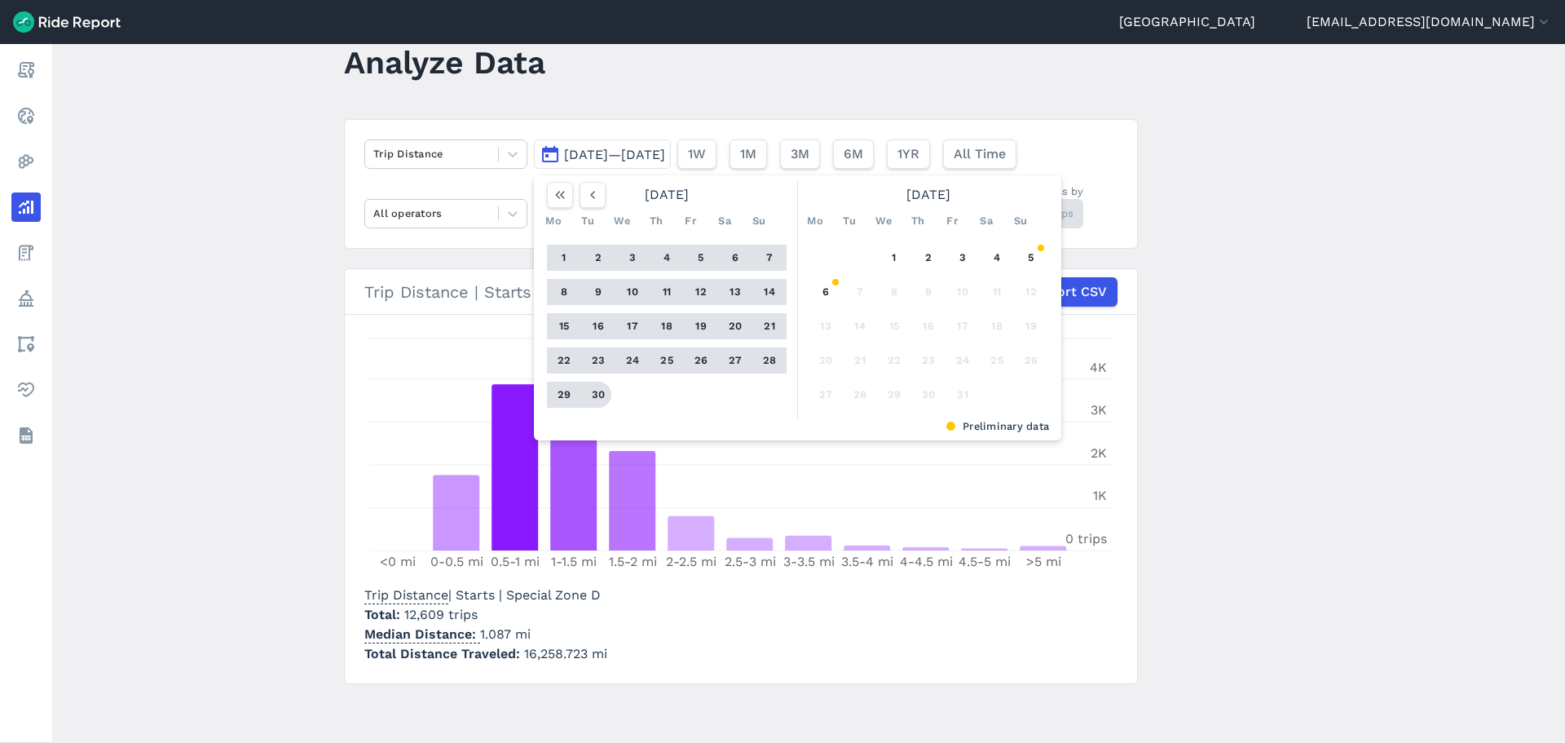
click at [594, 389] on button "30" at bounding box center [598, 395] width 26 height 26
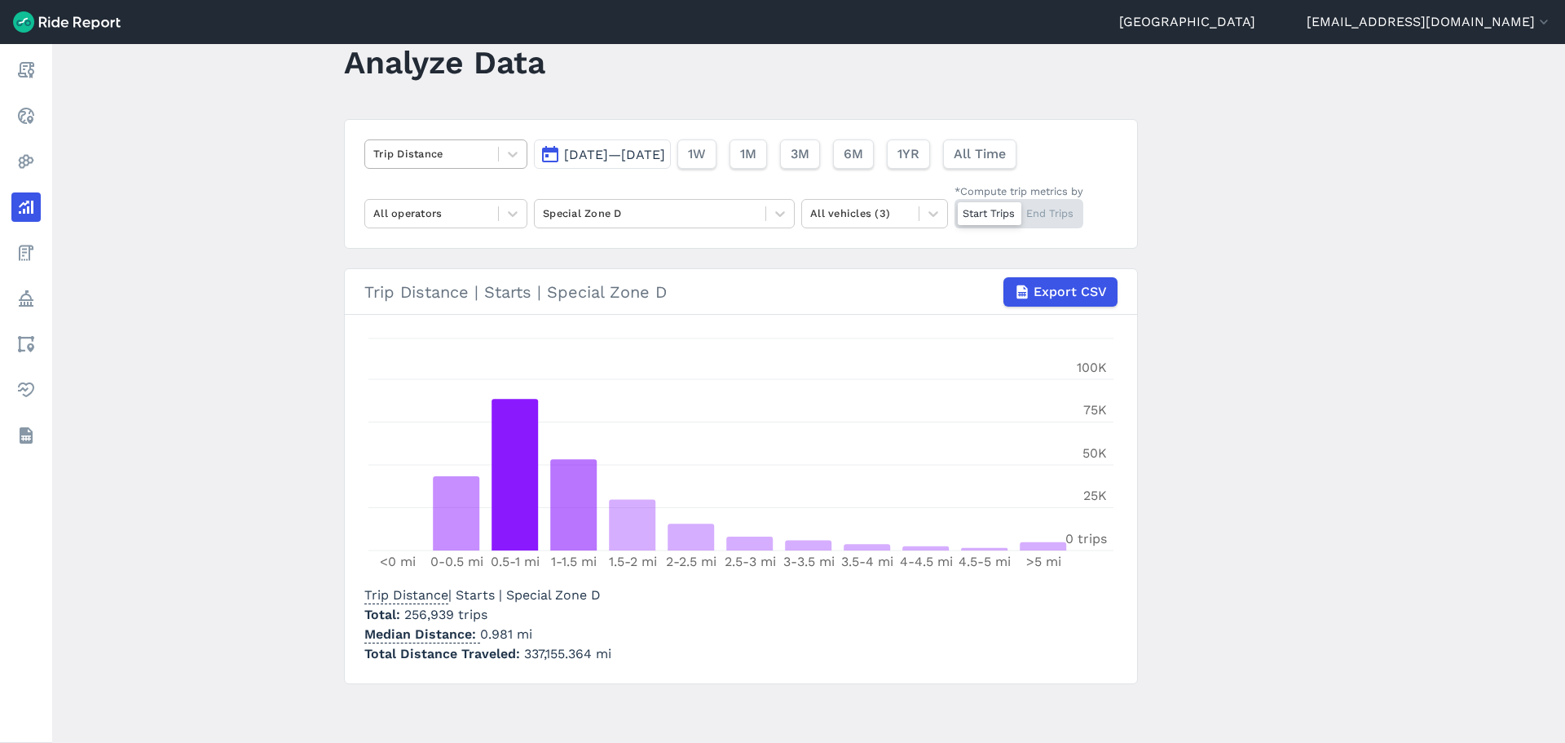
click at [475, 147] on div at bounding box center [431, 153] width 117 height 19
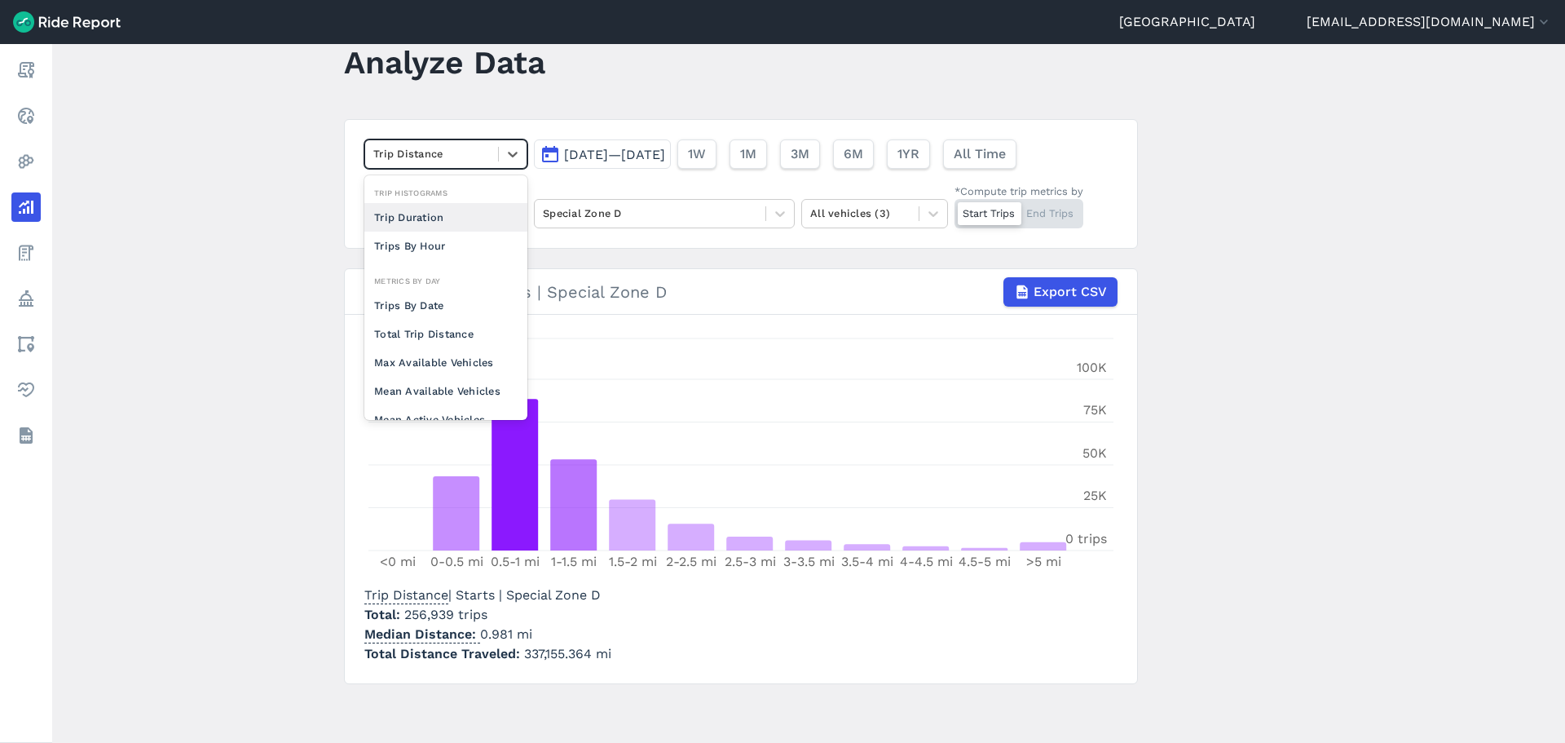
click at [475, 147] on div at bounding box center [431, 153] width 117 height 19
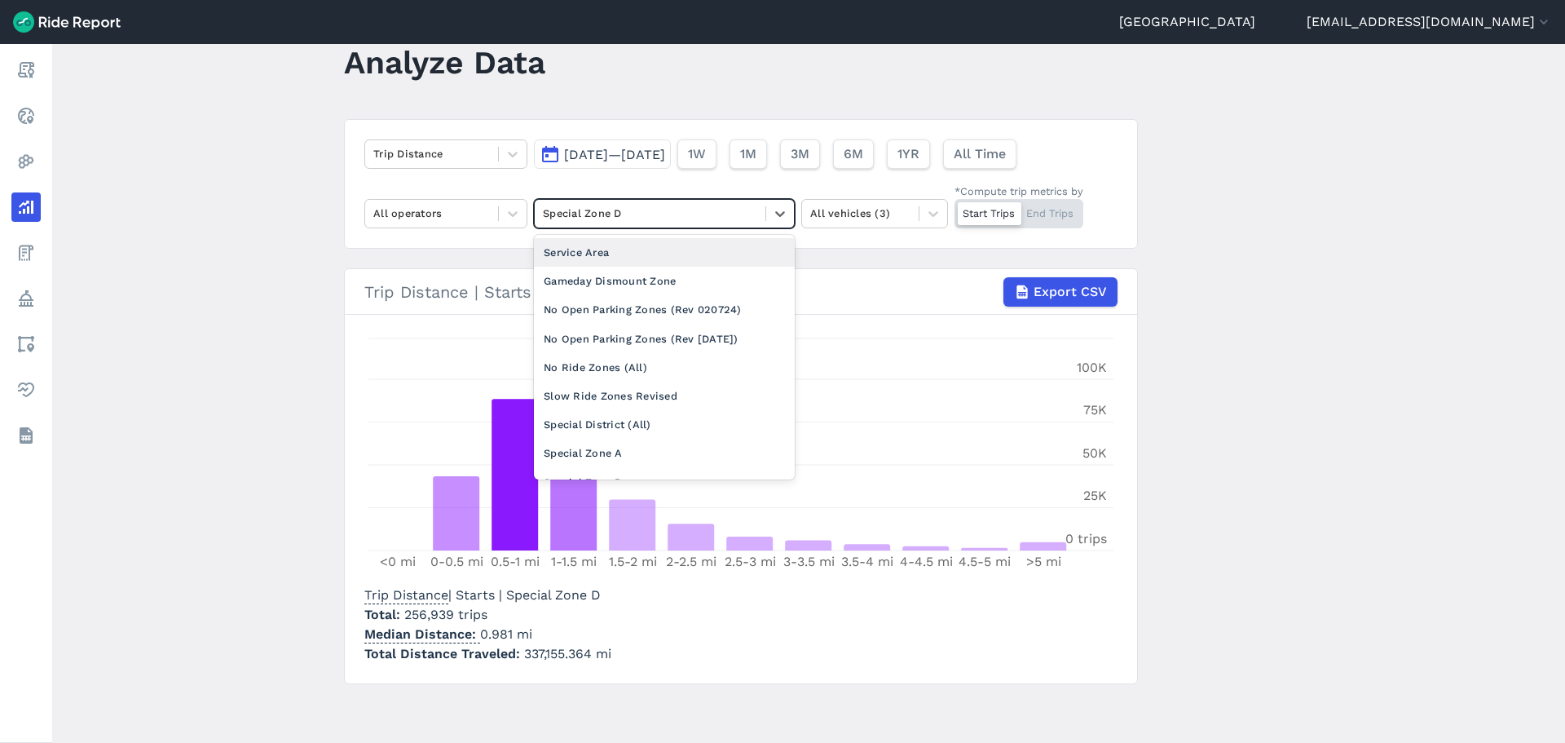
click at [662, 210] on div at bounding box center [650, 213] width 214 height 19
click at [637, 251] on div "Service Area" at bounding box center [664, 252] width 261 height 29
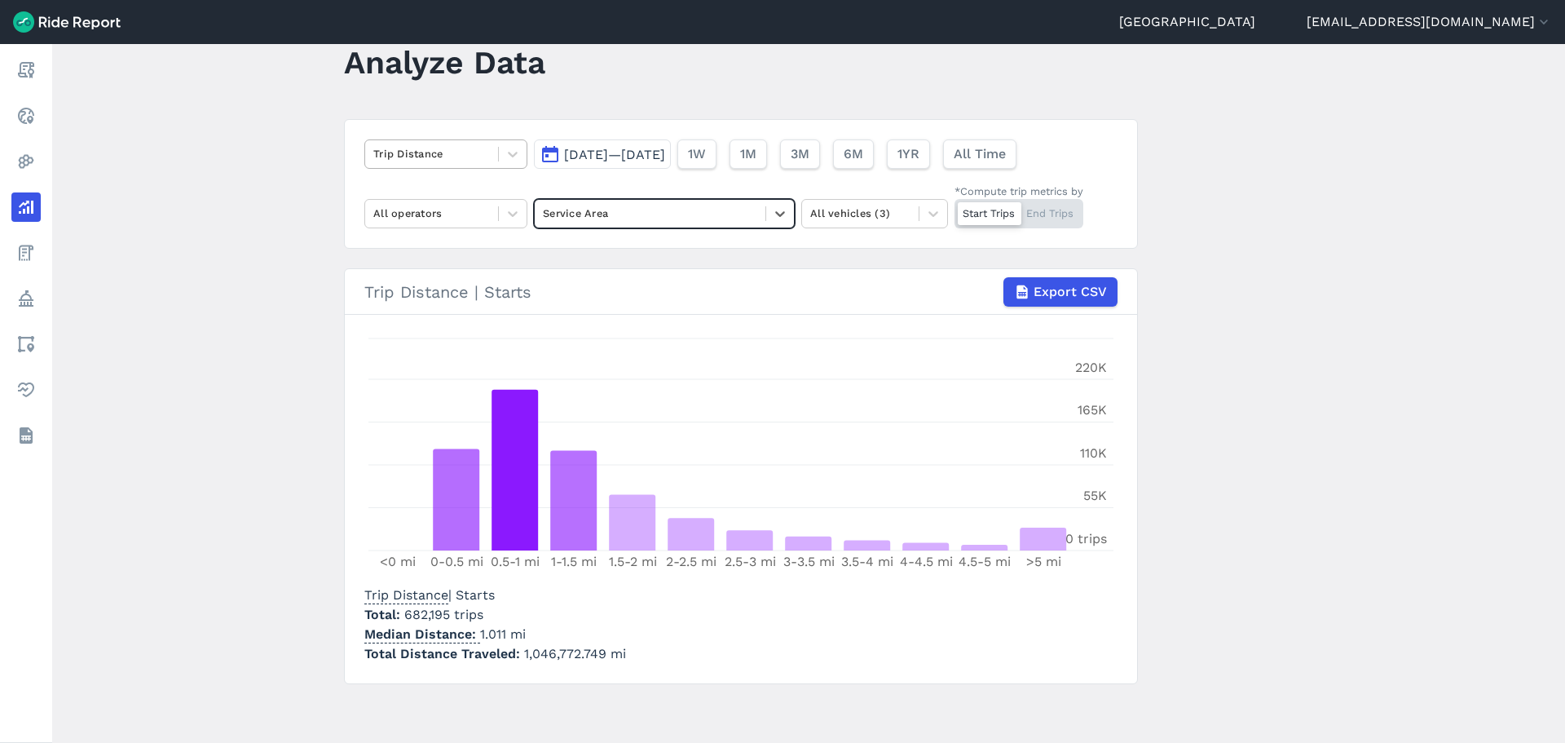
click at [376, 157] on div at bounding box center [431, 153] width 117 height 19
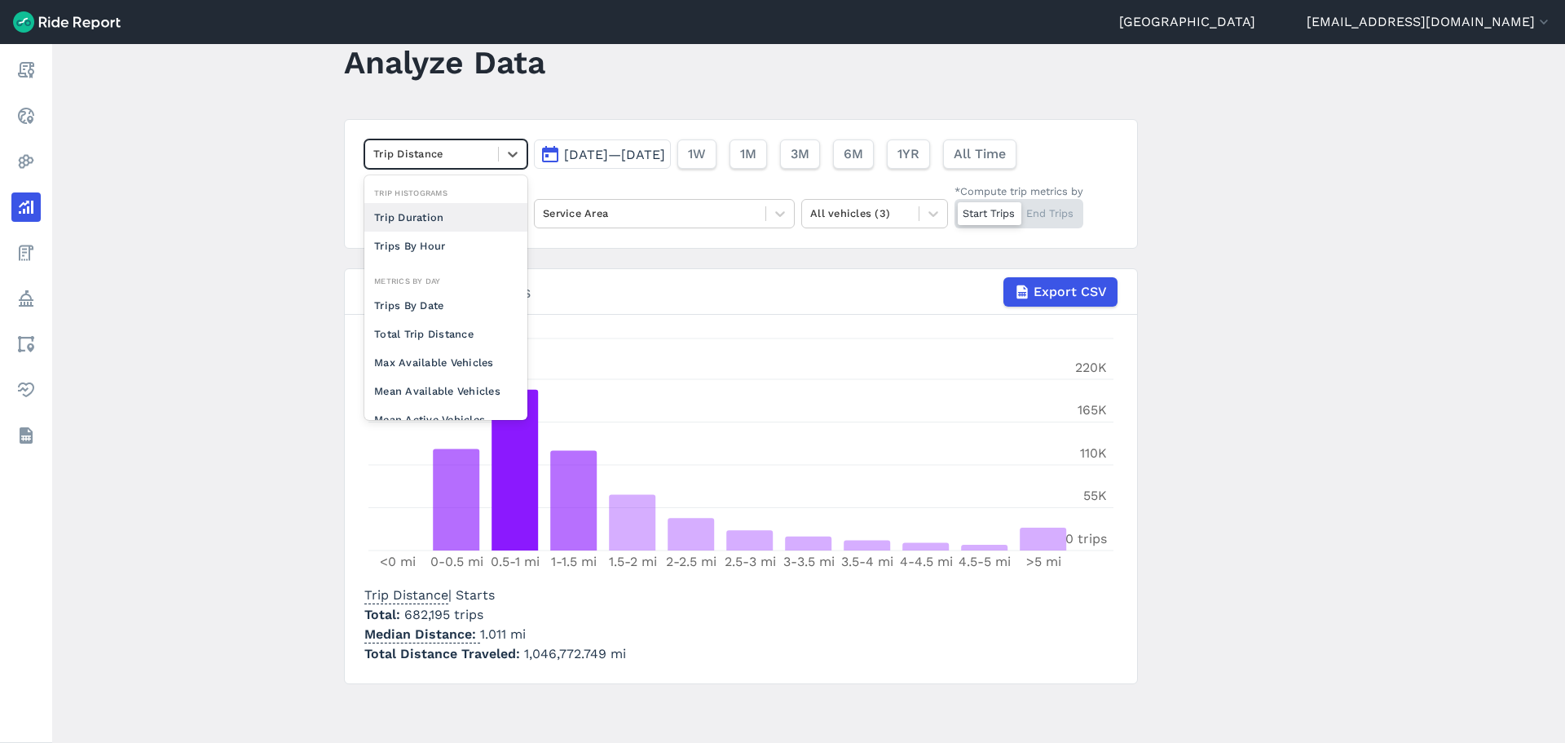
click at [457, 154] on div at bounding box center [431, 153] width 117 height 19
click at [405, 223] on div "Trip Duration" at bounding box center [445, 217] width 163 height 29
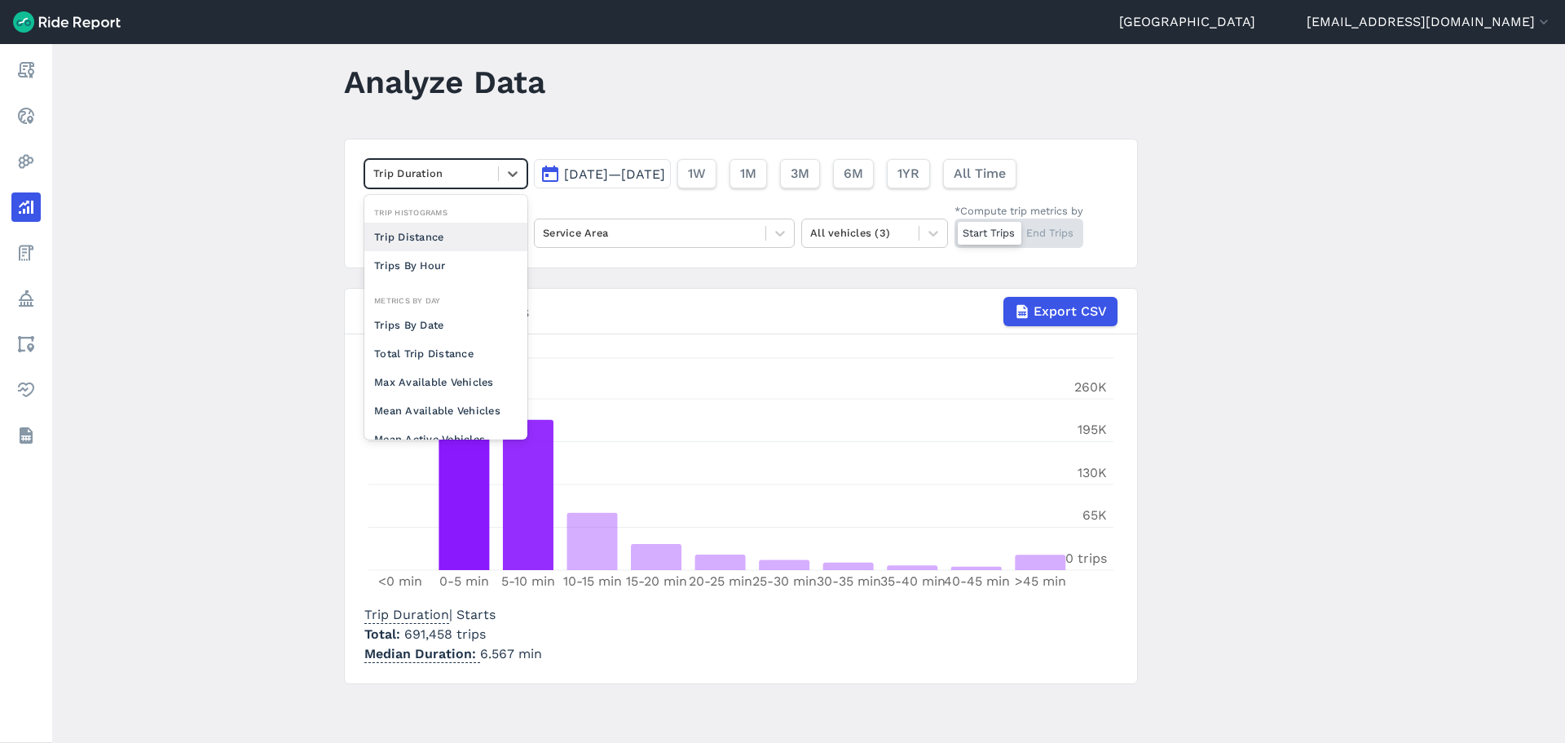
click at [439, 170] on div at bounding box center [431, 173] width 117 height 19
click at [395, 322] on div "Trips By Date" at bounding box center [445, 325] width 163 height 29
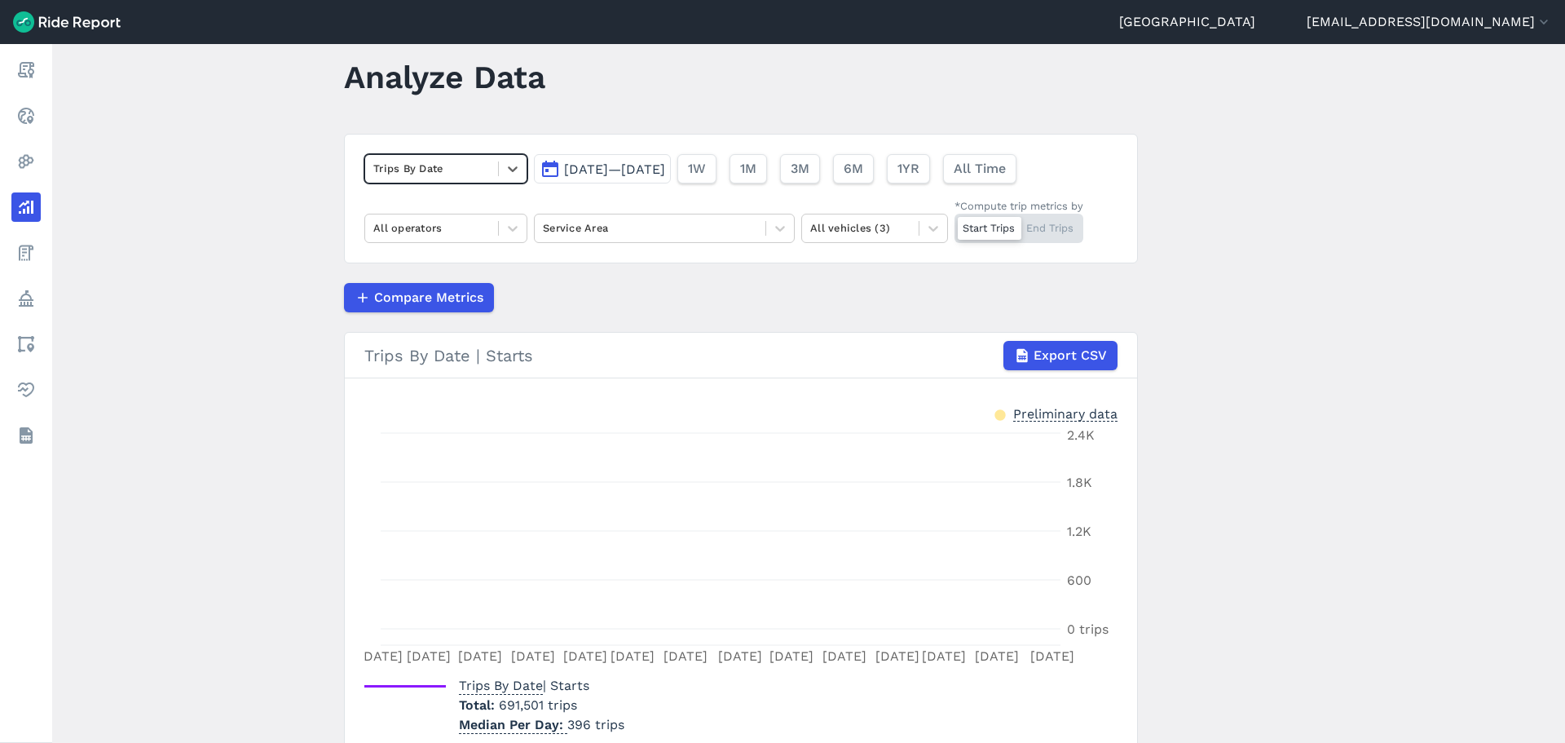
scroll to position [47, 0]
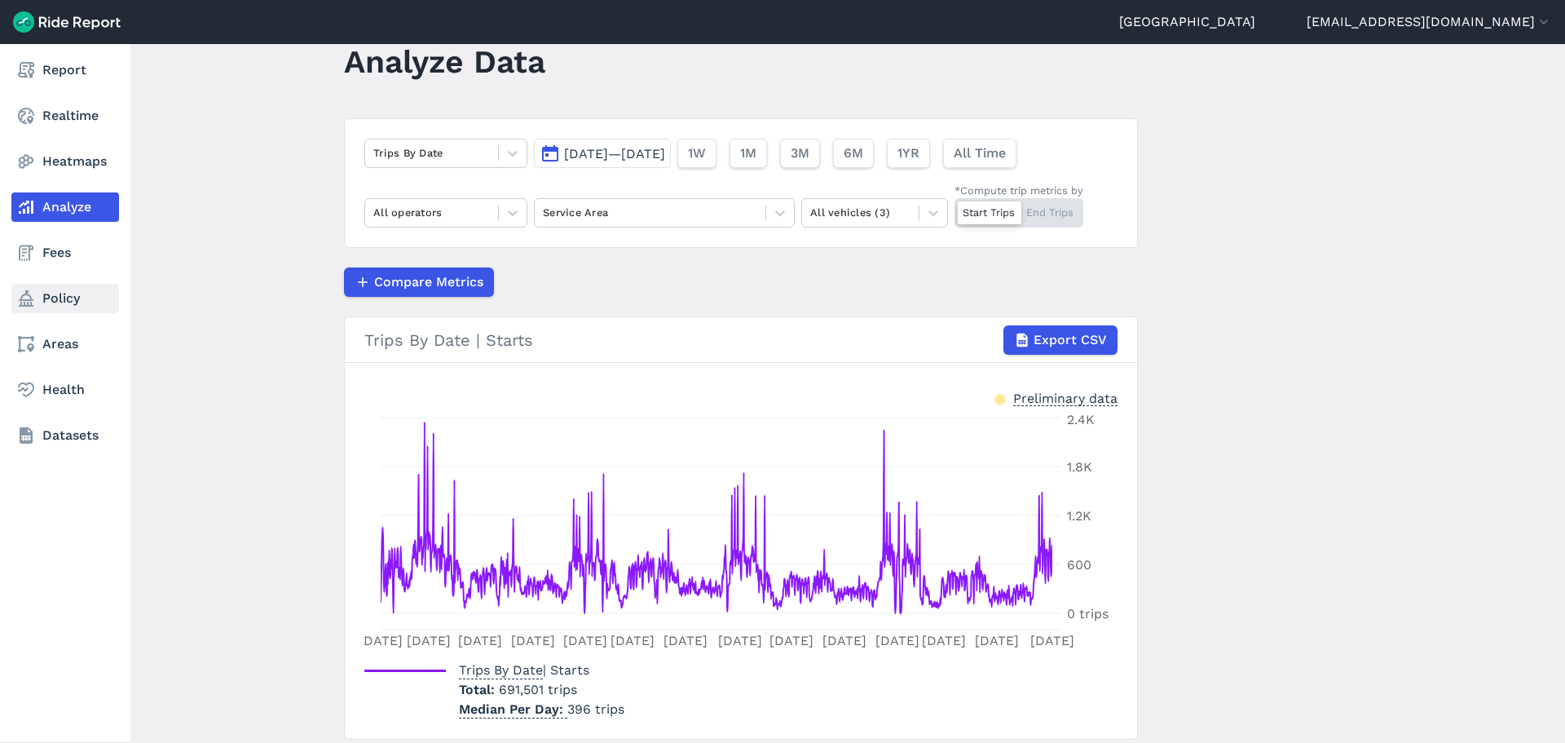
click at [37, 306] on link "Policy" at bounding box center [65, 298] width 108 height 29
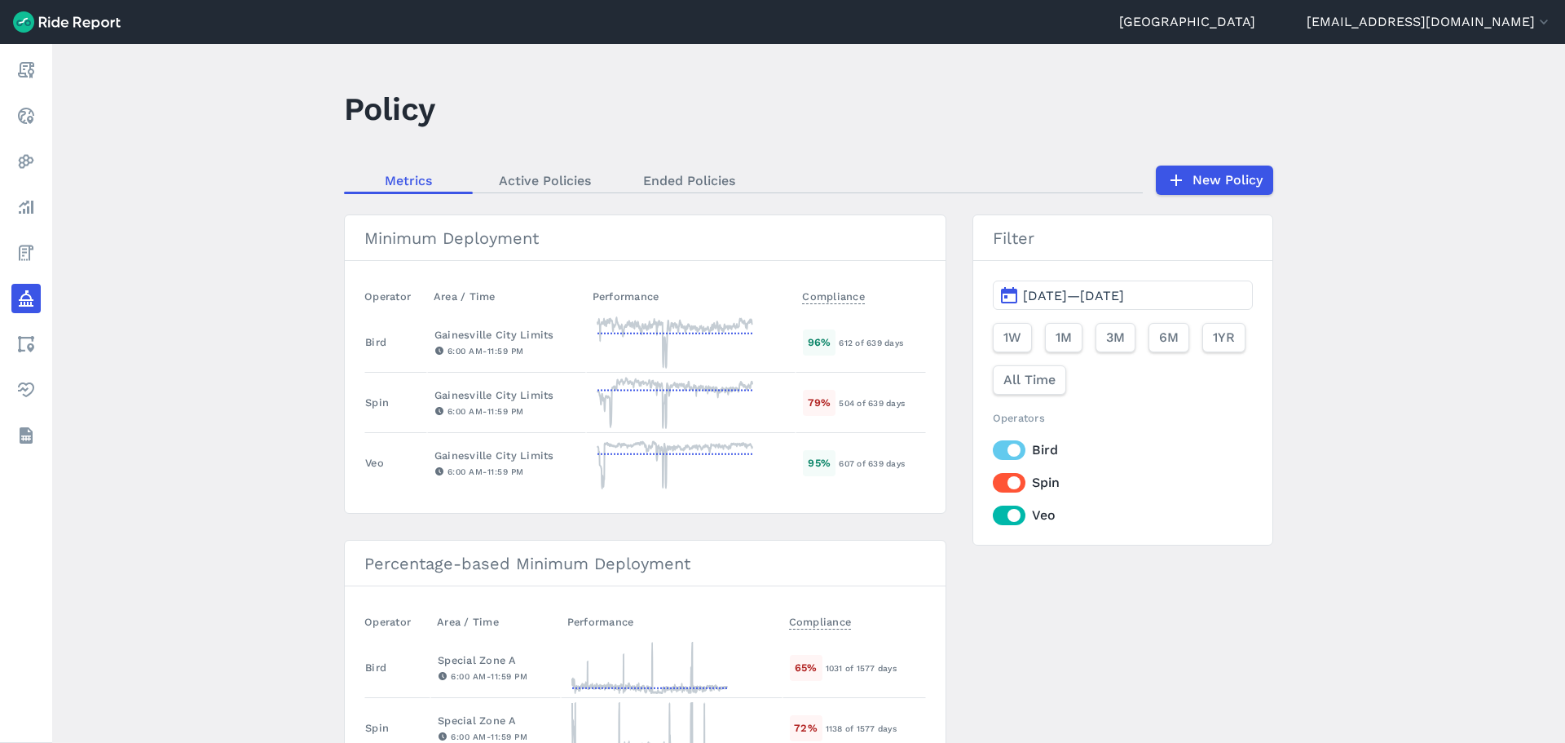
click at [1090, 303] on span "[DATE]—[DATE]" at bounding box center [1073, 295] width 101 height 15
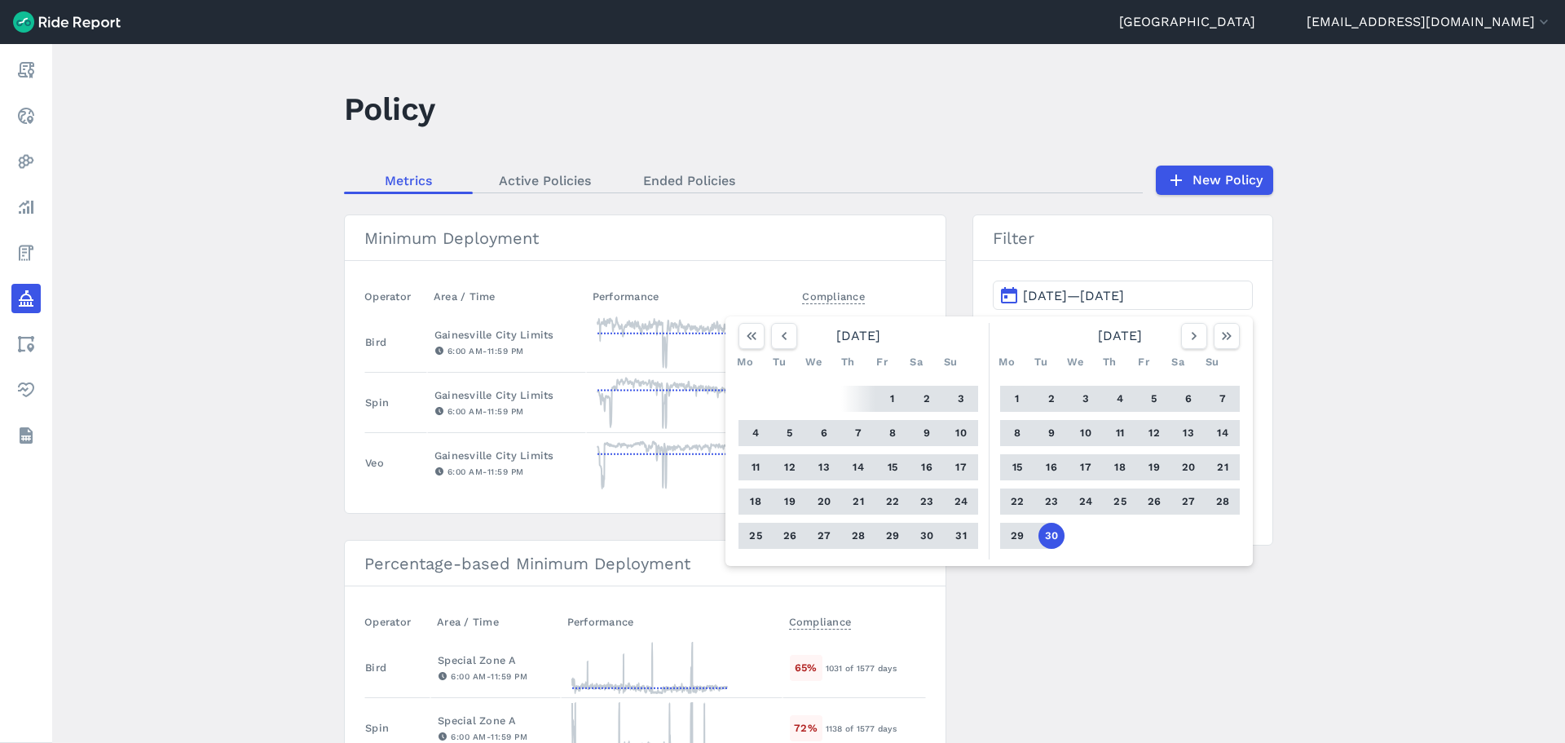
click at [1013, 398] on button "1" at bounding box center [1017, 399] width 26 height 26
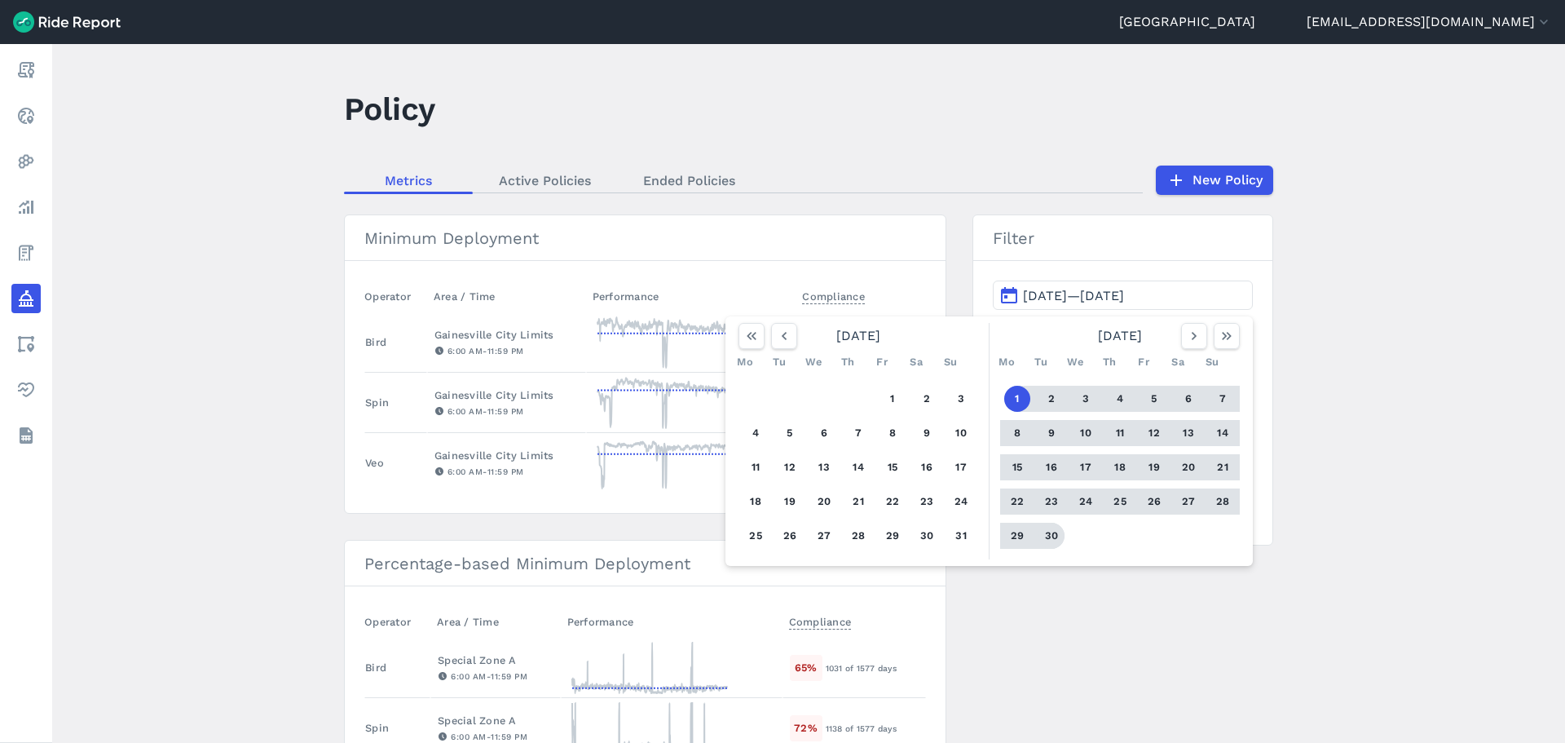
click at [1049, 539] on button "30" at bounding box center [1052, 536] width 26 height 26
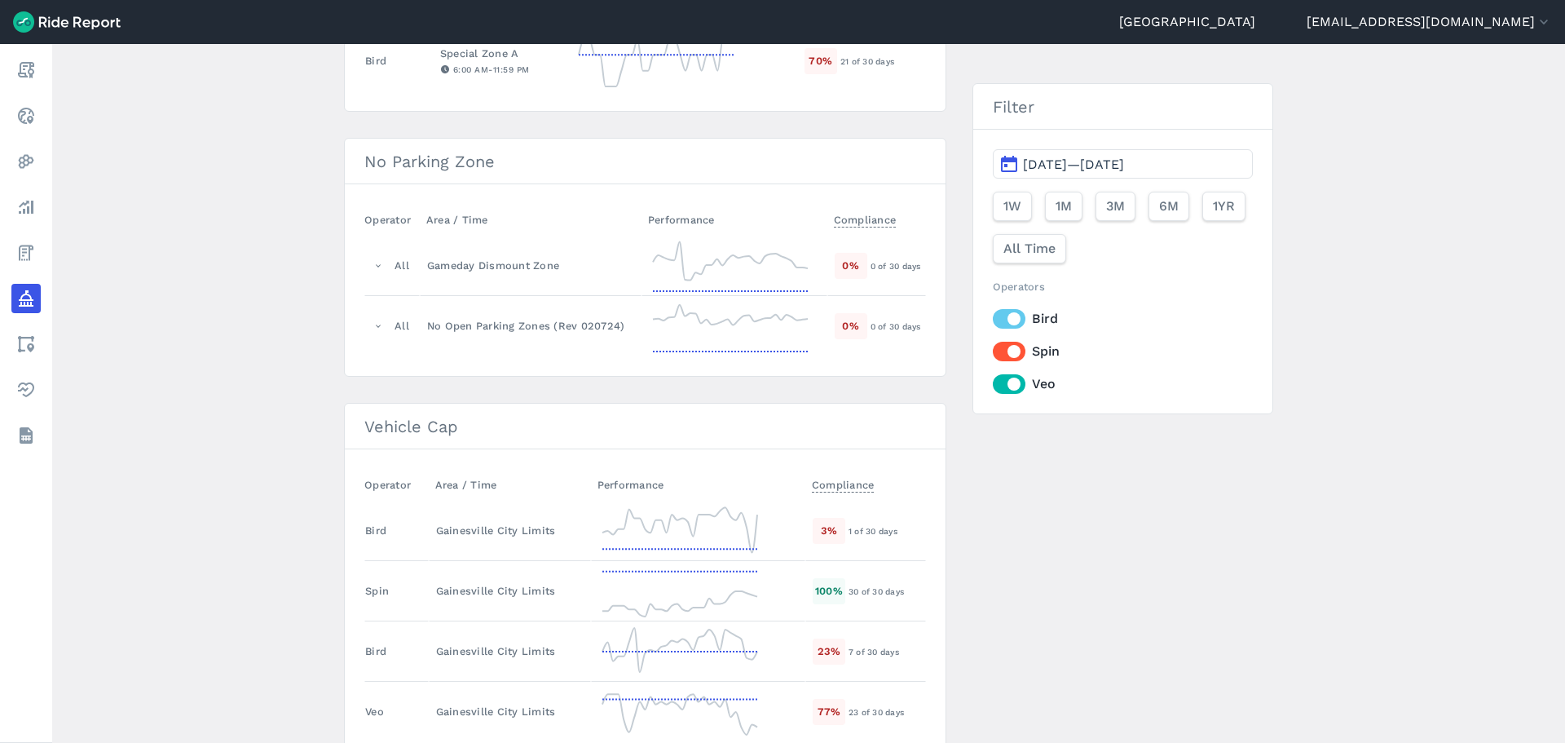
scroll to position [866, 0]
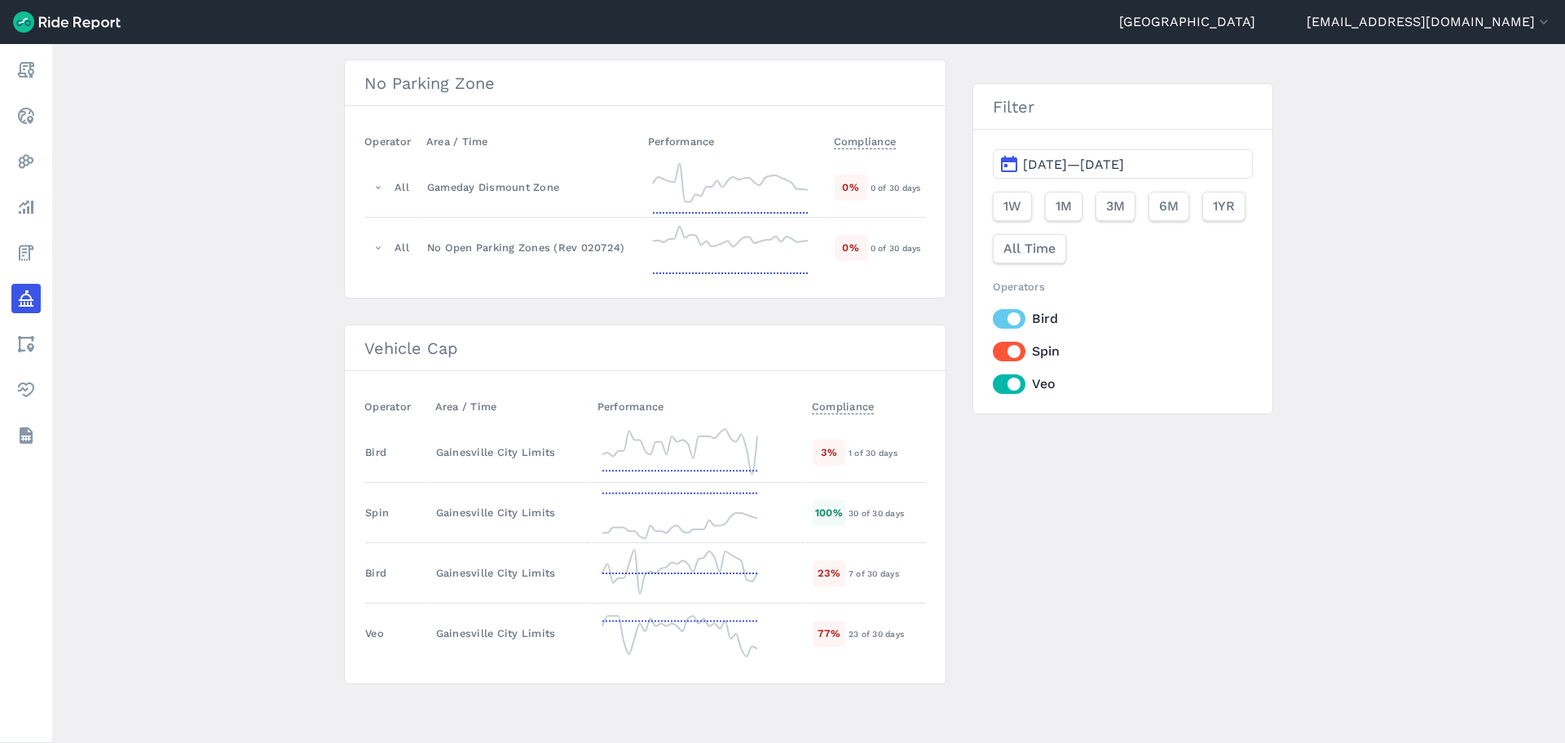
click at [263, 422] on main "Policy Metrics Active Policies Ended Policies New Policy Minimum Deployment Ope…" at bounding box center [808, 393] width 1513 height 699
click at [678, 448] on icon at bounding box center [680, 451] width 155 height 45
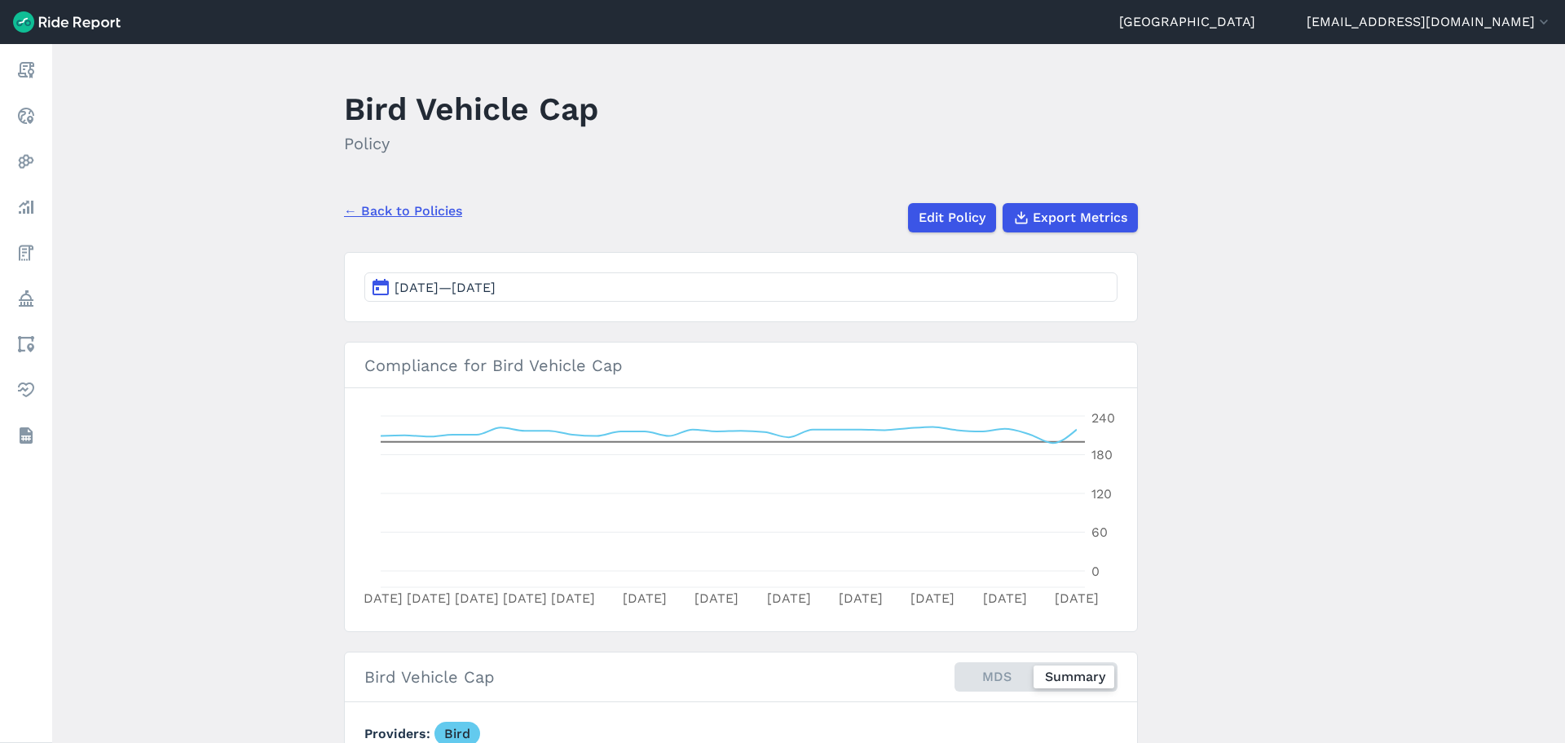
click at [249, 381] on main "Bird Vehicle Cap Policy ← Back to Policies Edit Policy Export Metrics [DATE]—[D…" at bounding box center [808, 393] width 1513 height 699
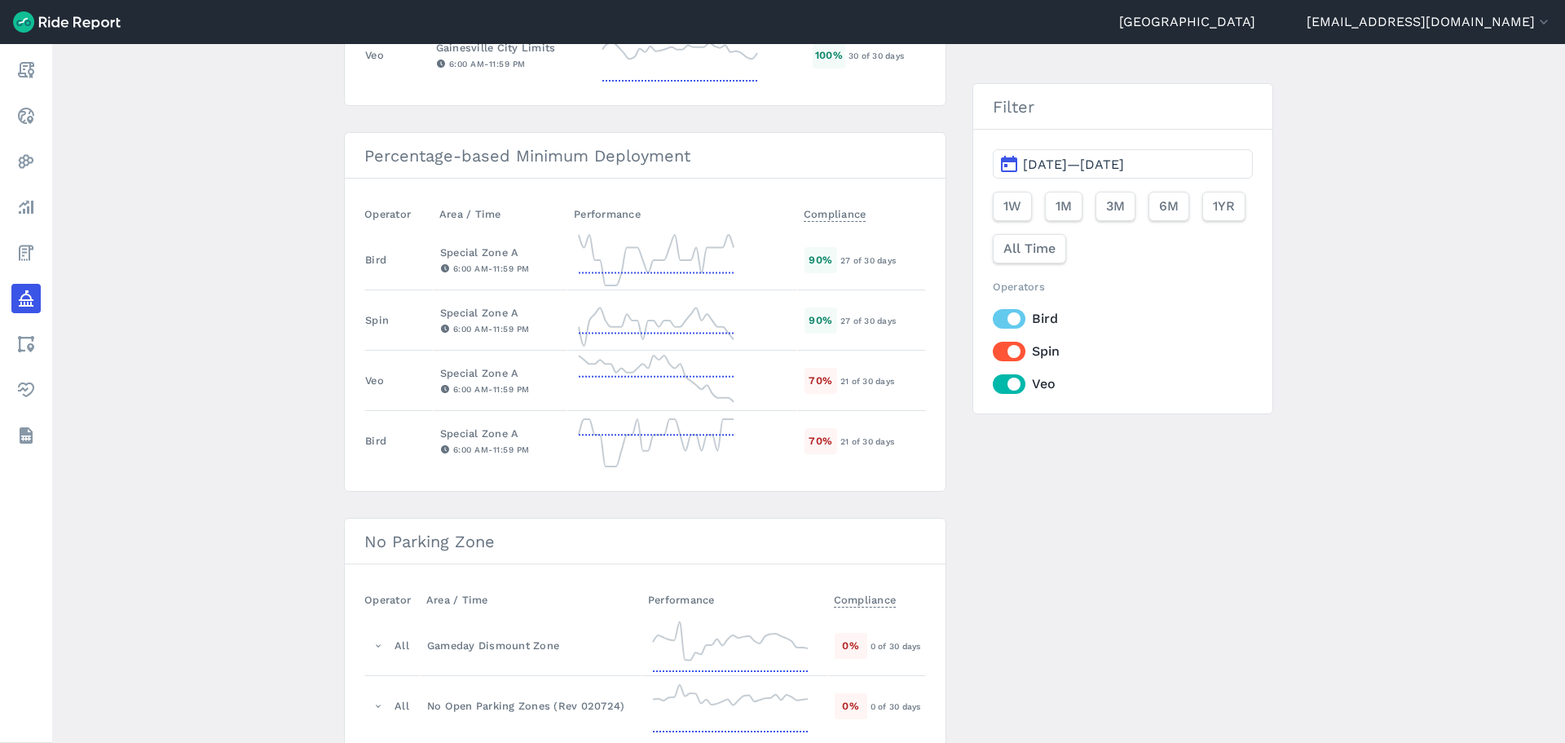
scroll to position [866, 0]
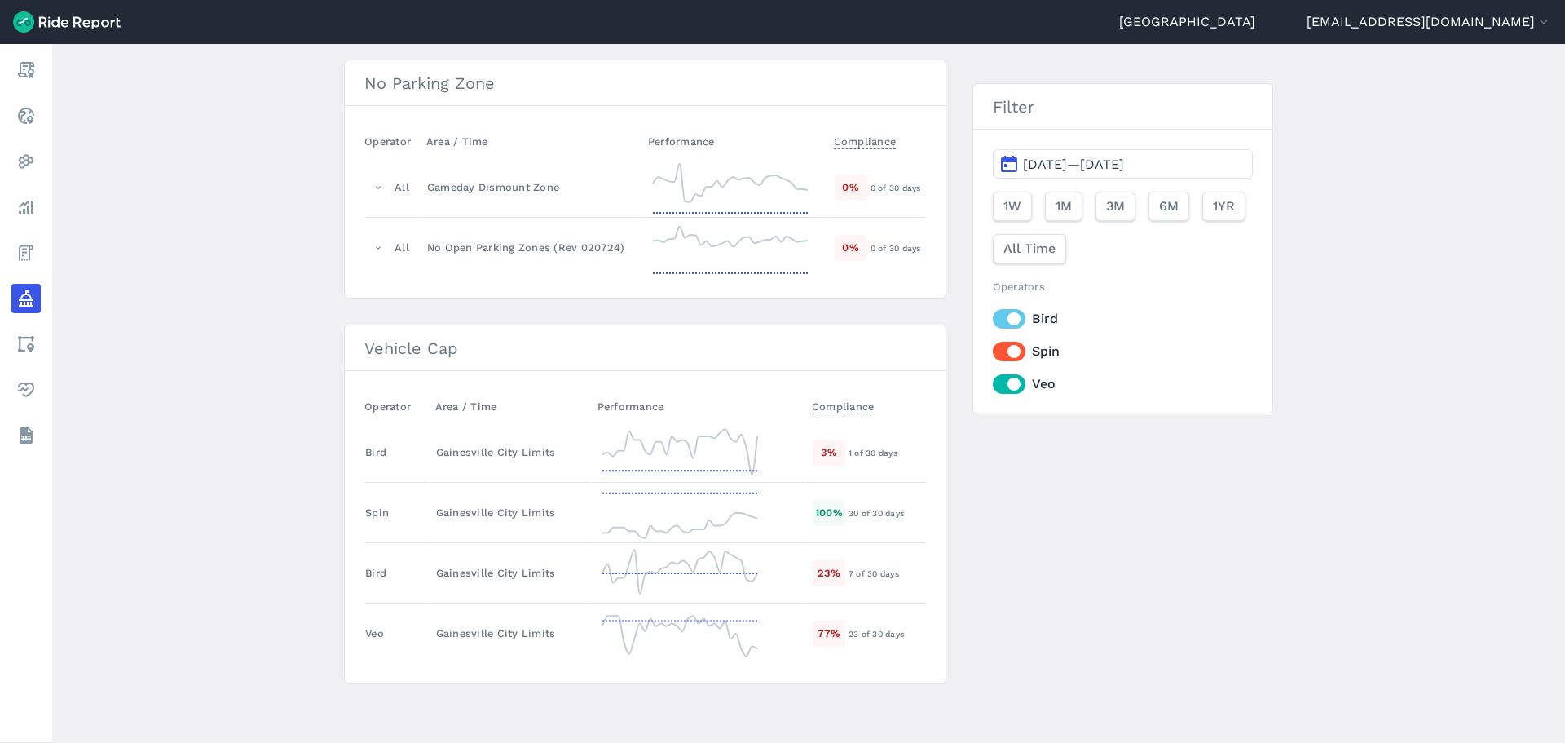
click at [227, 335] on main "Policy Metrics Active Policies Ended Policies New Policy Minimum Deployment Ope…" at bounding box center [808, 393] width 1513 height 699
click at [208, 250] on main "Policy Metrics Active Policies Ended Policies New Policy Minimum Deployment Ope…" at bounding box center [808, 393] width 1513 height 699
click at [280, 492] on main "Policy Metrics Active Policies Ended Policies New Policy Minimum Deployment Ope…" at bounding box center [808, 393] width 1513 height 699
drag, startPoint x: 284, startPoint y: 441, endPoint x: 297, endPoint y: 467, distance: 29.2
click at [288, 441] on main "Policy Metrics Active Policies Ended Policies New Policy Minimum Deployment Ope…" at bounding box center [808, 393] width 1513 height 699
